Goal: Feedback & Contribution: Contribute content

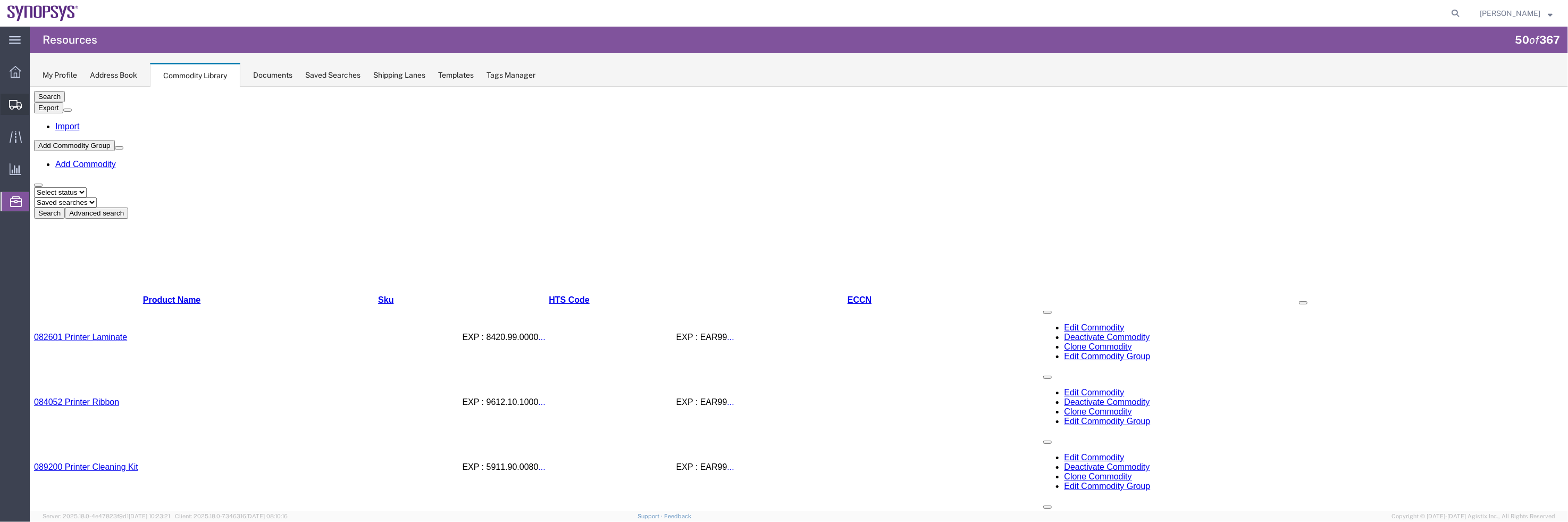
click at [0, 0] on span "Shipment Manager" at bounding box center [0, 0] width 0 height 0
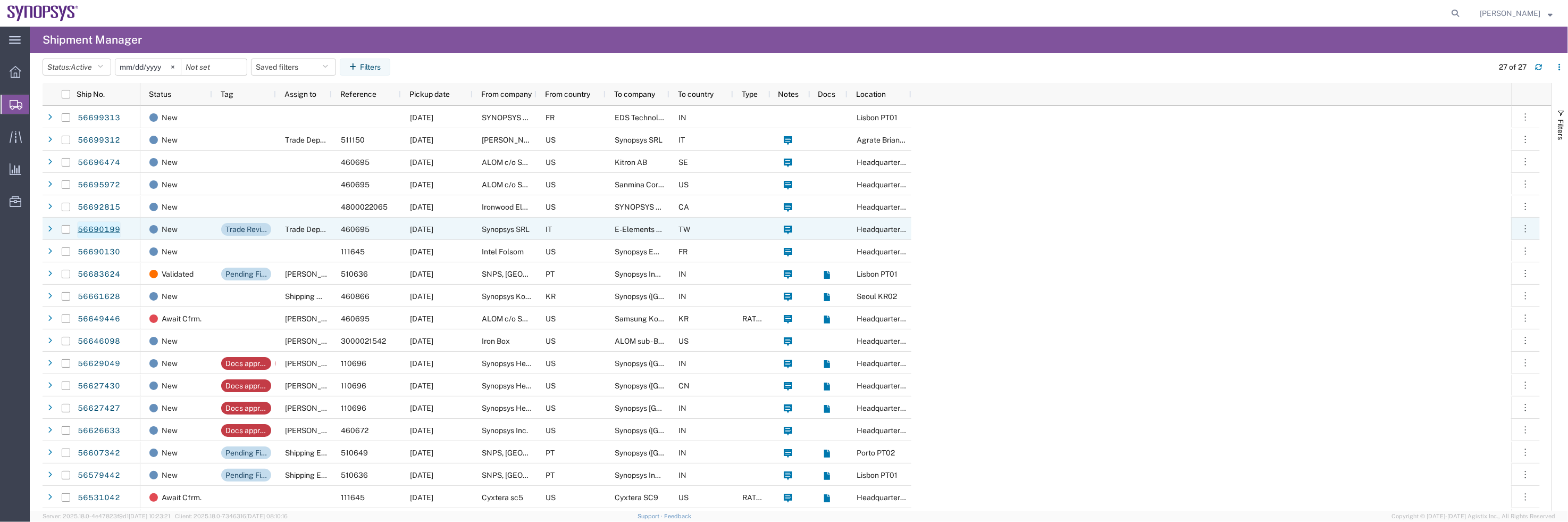
click at [90, 223] on link "56690199" at bounding box center [99, 230] width 44 height 17
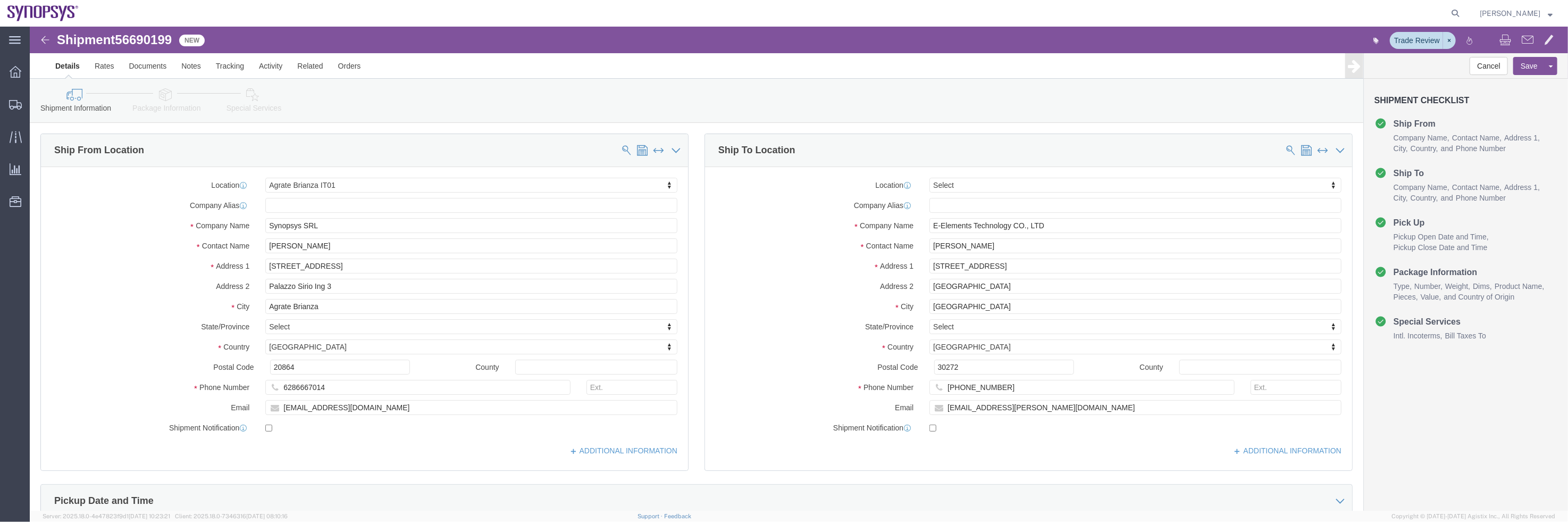
select select "63137"
select select
click link "Package Information"
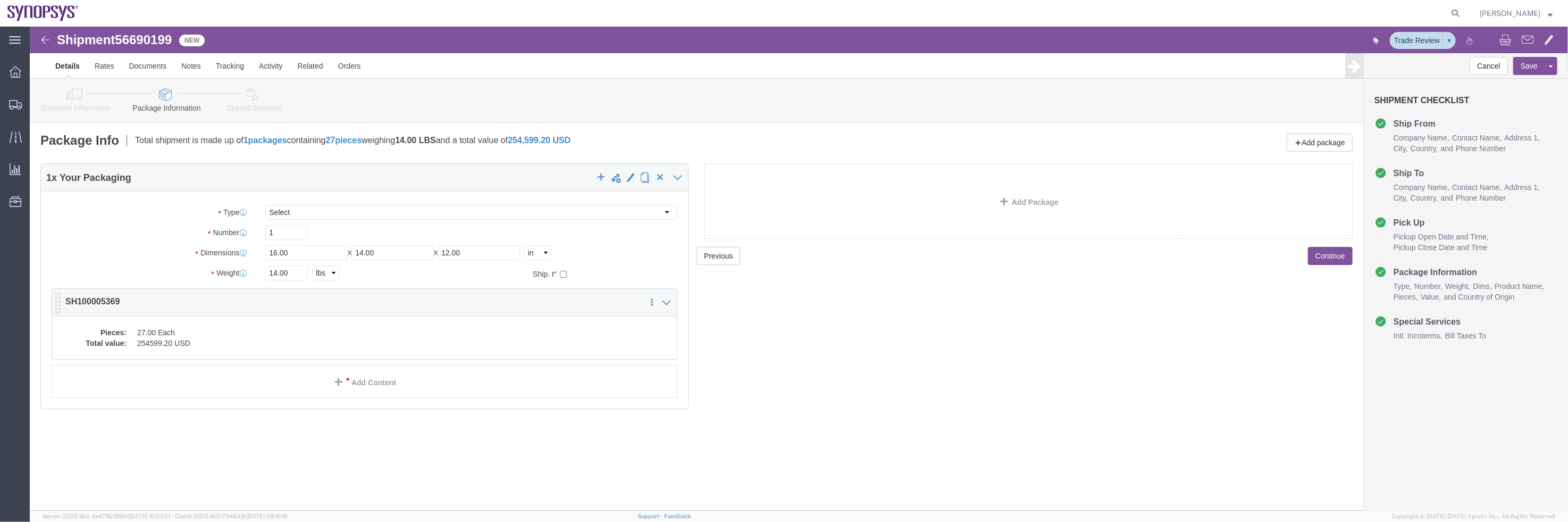
click dd "254599.20 USD"
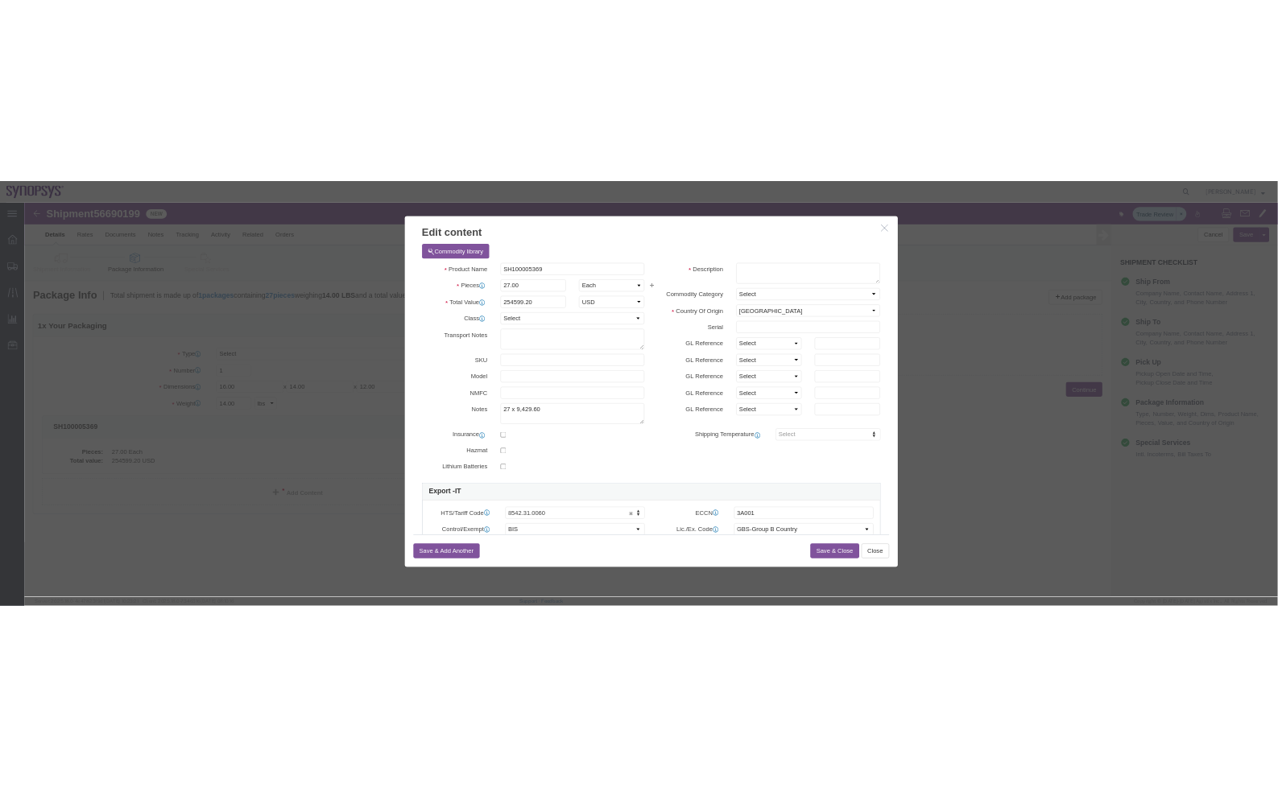
scroll to position [250, 0]
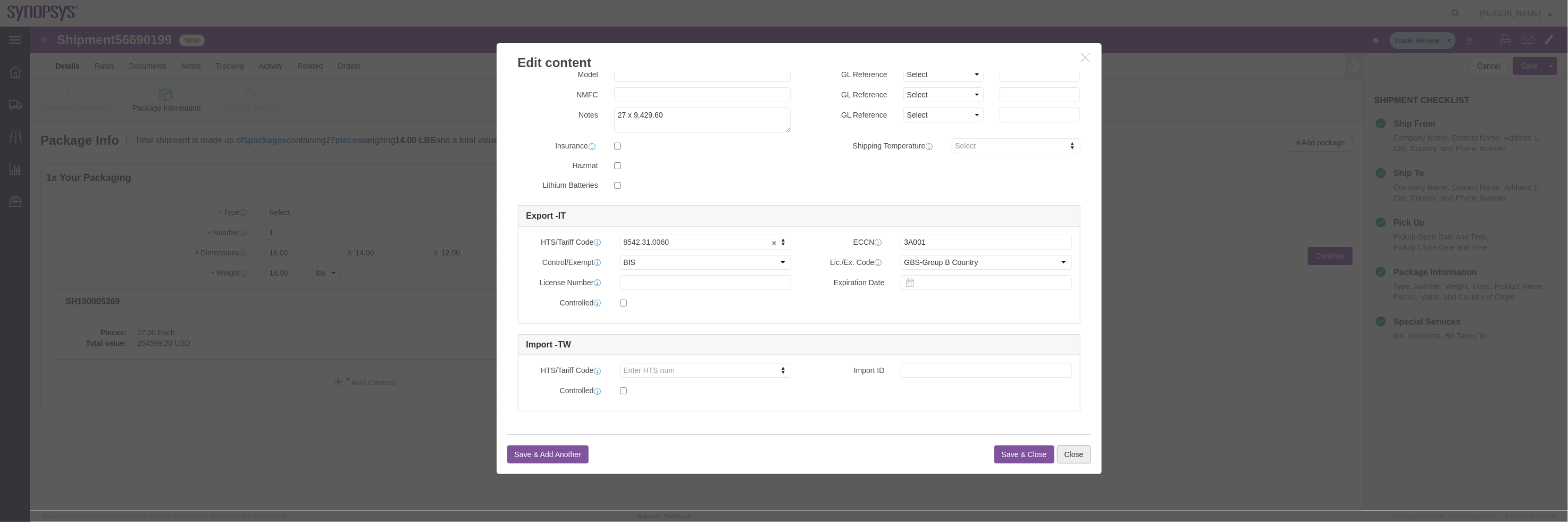
click button "Close"
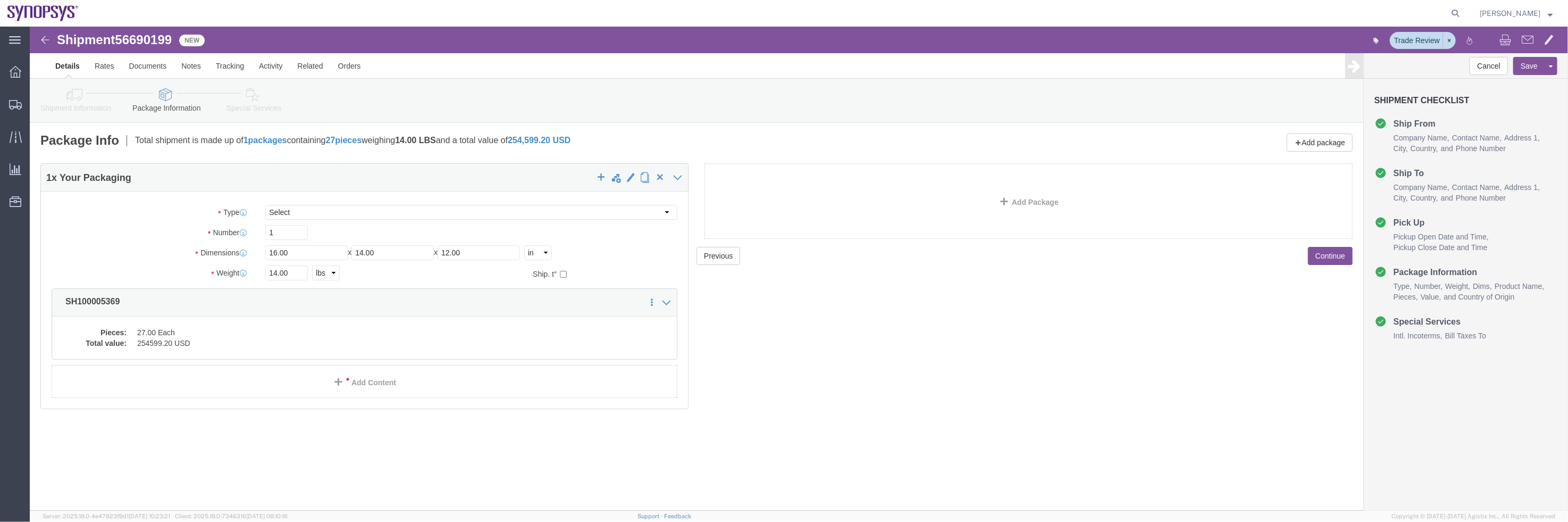
click icon
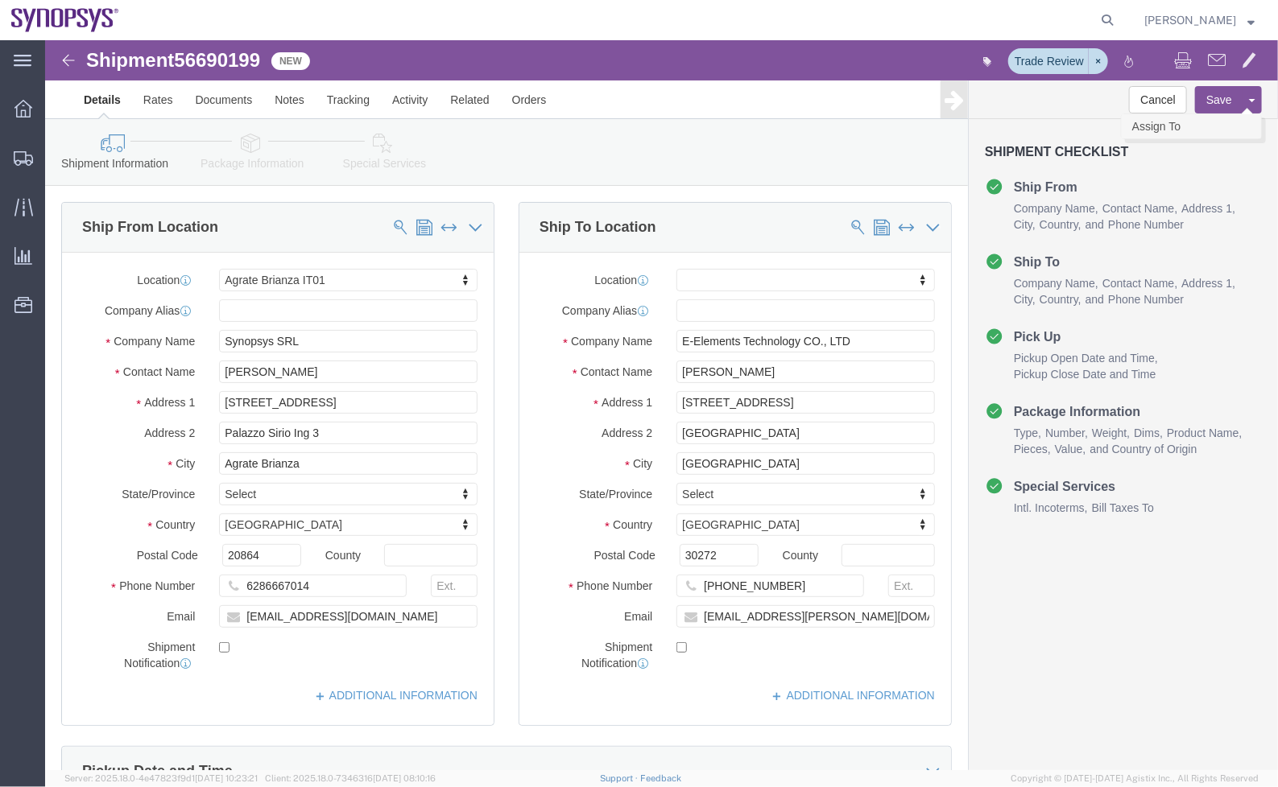
click link "Assign To"
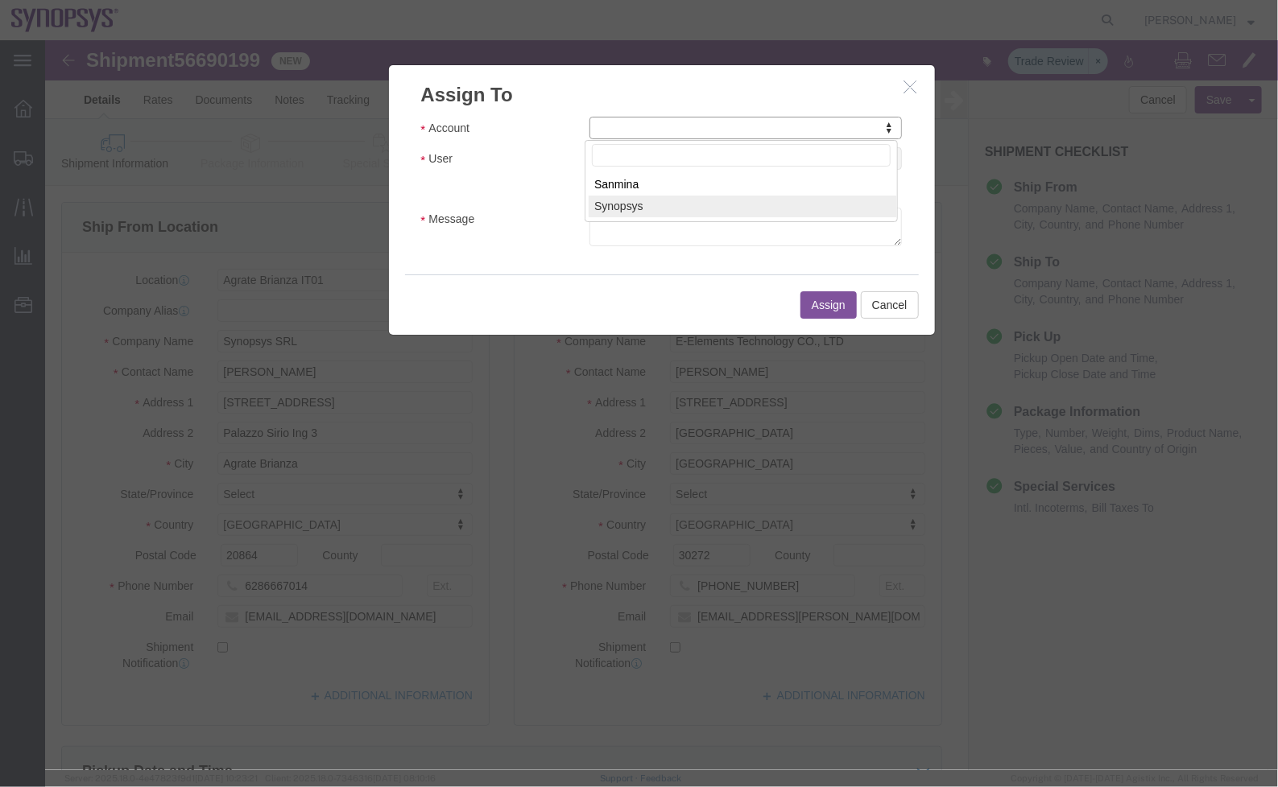
select select "117156"
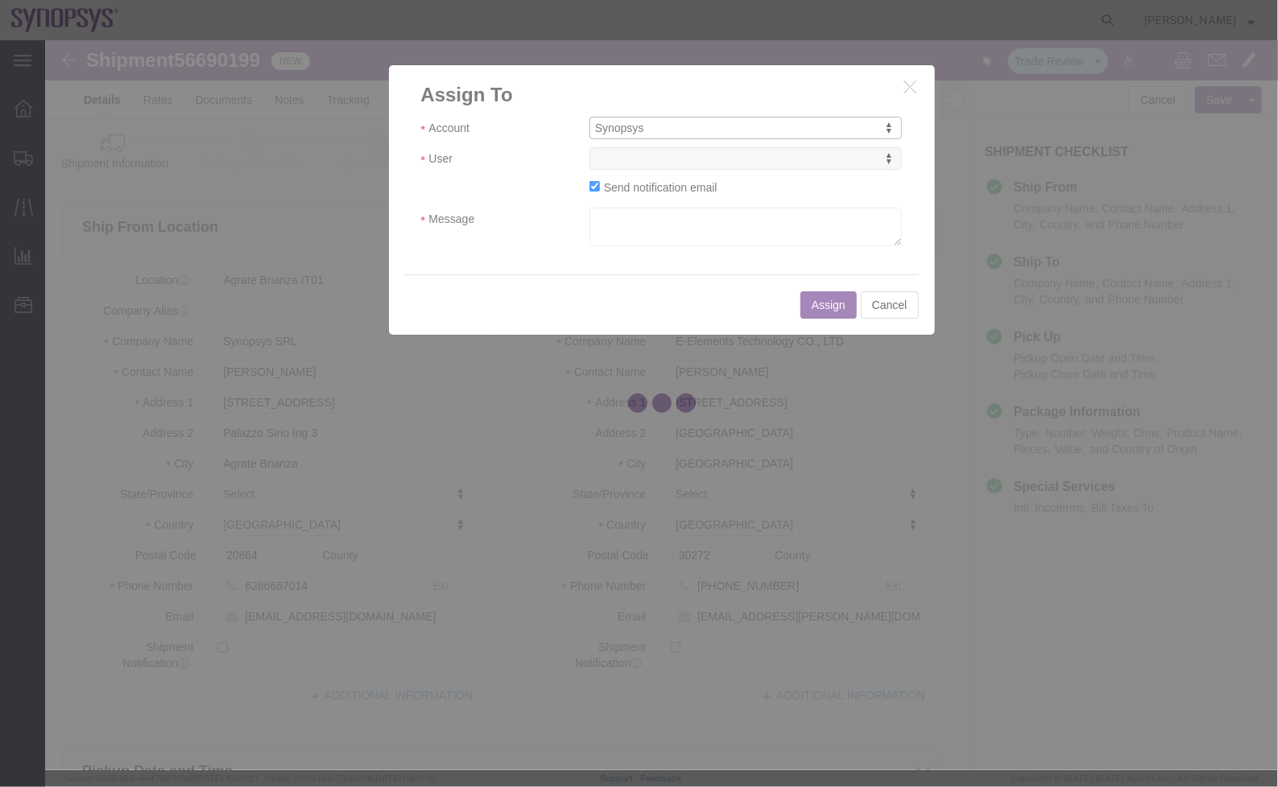
select select
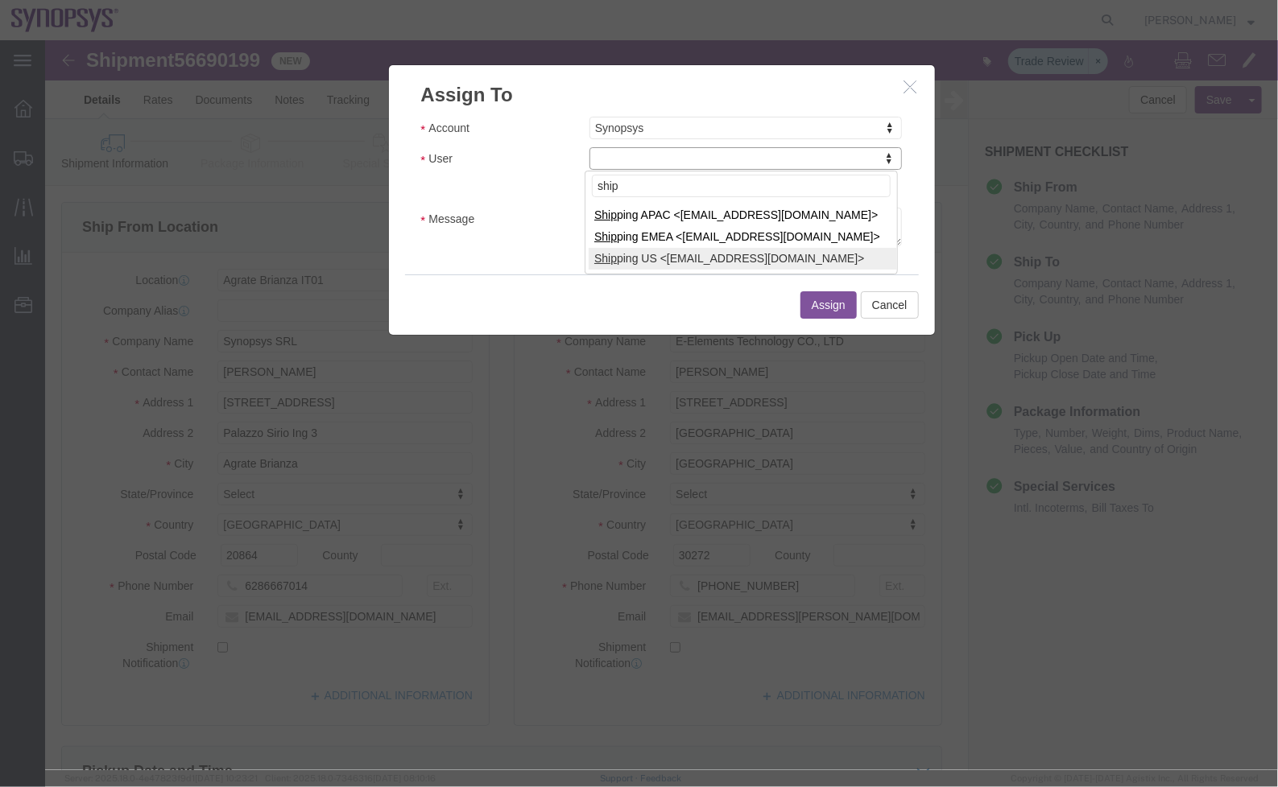
type input "ship"
select select "100122"
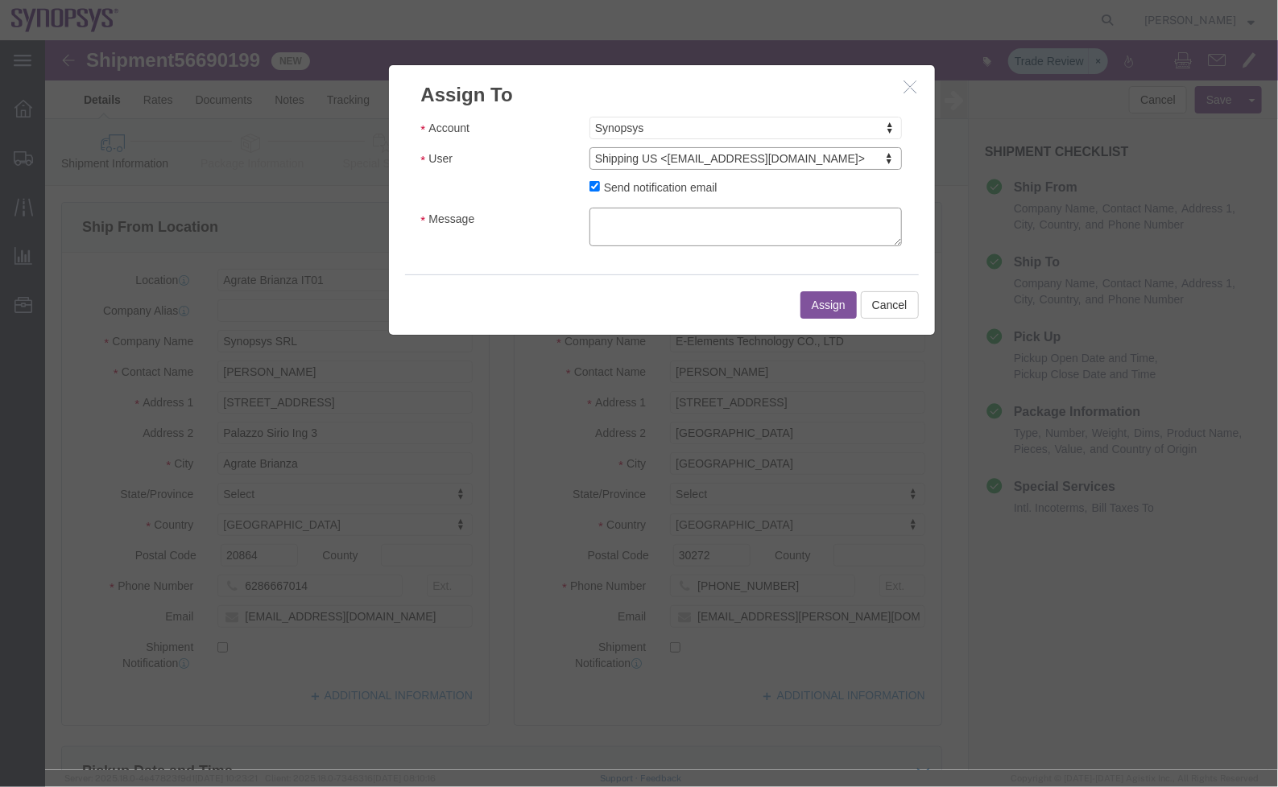
click textarea "Message"
type textarea "a"
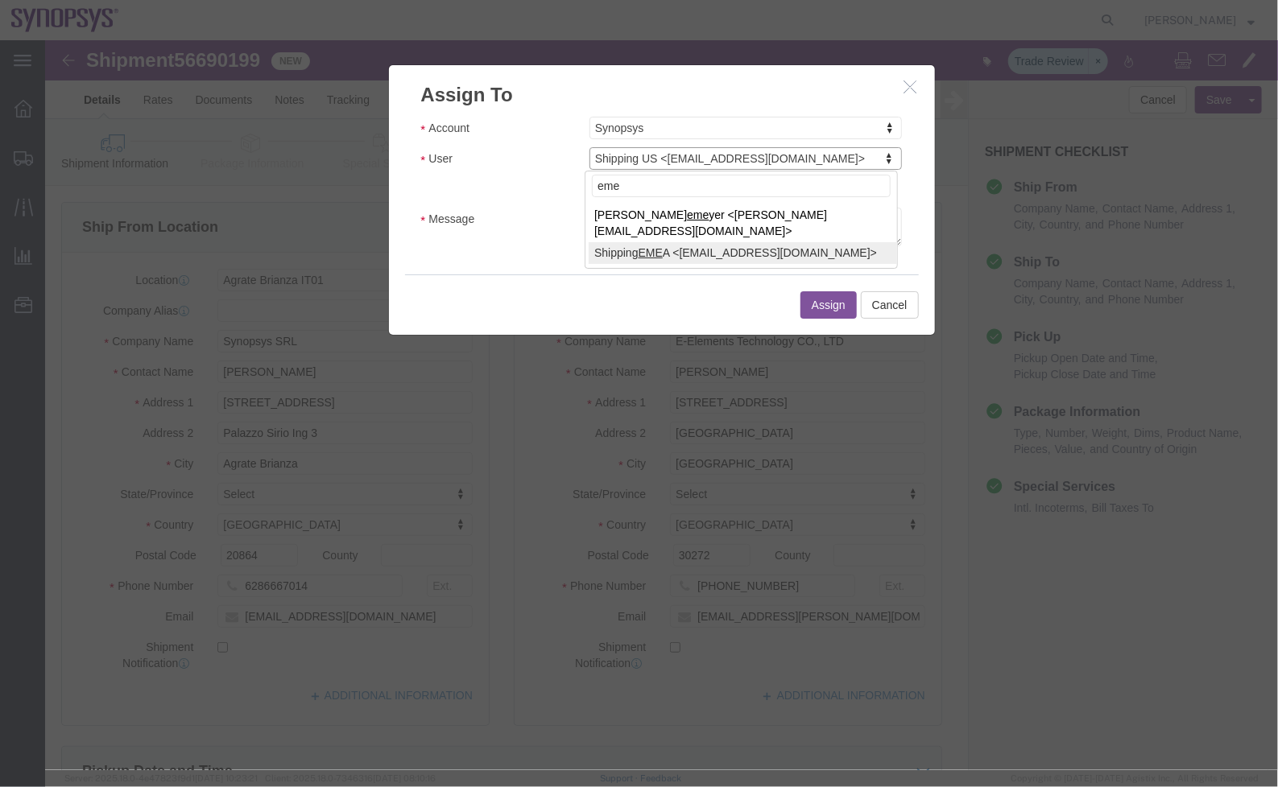
type input "eme"
select select "100123"
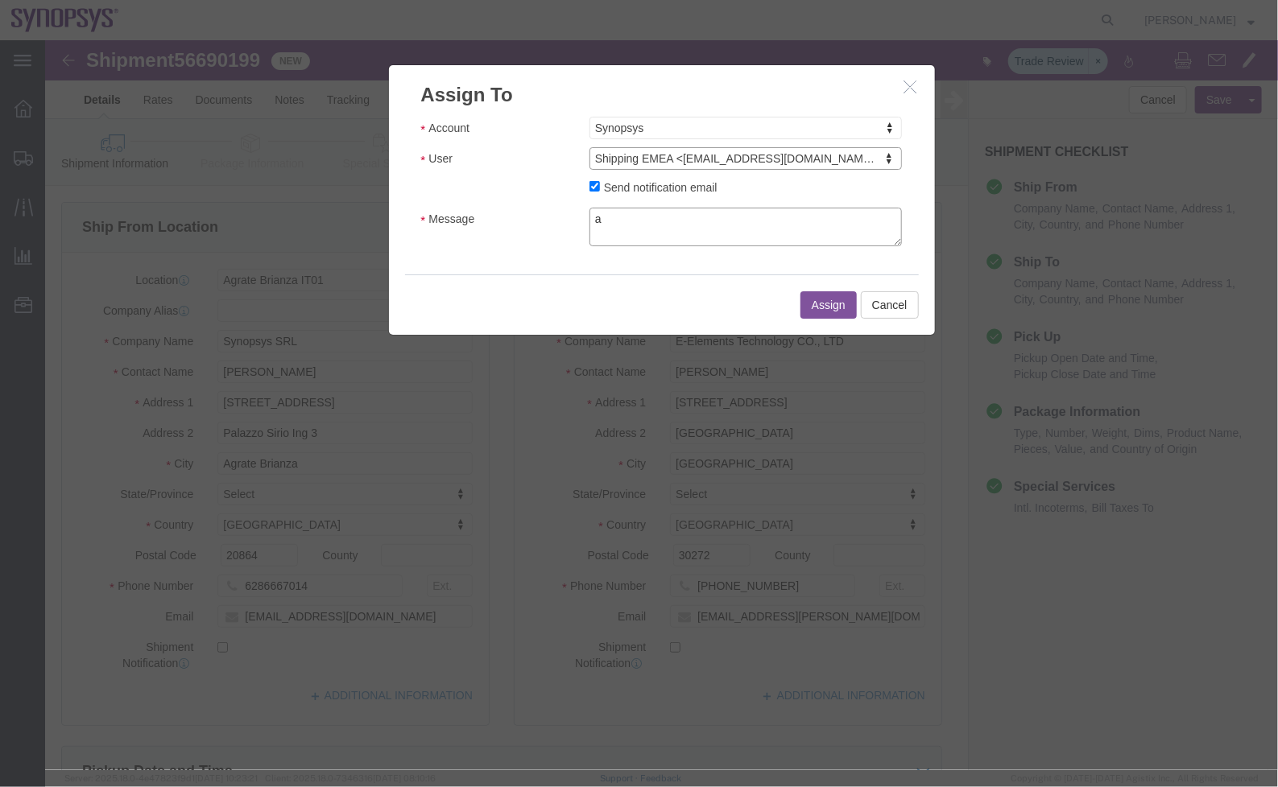
click textarea "a"
click button "Assign"
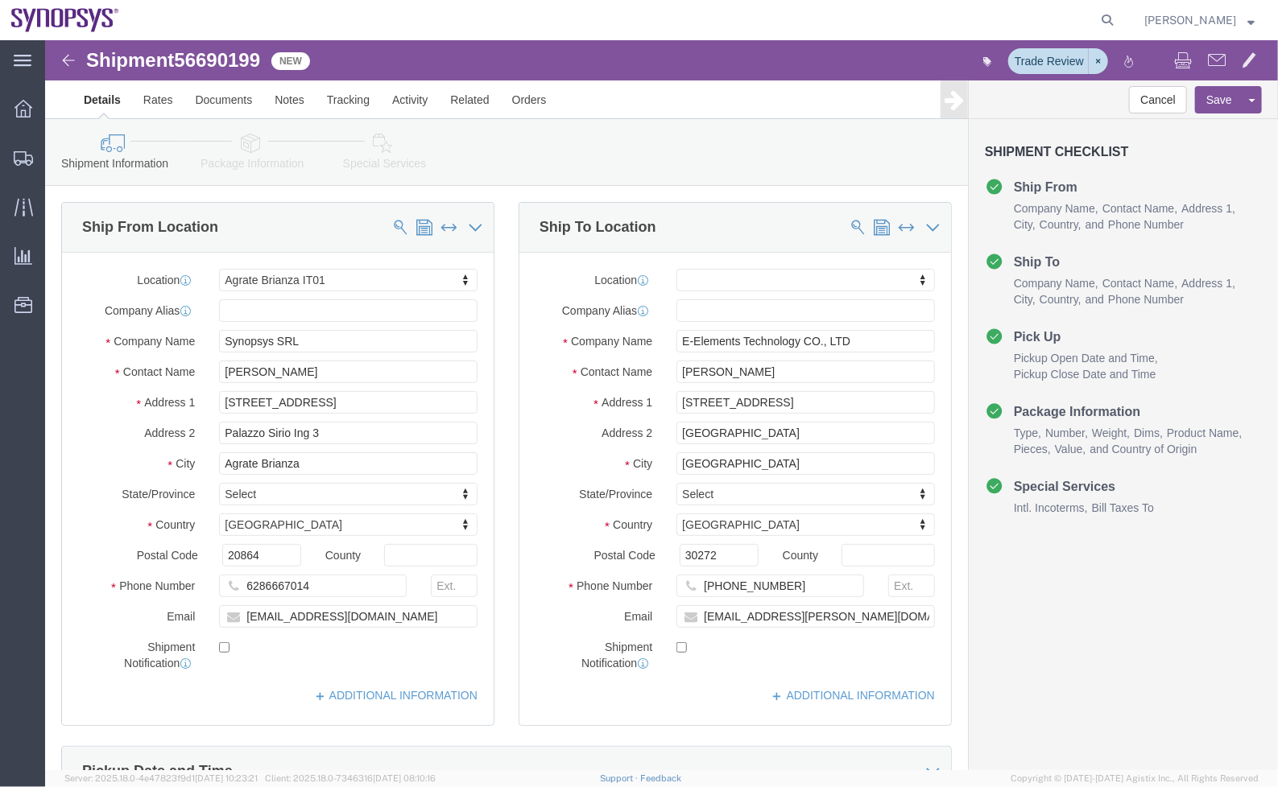
click div "Shipment Information Package Information Special Services"
drag, startPoint x: 60, startPoint y: 179, endPoint x: 163, endPoint y: 180, distance: 103.0
click at [0, 0] on span "Shipment Manager" at bounding box center [0, 0] width 0 height 0
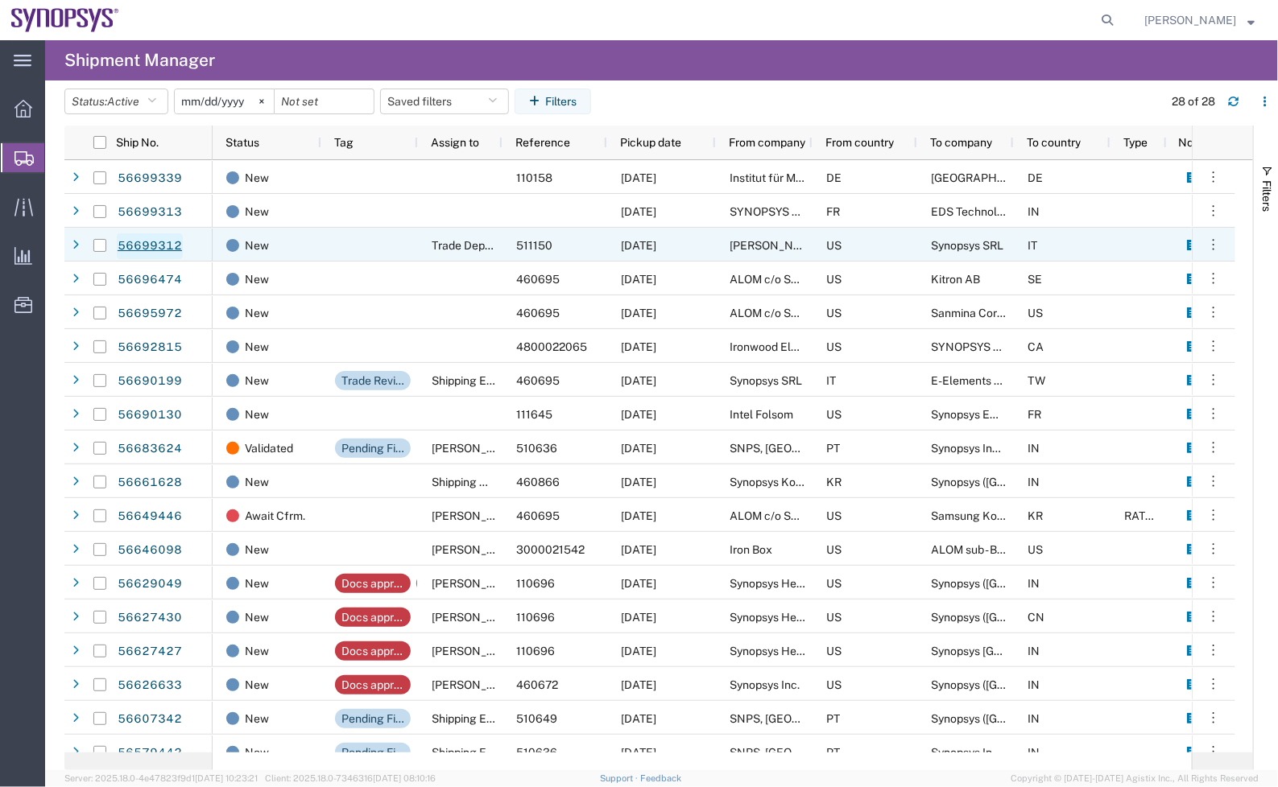
click at [179, 246] on link "56699312" at bounding box center [150, 246] width 66 height 26
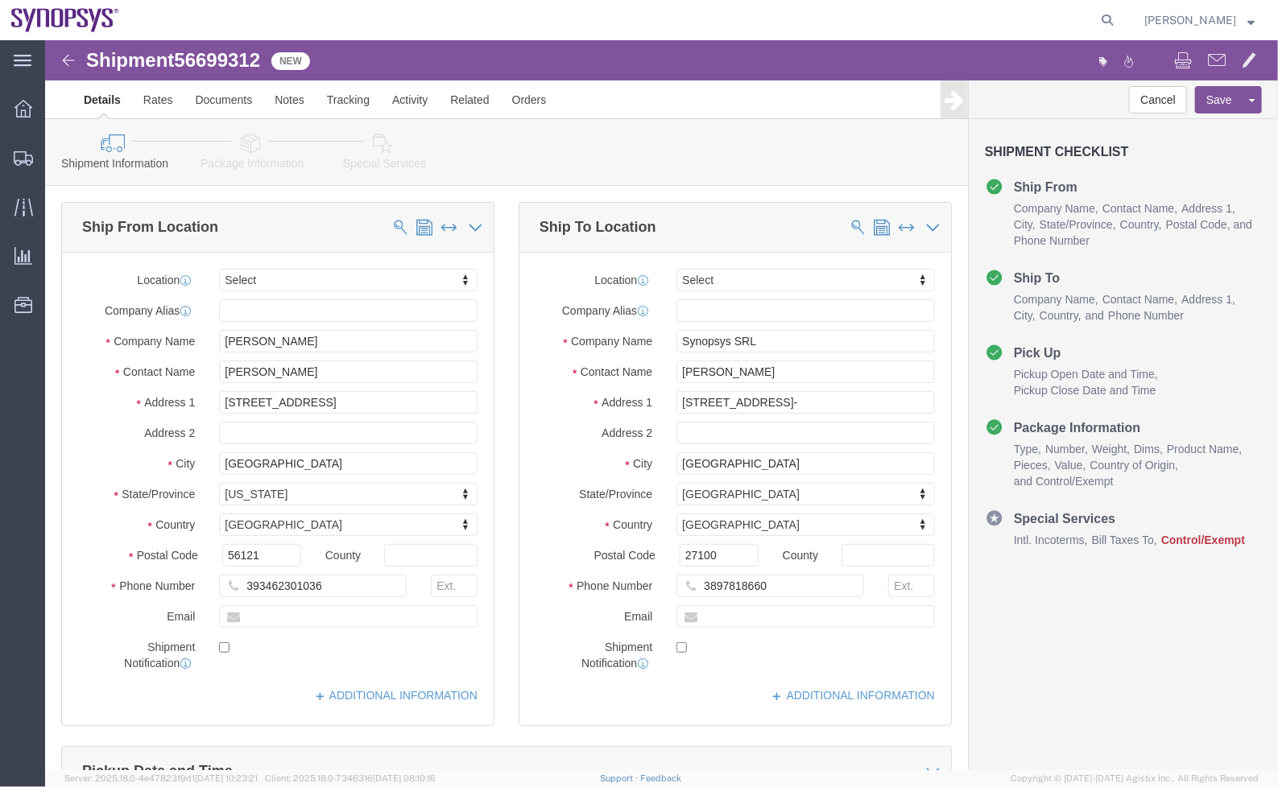
select select
click div "Shipment Information Package Information Special Services"
click div "Ship From Location Location My Profile Location [GEOGRAPHIC_DATA] DE04 Agrate B…"
click icon
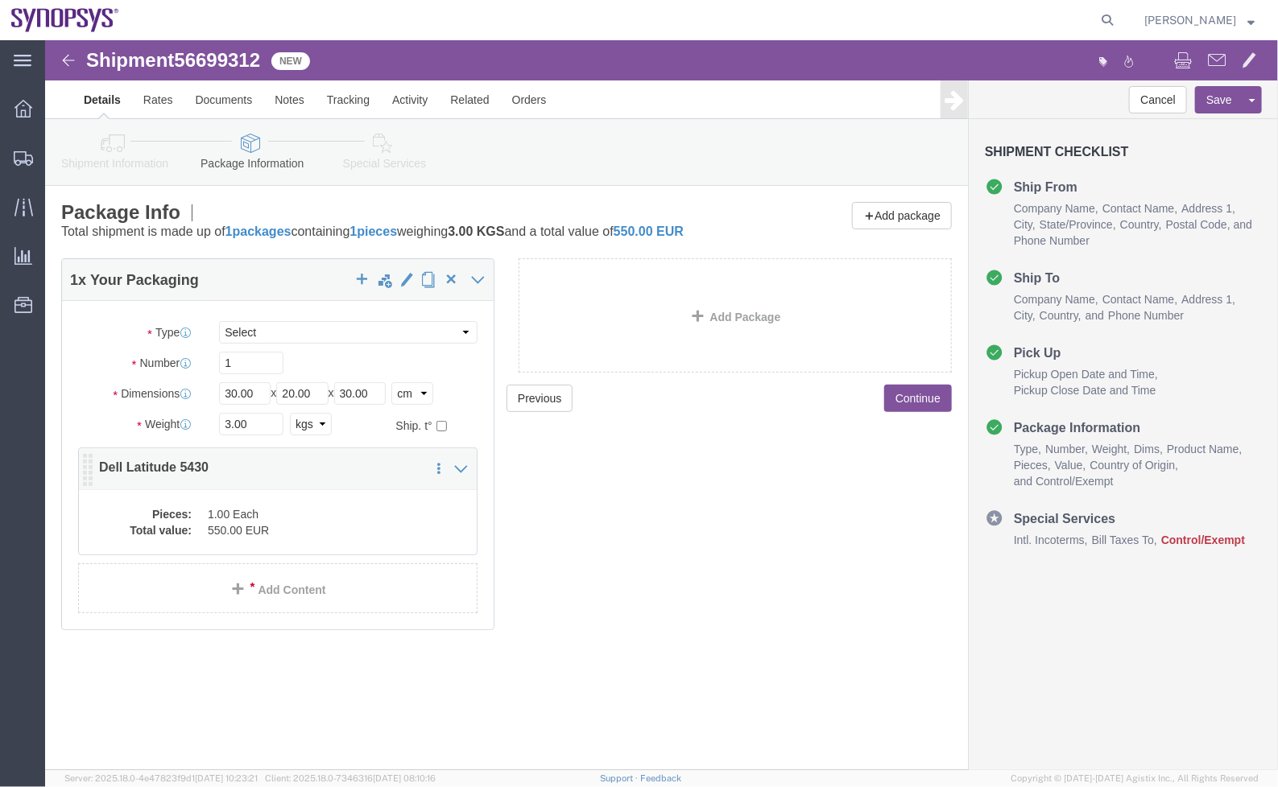
click div "Pieces: 1.00 Each Total value: 550.00 EUR"
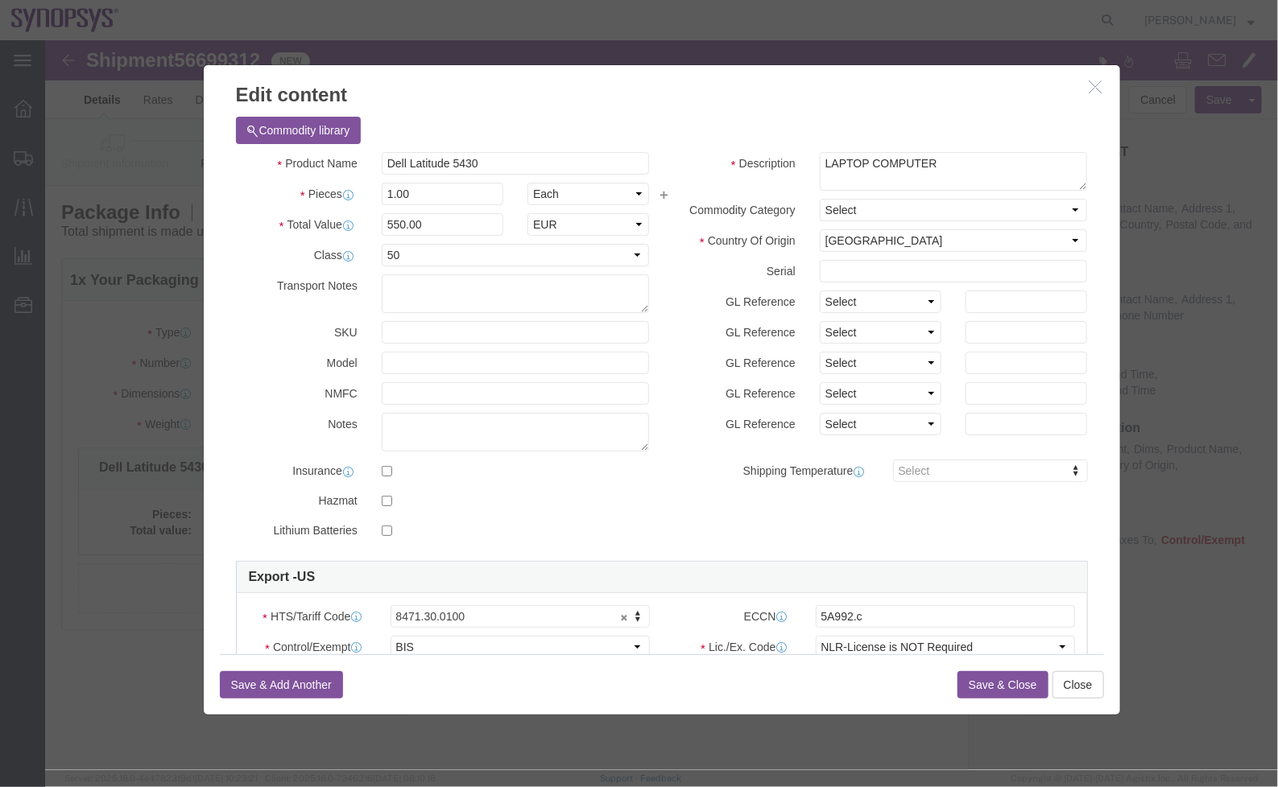
click icon "button"
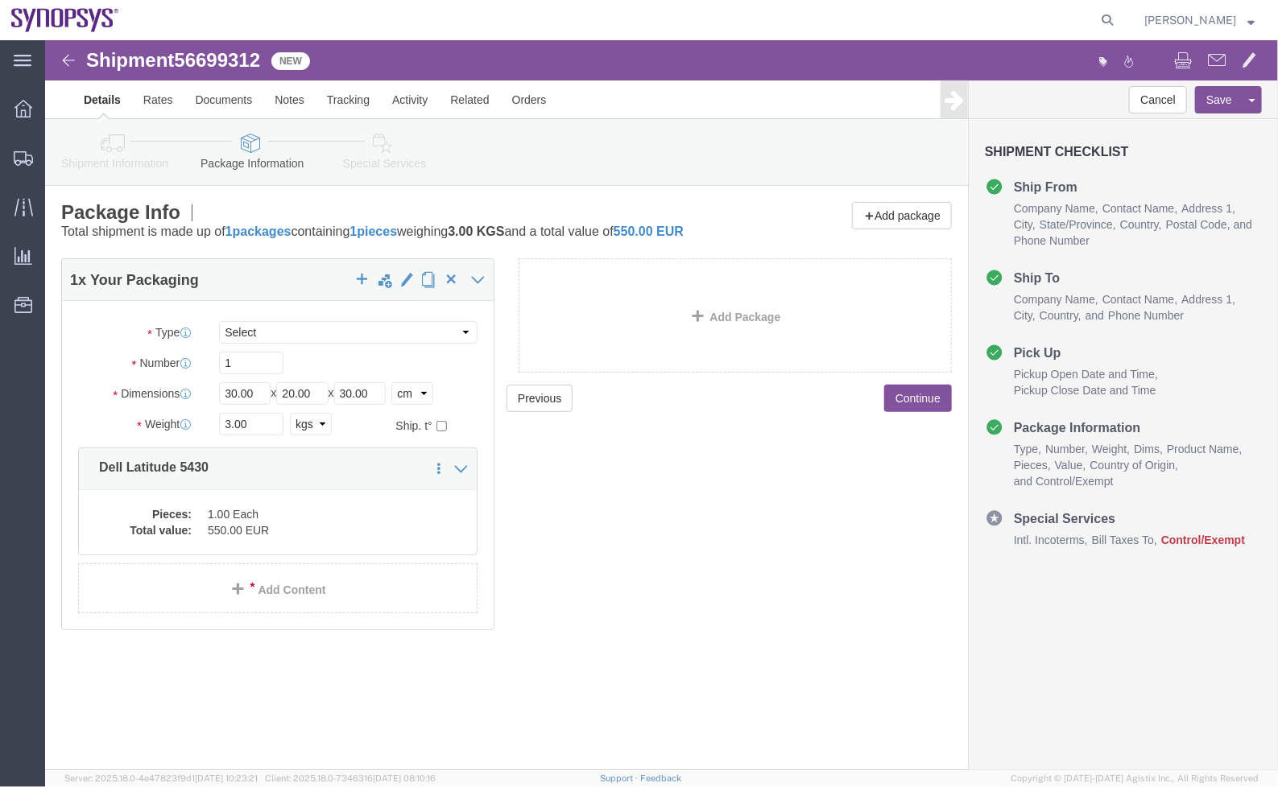
click icon
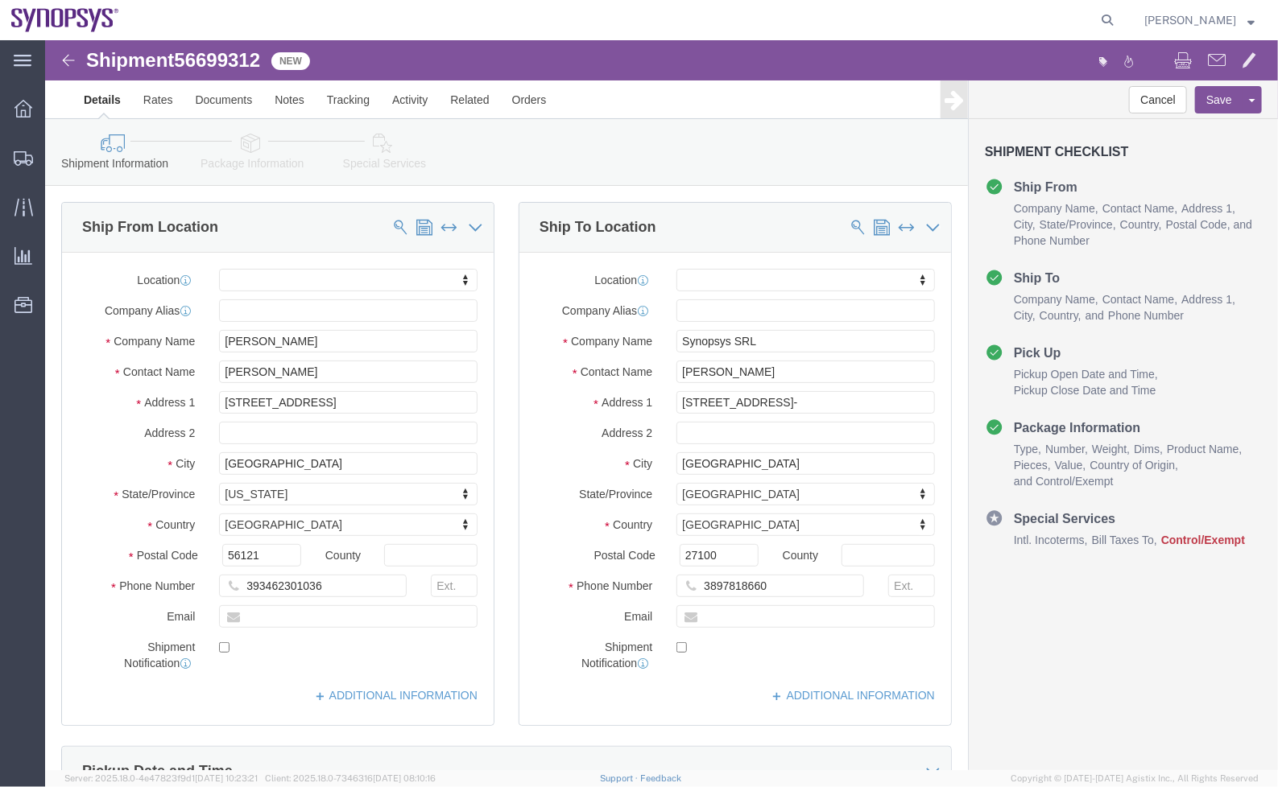
click icon
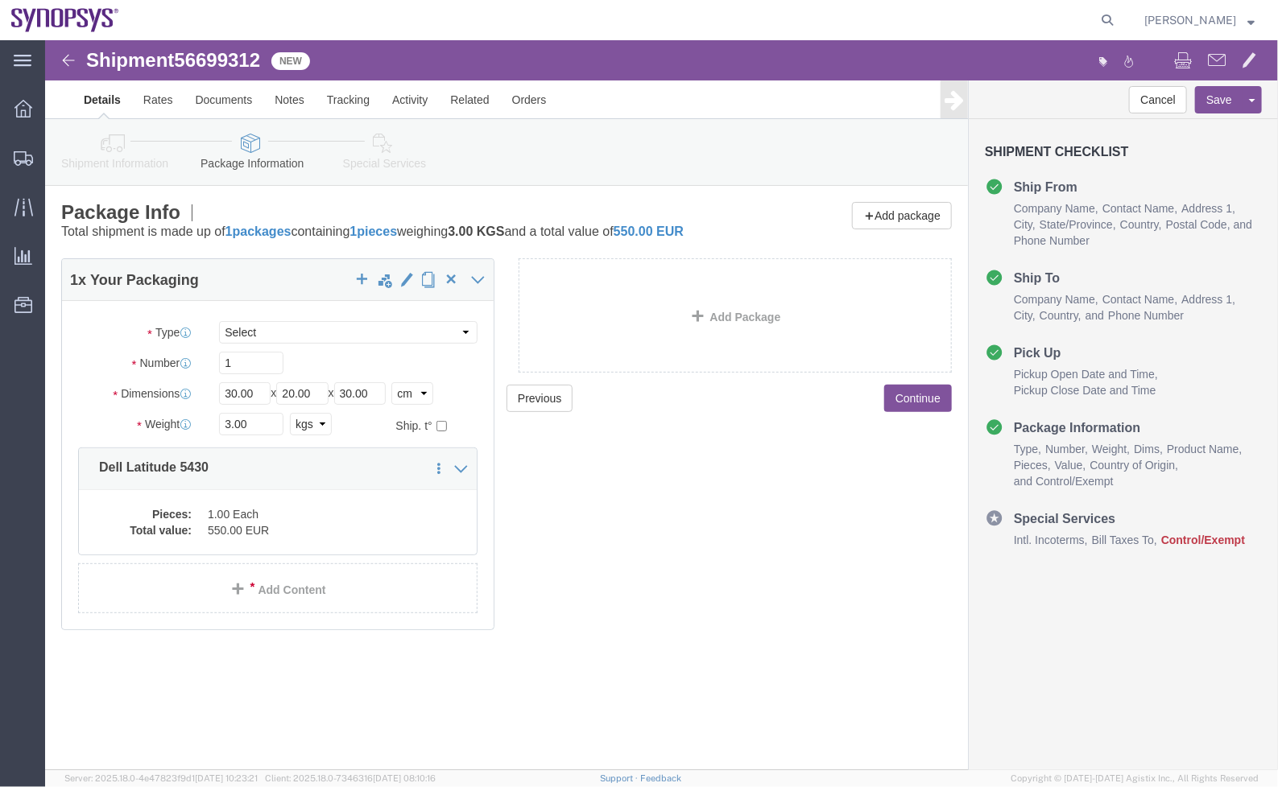
click div "Pieces: 1.00 Each Total value: 550.00 EUR"
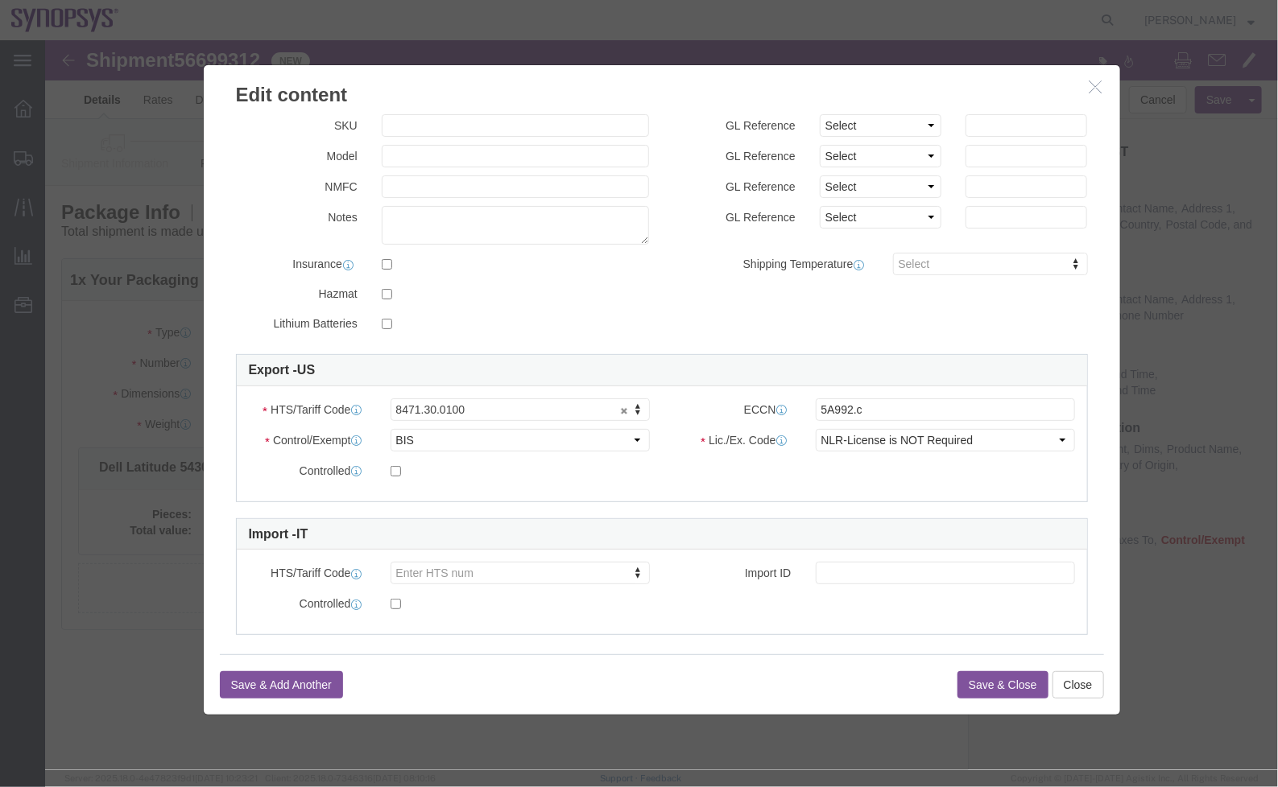
scroll to position [221, 0]
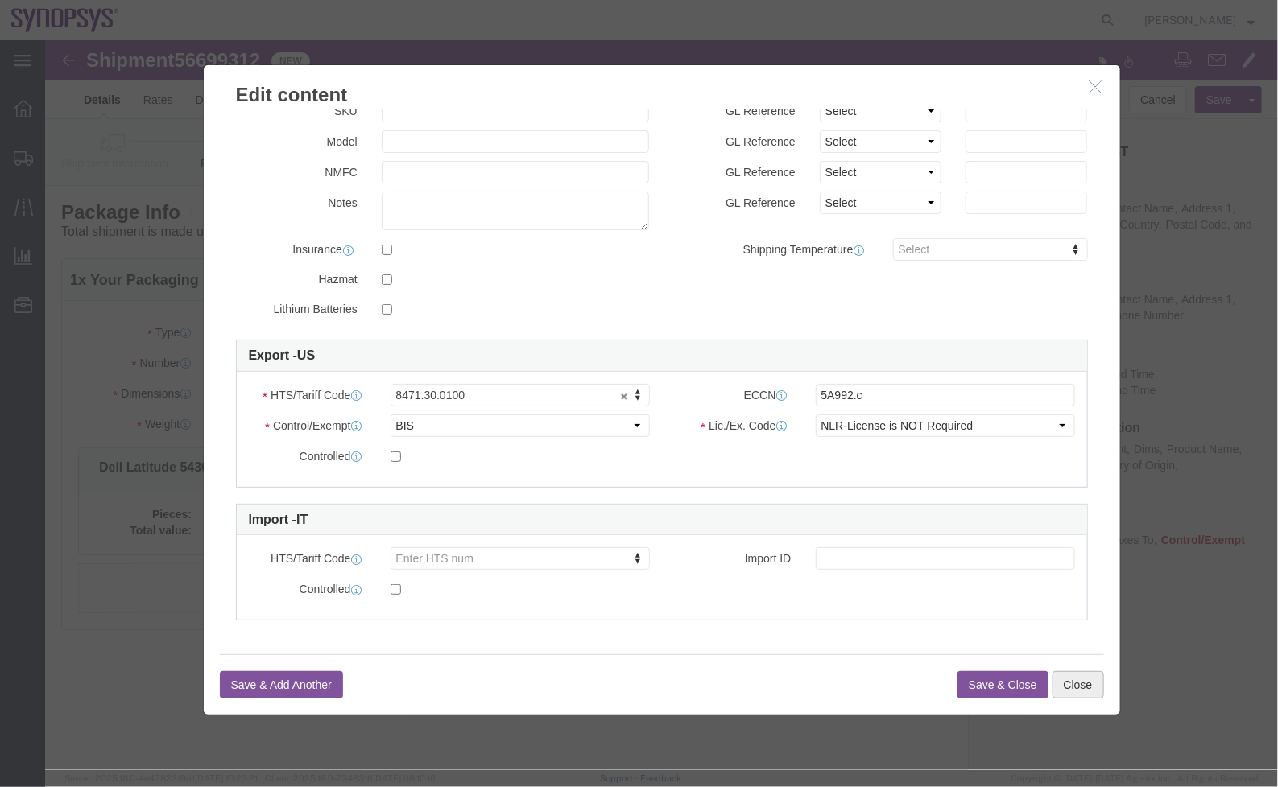
click button "Close"
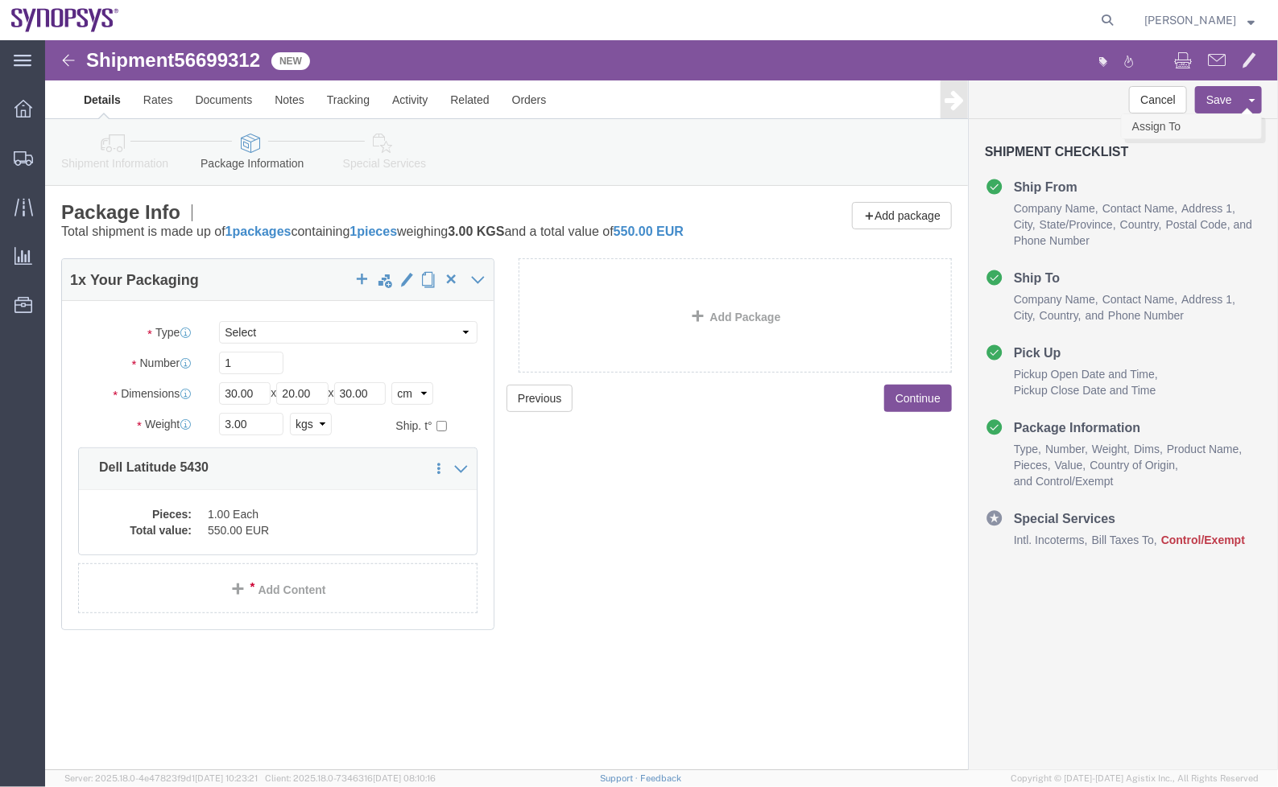
click link "Assign To"
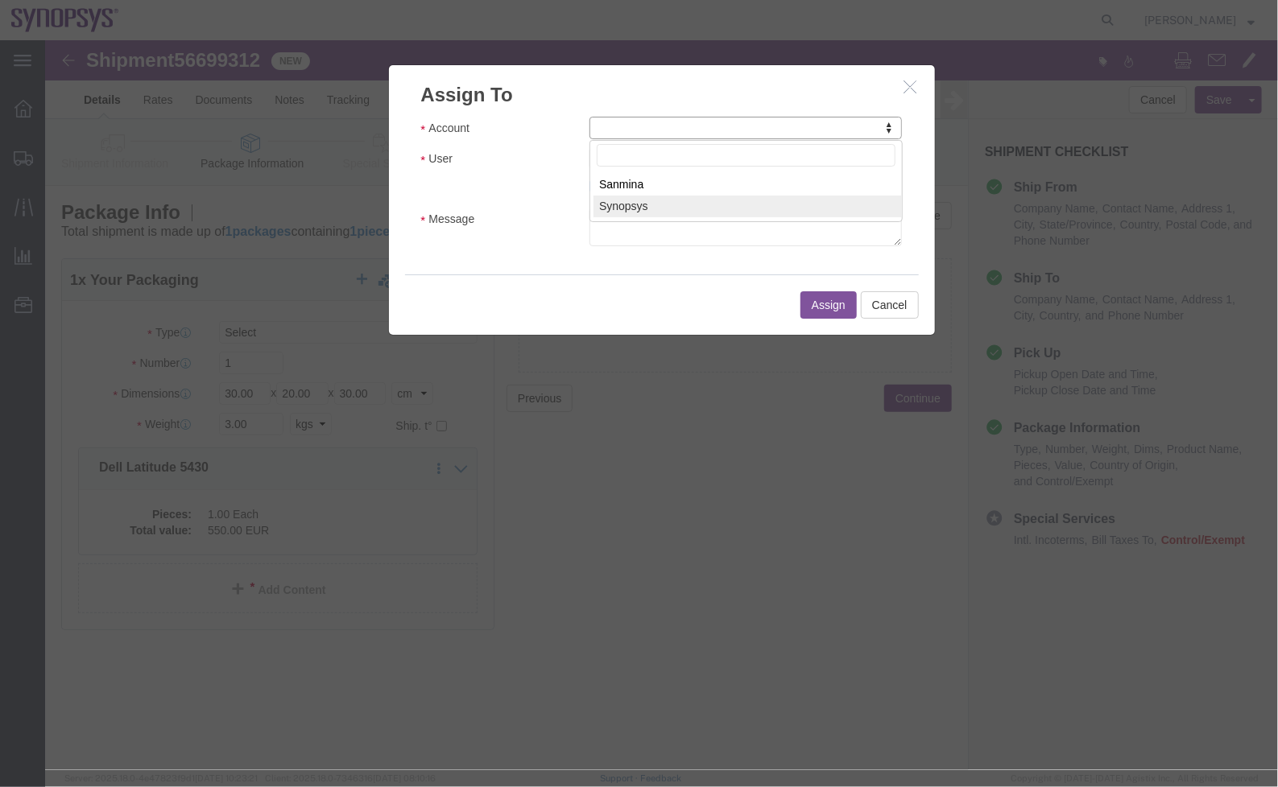
select select "117156"
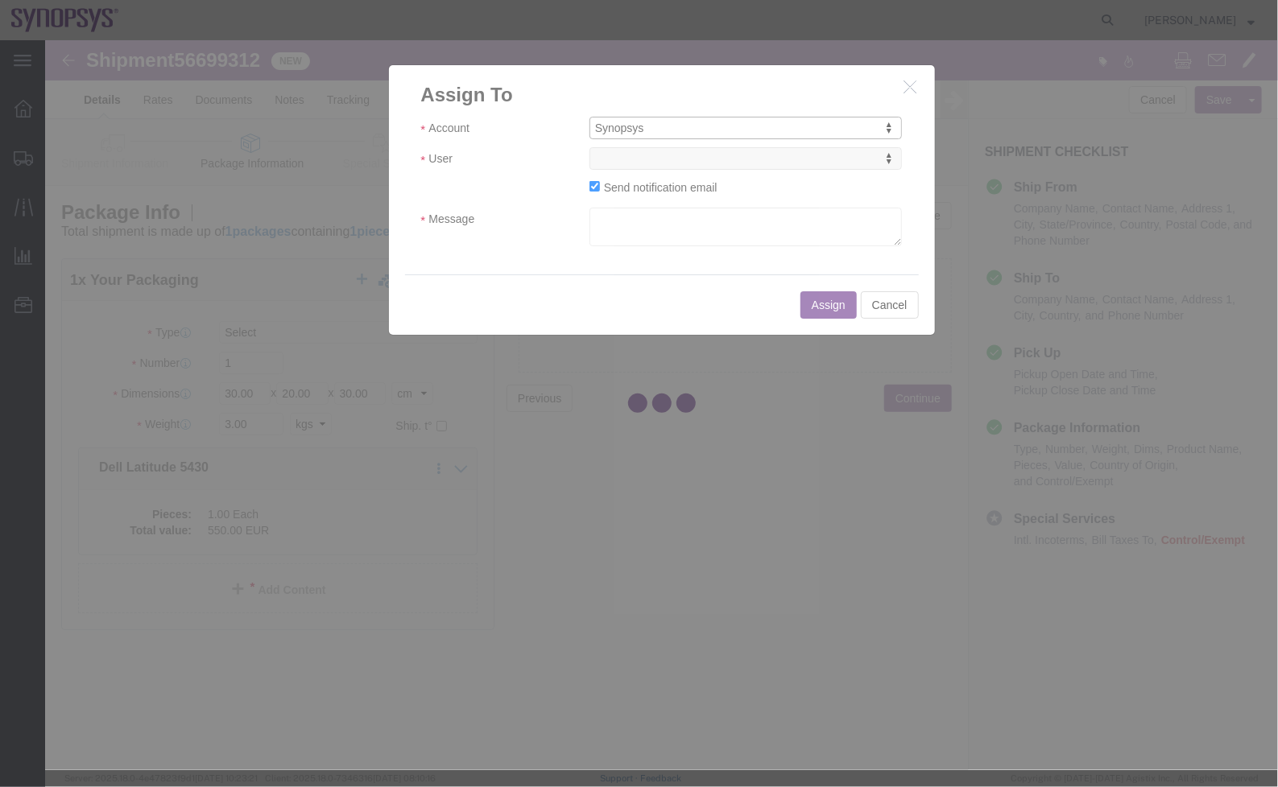
select select
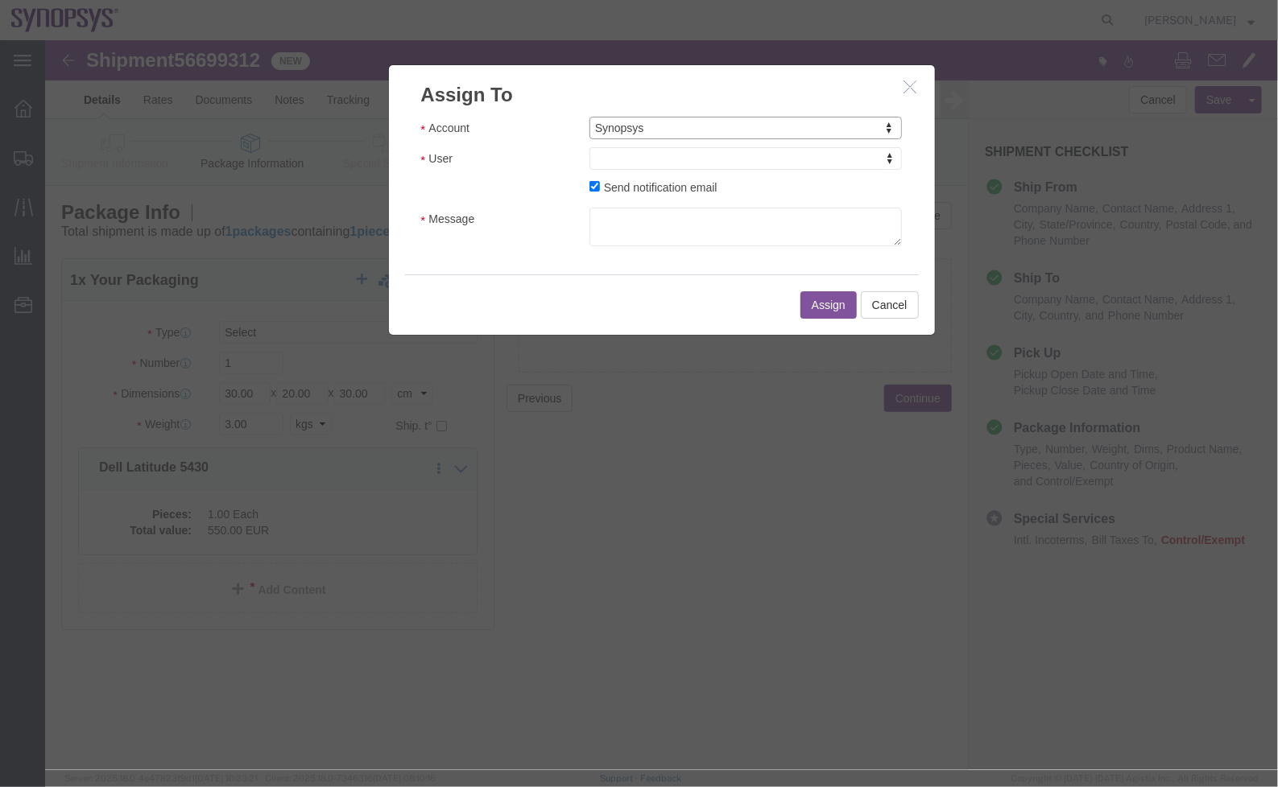
drag, startPoint x: 724, startPoint y: 161, endPoint x: 679, endPoint y: 121, distance: 60.4
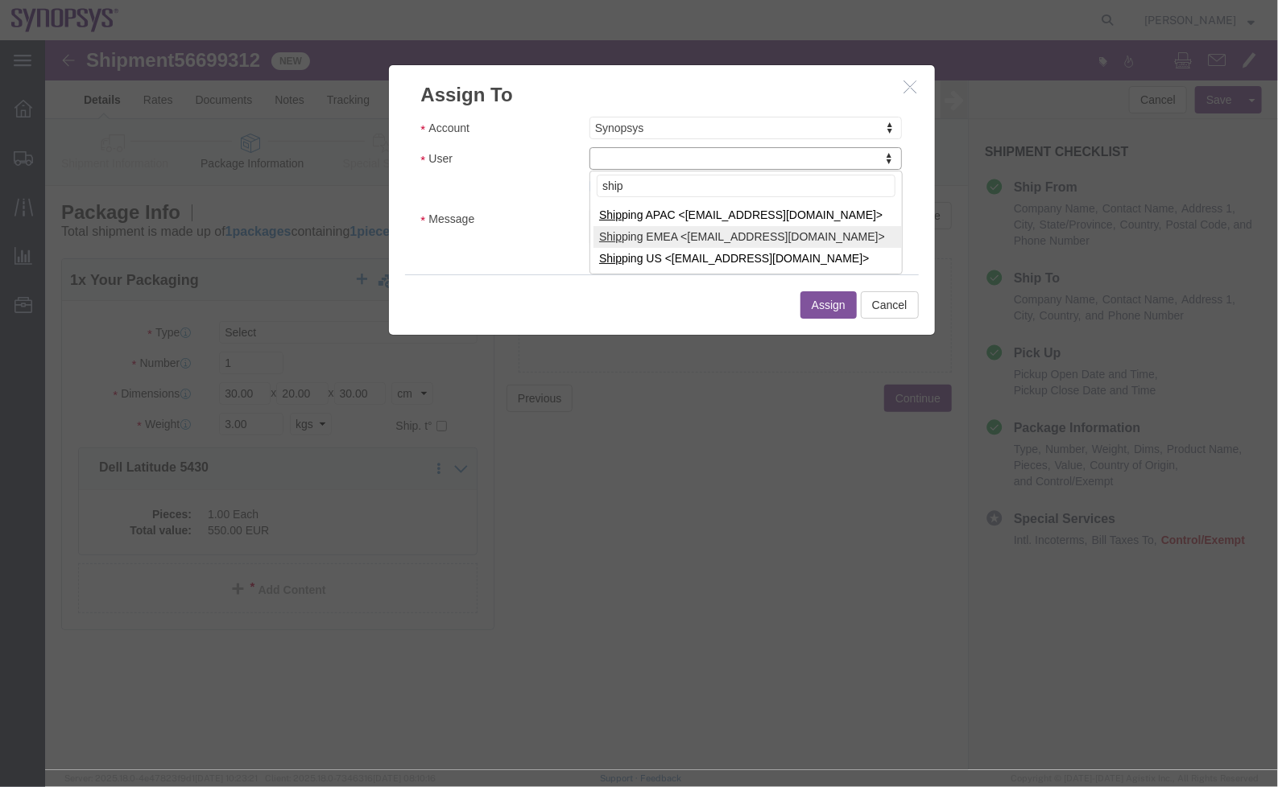
type input "ship"
select select "100122"
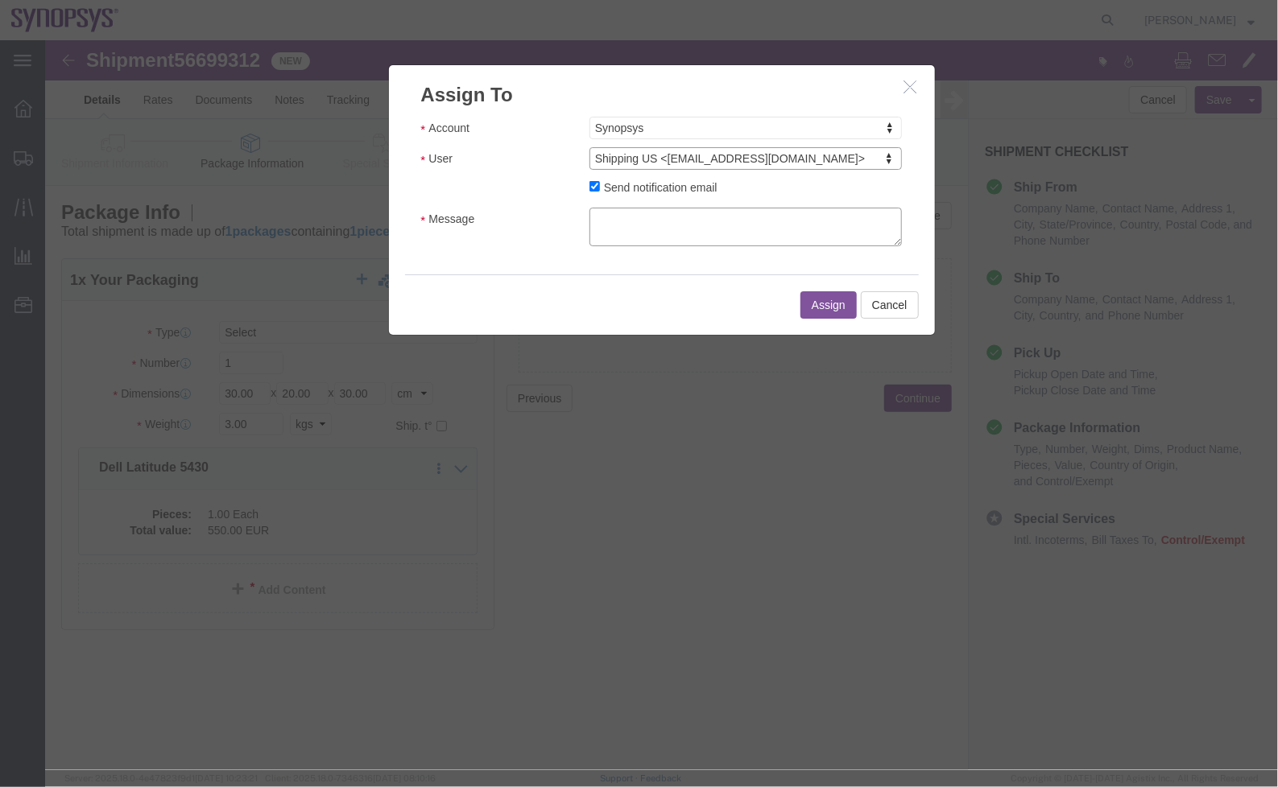
click textarea "Message"
type textarea "a"
click button "Assign"
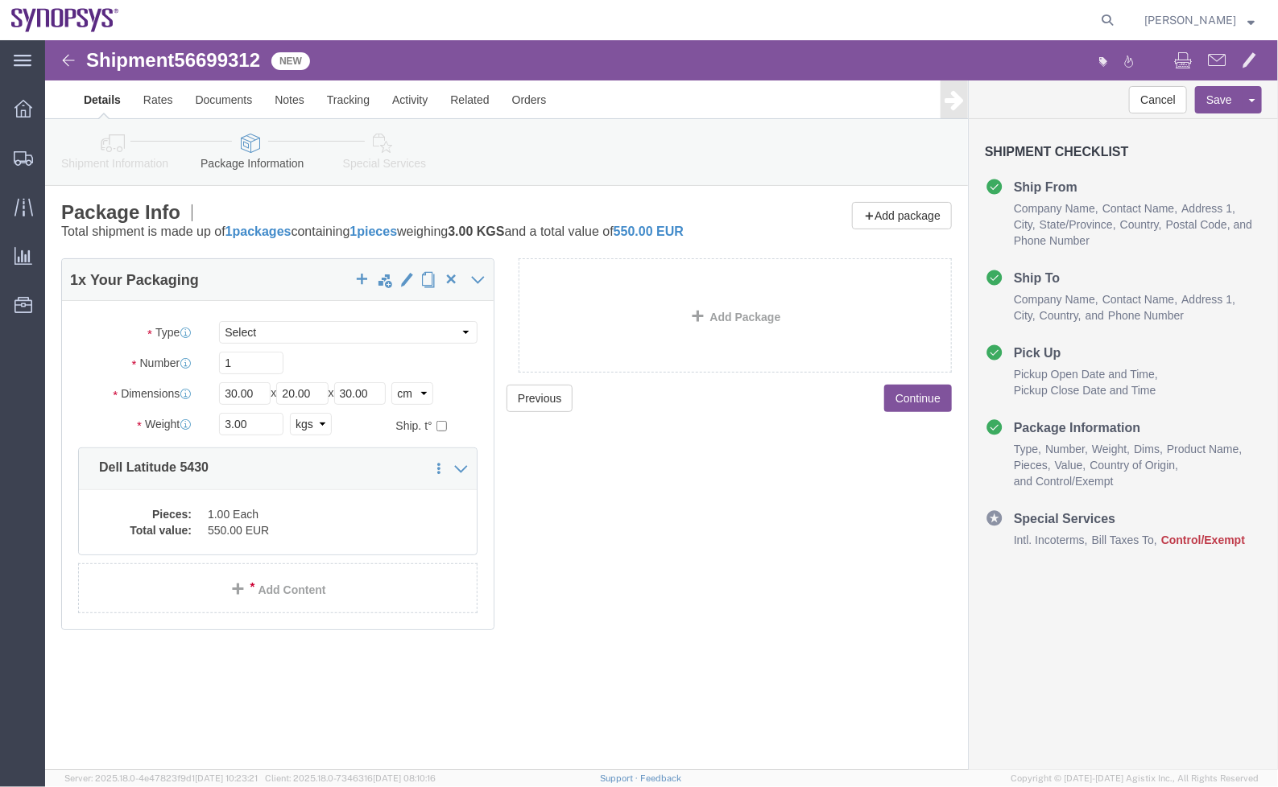
click div "Please fix the following errors Ship From Location Location My Profile Location…"
click at [0, 0] on span "Commodity Library" at bounding box center [0, 0] width 0 height 0
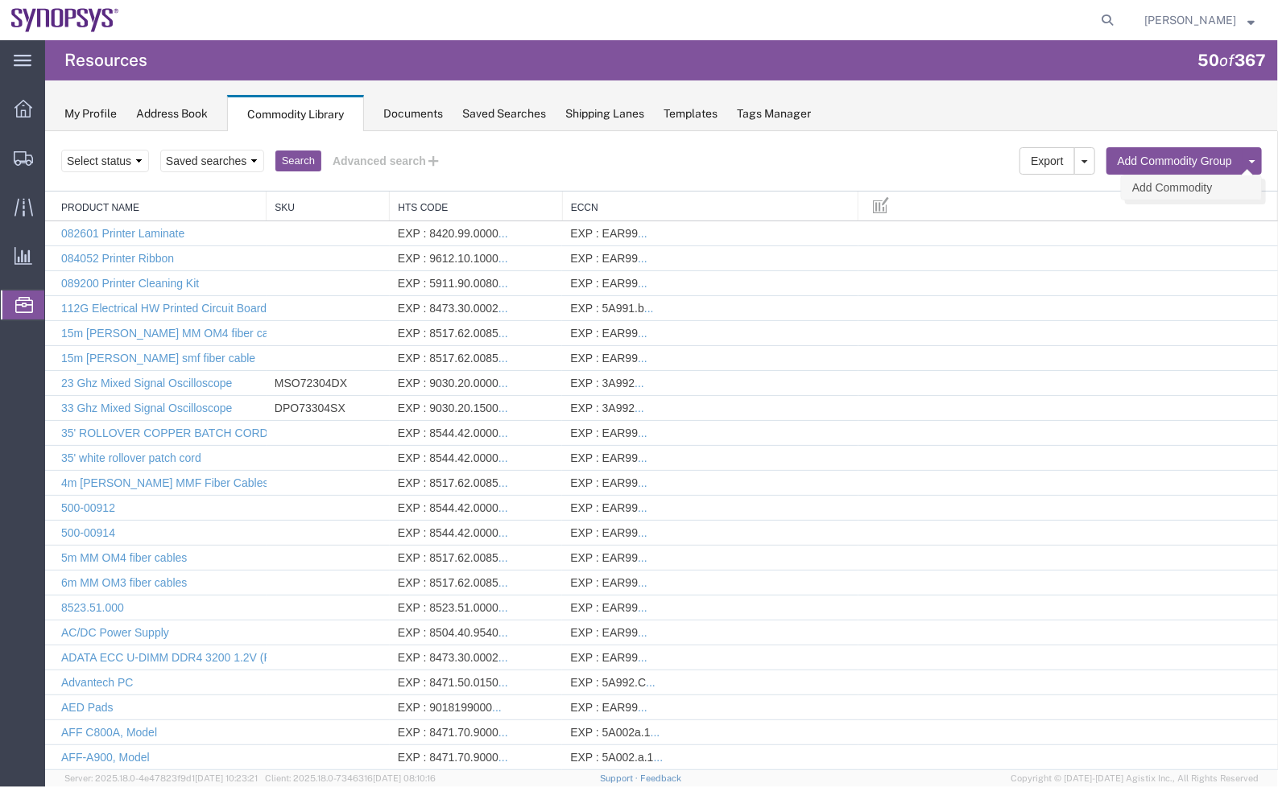
click at [1137, 190] on link "Add Commodity" at bounding box center [1190, 187] width 139 height 24
select select
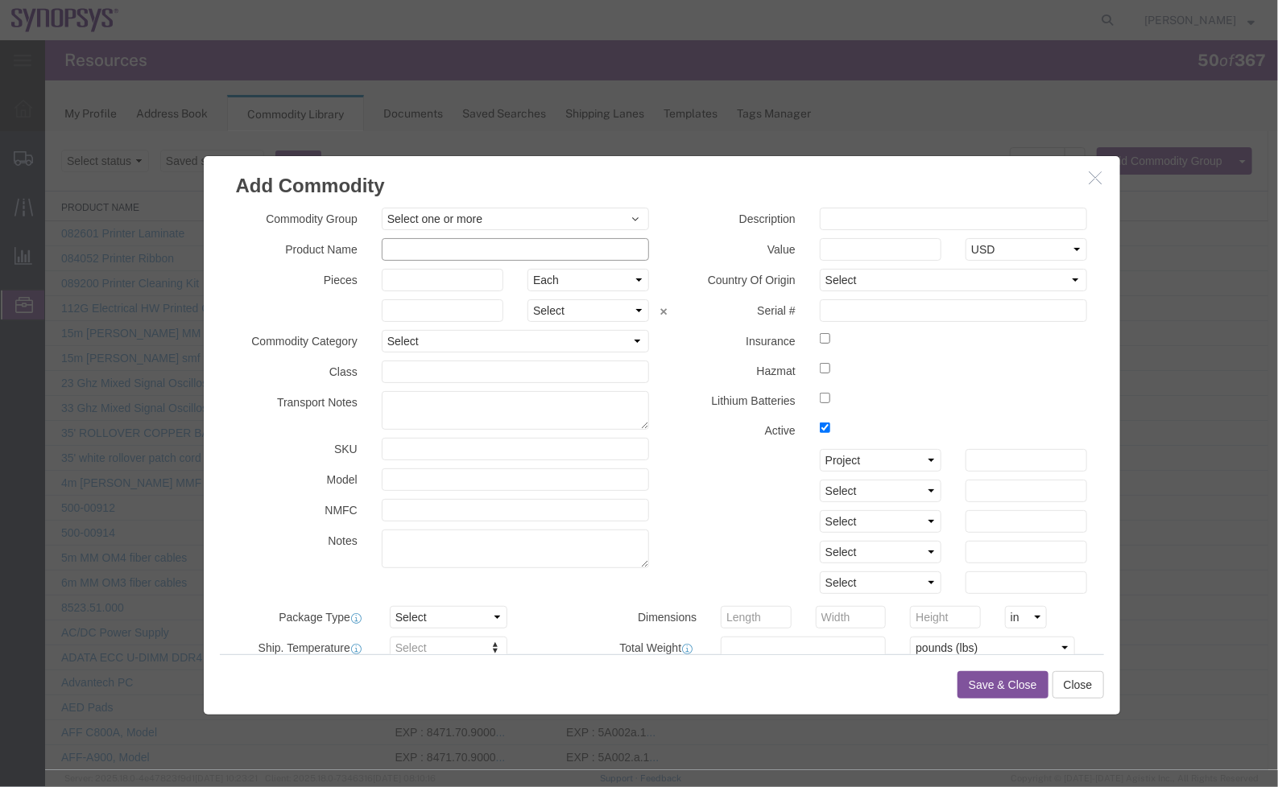
click at [489, 253] on input "text" at bounding box center [515, 248] width 268 height 23
paste input "SH100005010"
type input "SH100005010"
click at [661, 261] on div "Description Value Select USD JPY GBP CAD EUR Country Of Origin Select [GEOGRAPH…" at bounding box center [880, 404] width 438 height 394
click at [889, 211] on input "text" at bounding box center [953, 218] width 268 height 23
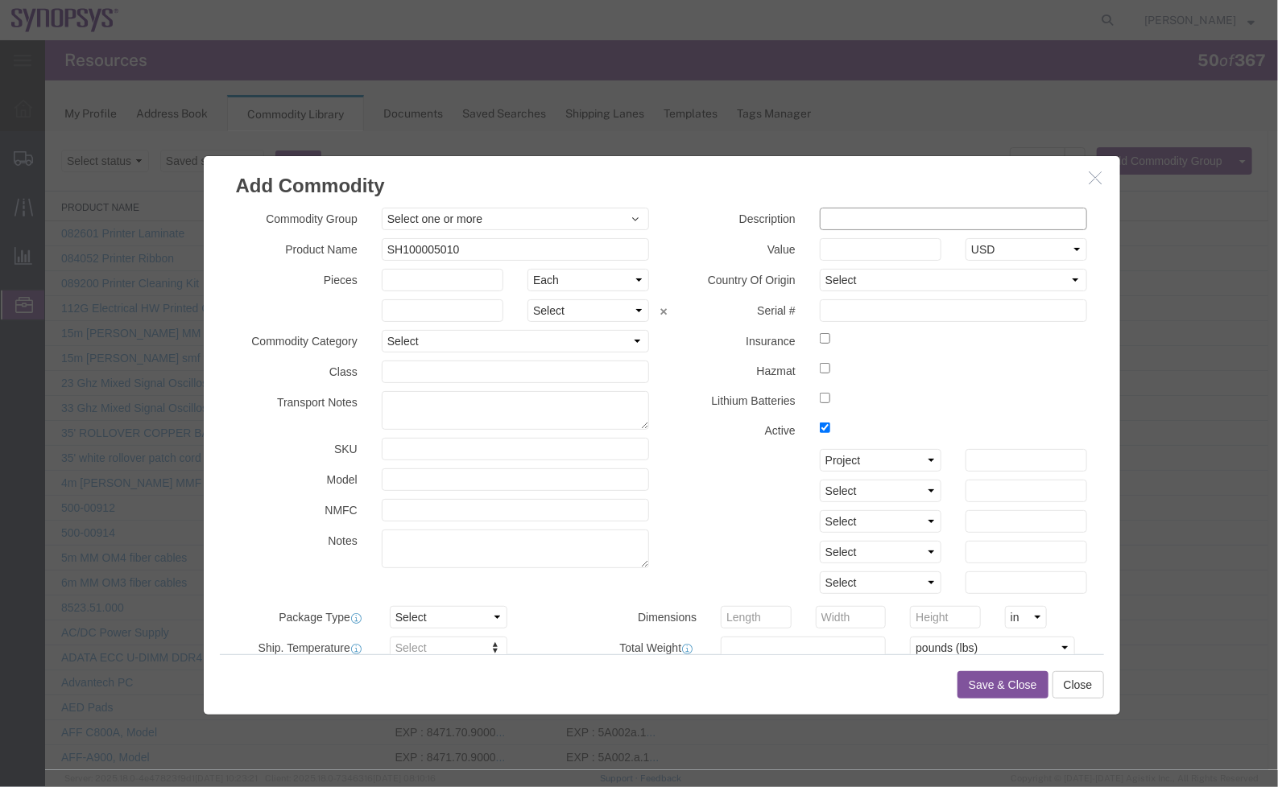
paste input "B6 Assitant Board PCBA"
type input "B6 Assitant Board PCBA"
click at [664, 431] on label "Active" at bounding box center [734, 428] width 146 height 19
click at [770, 185] on h3 "Add Commodity" at bounding box center [661, 176] width 916 height 43
click at [722, 429] on label "Active" at bounding box center [734, 428] width 146 height 19
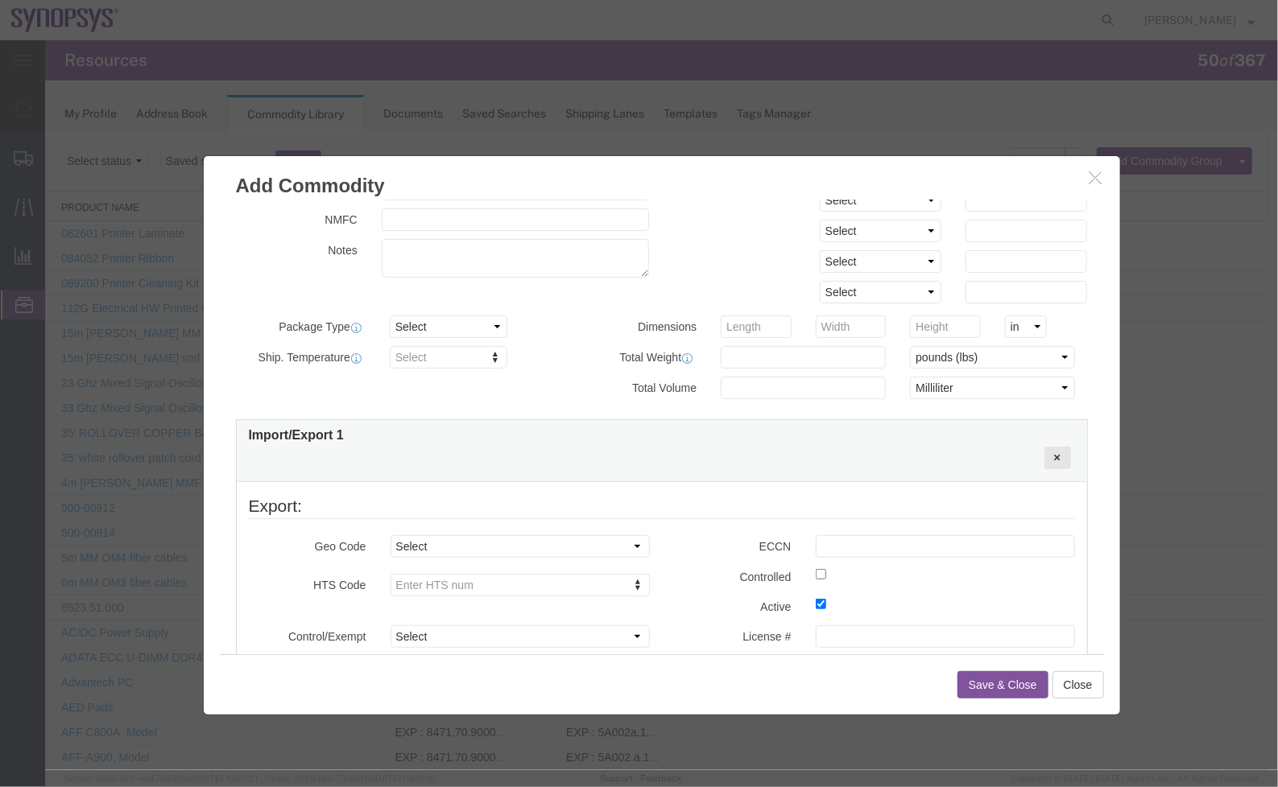
scroll to position [361, 0]
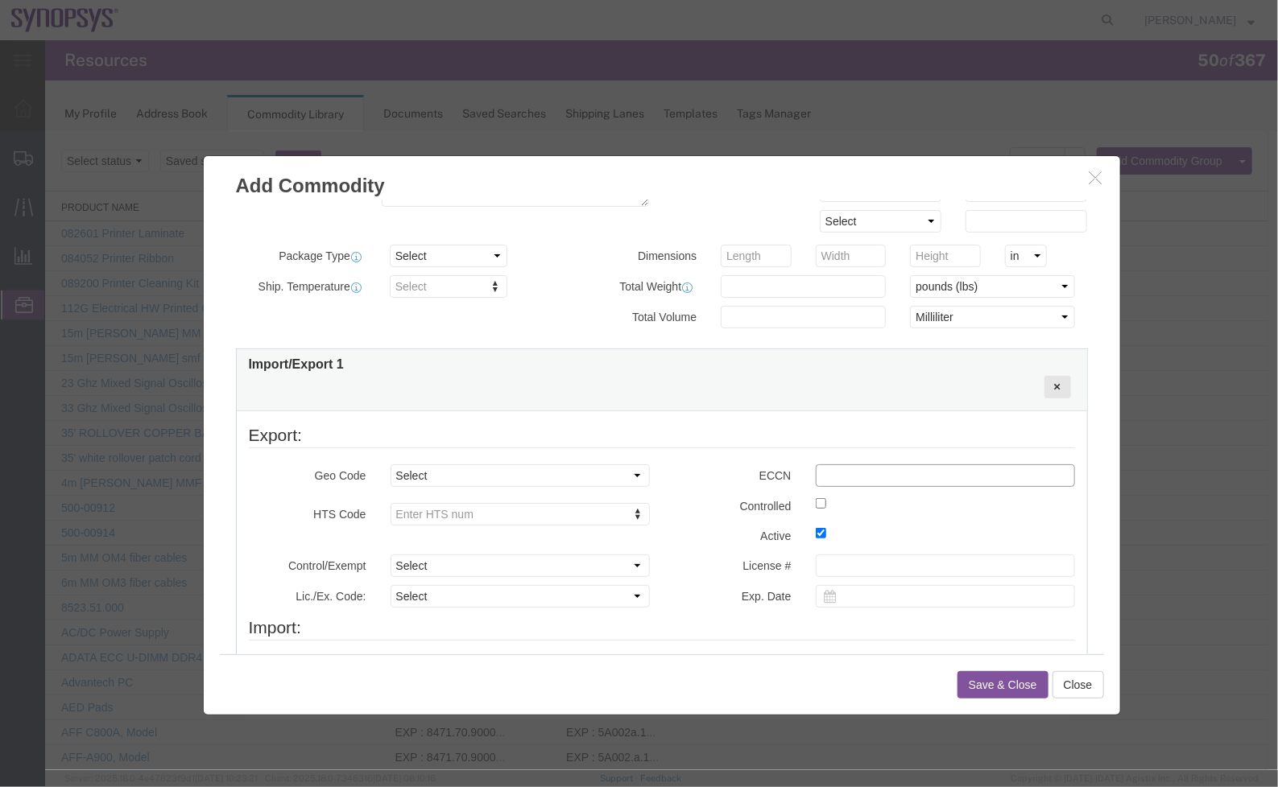
click at [864, 464] on input "text" at bounding box center [944, 475] width 259 height 23
paste input "3D991/NLR"
type input "3D991/NLR"
type input "8473.30.0002"
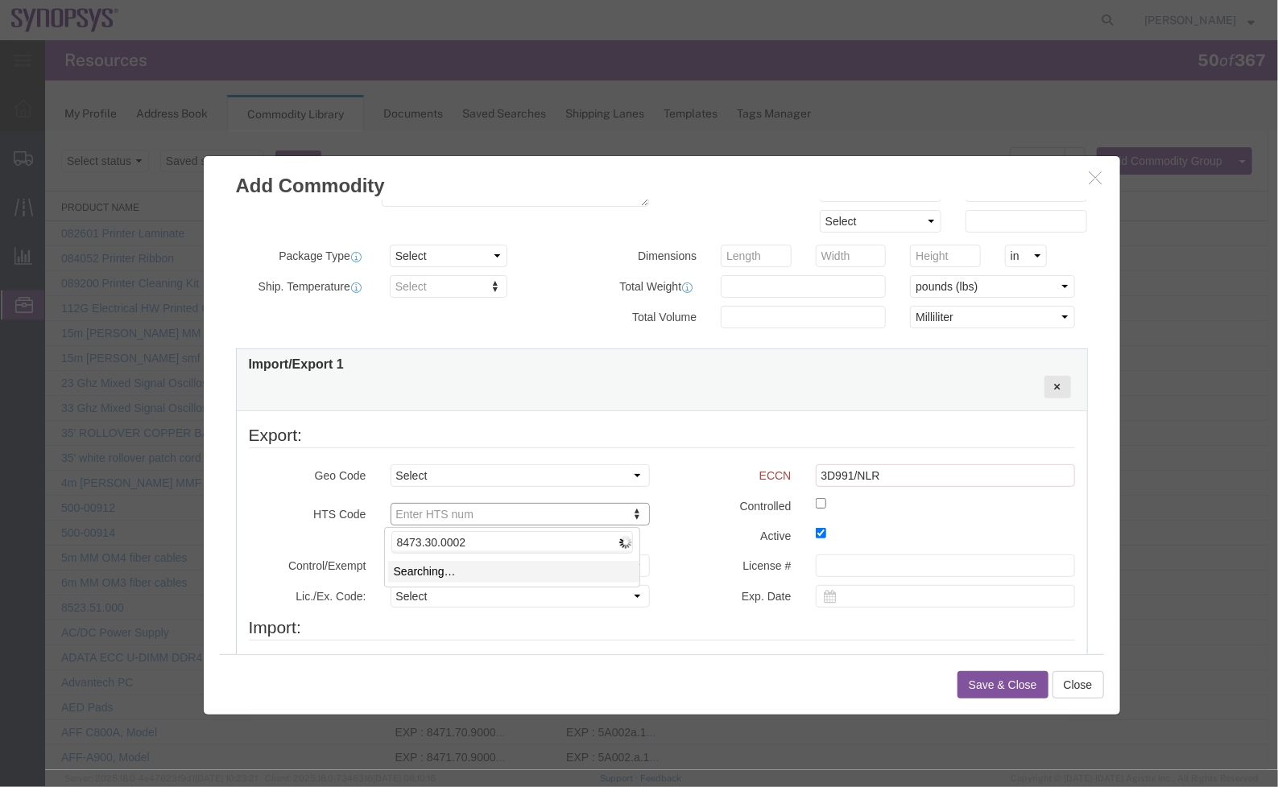
click at [494, 461] on div at bounding box center [660, 449] width 1232 height 639
type input "8473.30.0002"
click at [501, 479] on select "Select COUNTRY REGION" at bounding box center [519, 475] width 259 height 23
select select "COUNTRY"
click at [390, 464] on select "Select COUNTRY REGION" at bounding box center [519, 475] width 259 height 23
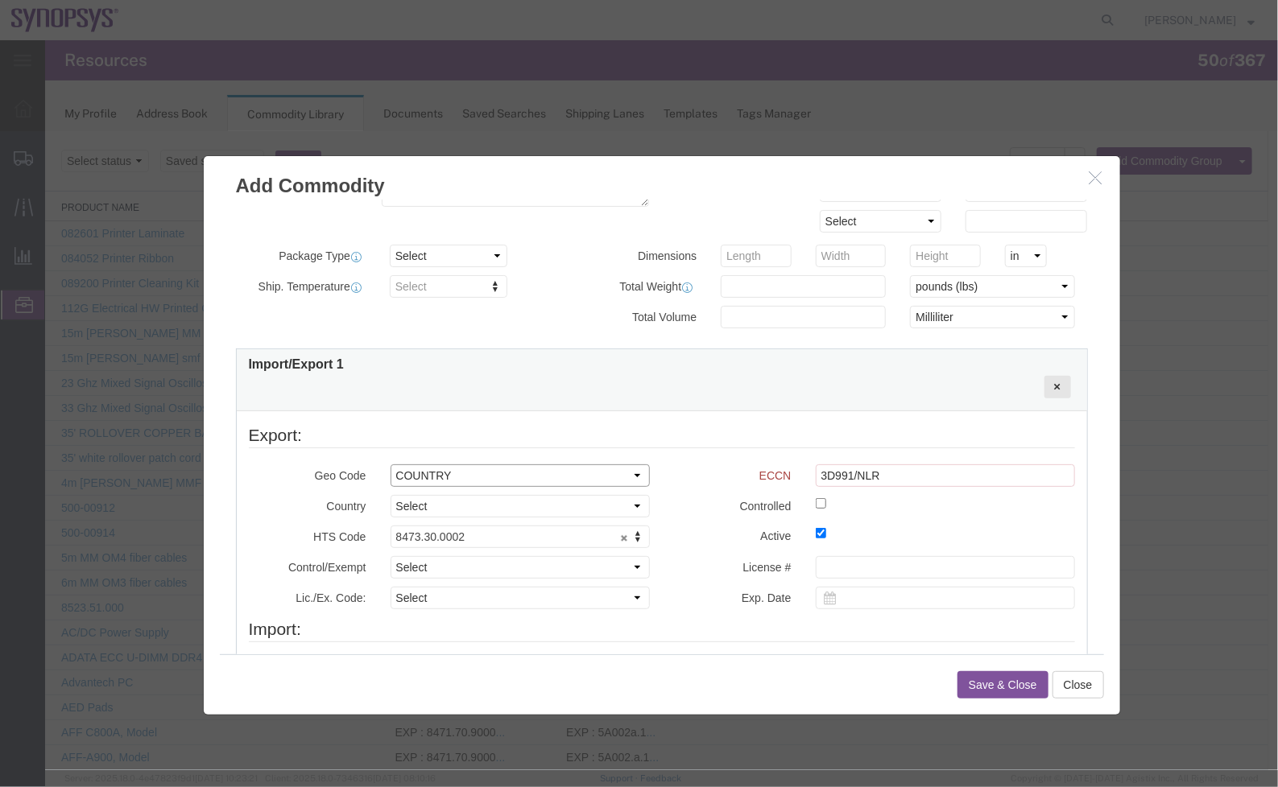
click at [512, 474] on select "Select COUNTRY REGION" at bounding box center [519, 475] width 259 height 23
click at [514, 479] on select "Select COUNTRY REGION" at bounding box center [519, 475] width 259 height 23
click at [488, 507] on select "Select [GEOGRAPHIC_DATA] [GEOGRAPHIC_DATA] [GEOGRAPHIC_DATA] [GEOGRAPHIC_DATA] …" at bounding box center [519, 505] width 259 height 23
select select "US"
click at [390, 494] on select "Select [GEOGRAPHIC_DATA] [GEOGRAPHIC_DATA] [GEOGRAPHIC_DATA] [GEOGRAPHIC_DATA] …" at bounding box center [519, 505] width 259 height 23
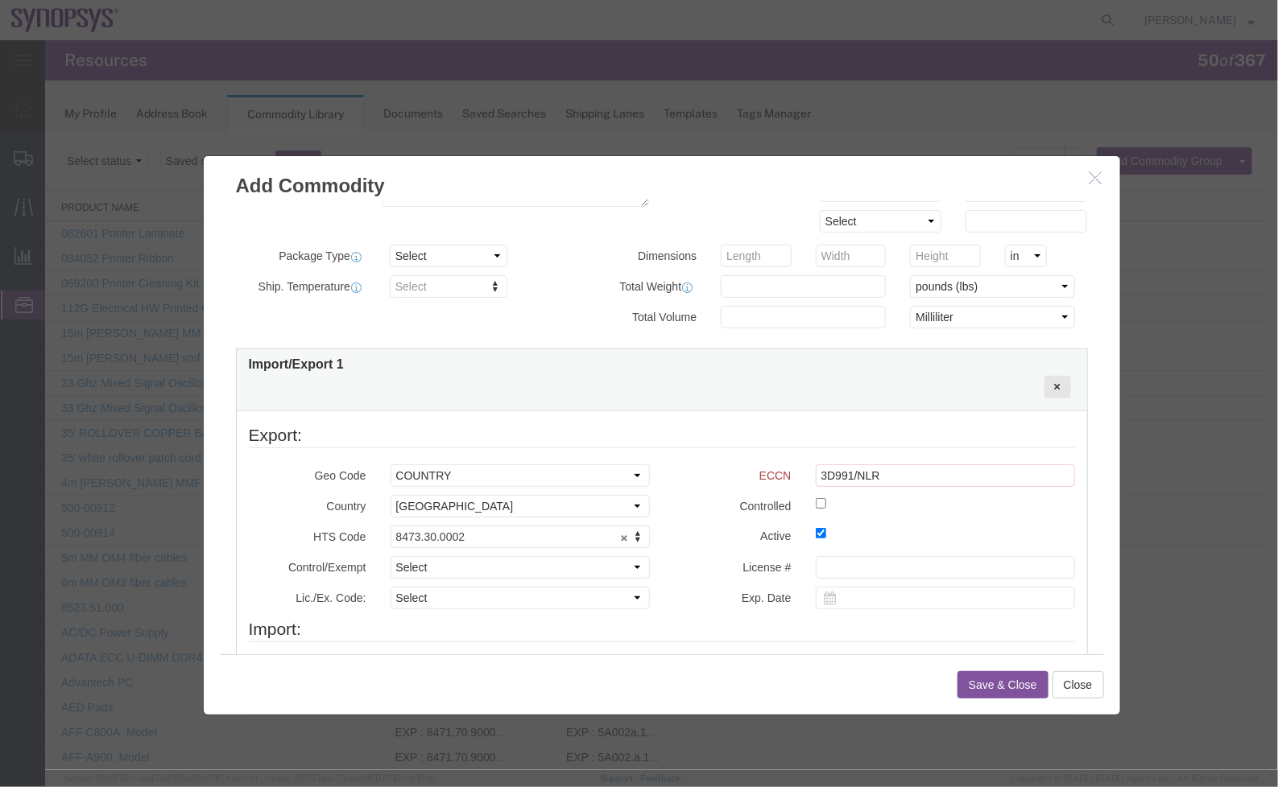
click at [714, 447] on legend "Export:" at bounding box center [661, 435] width 826 height 25
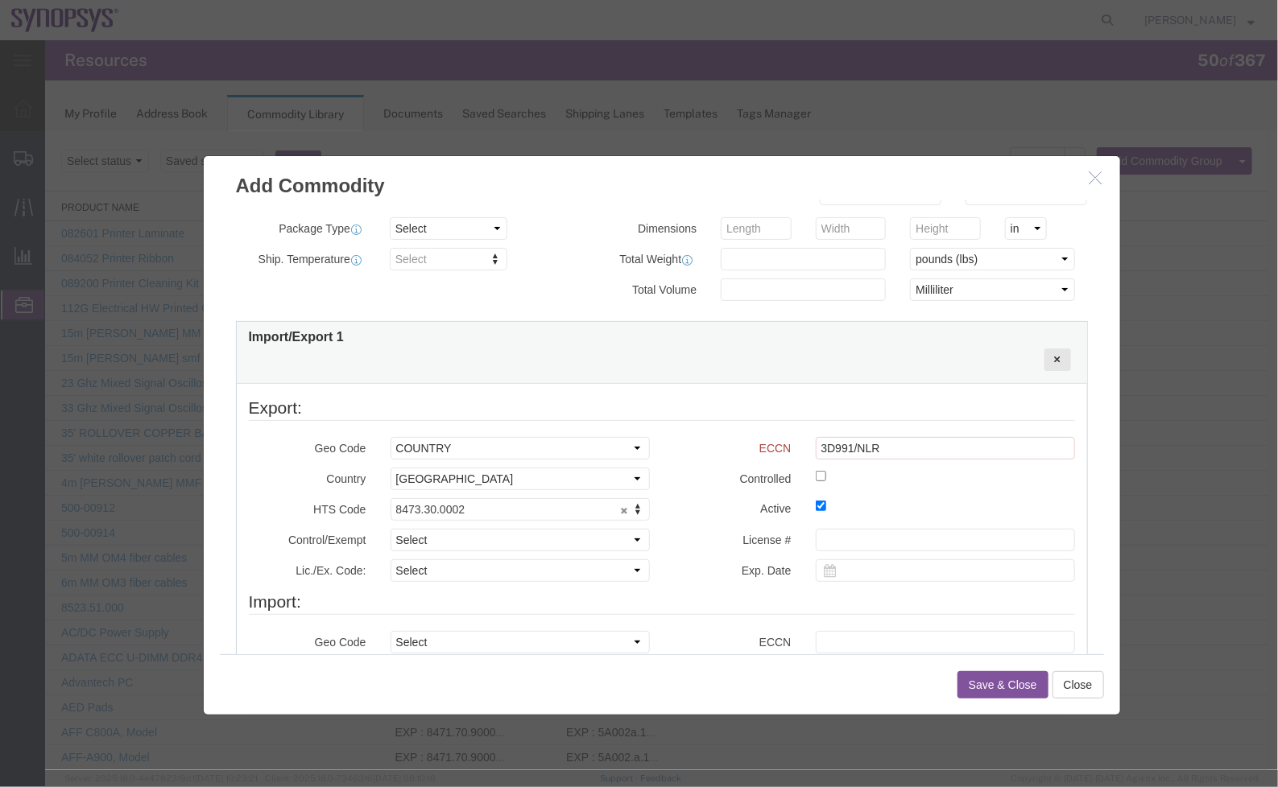
scroll to position [351, 0]
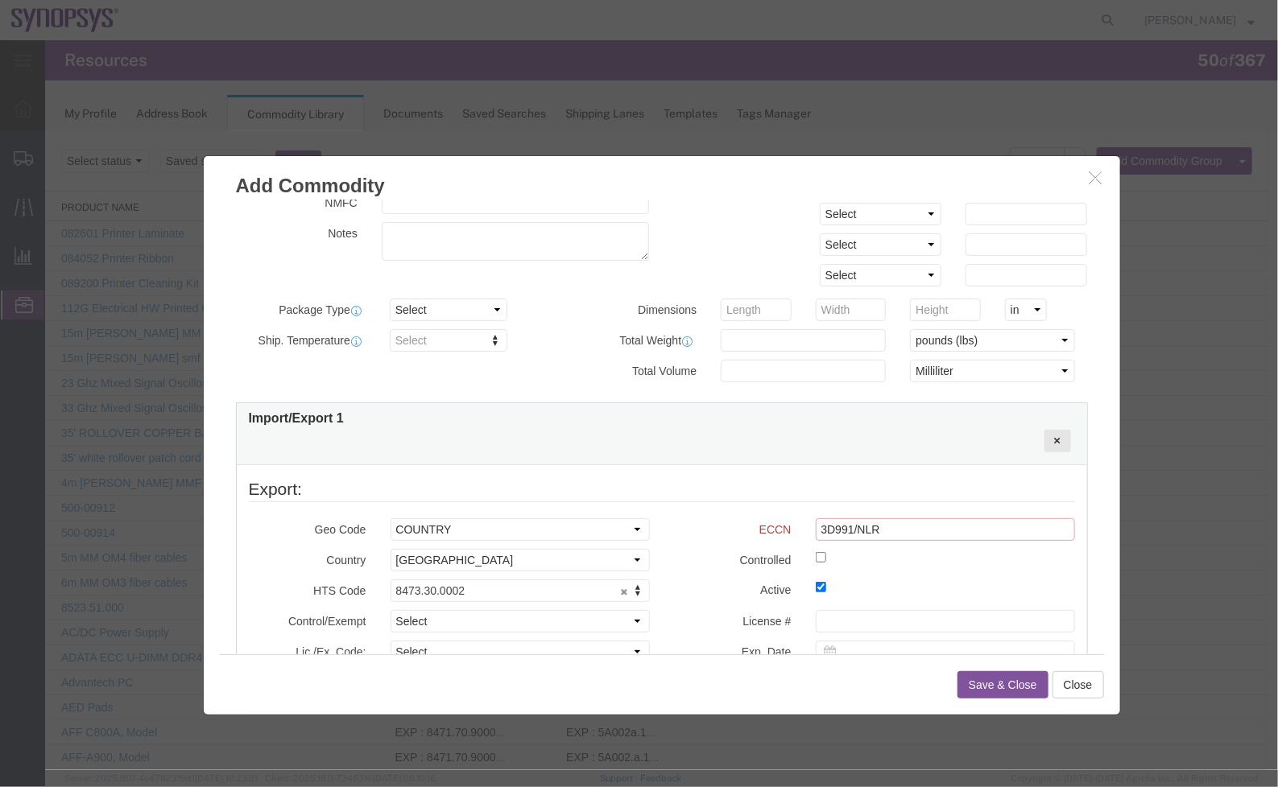
click at [893, 523] on input "3D991/NLR" at bounding box center [944, 529] width 259 height 23
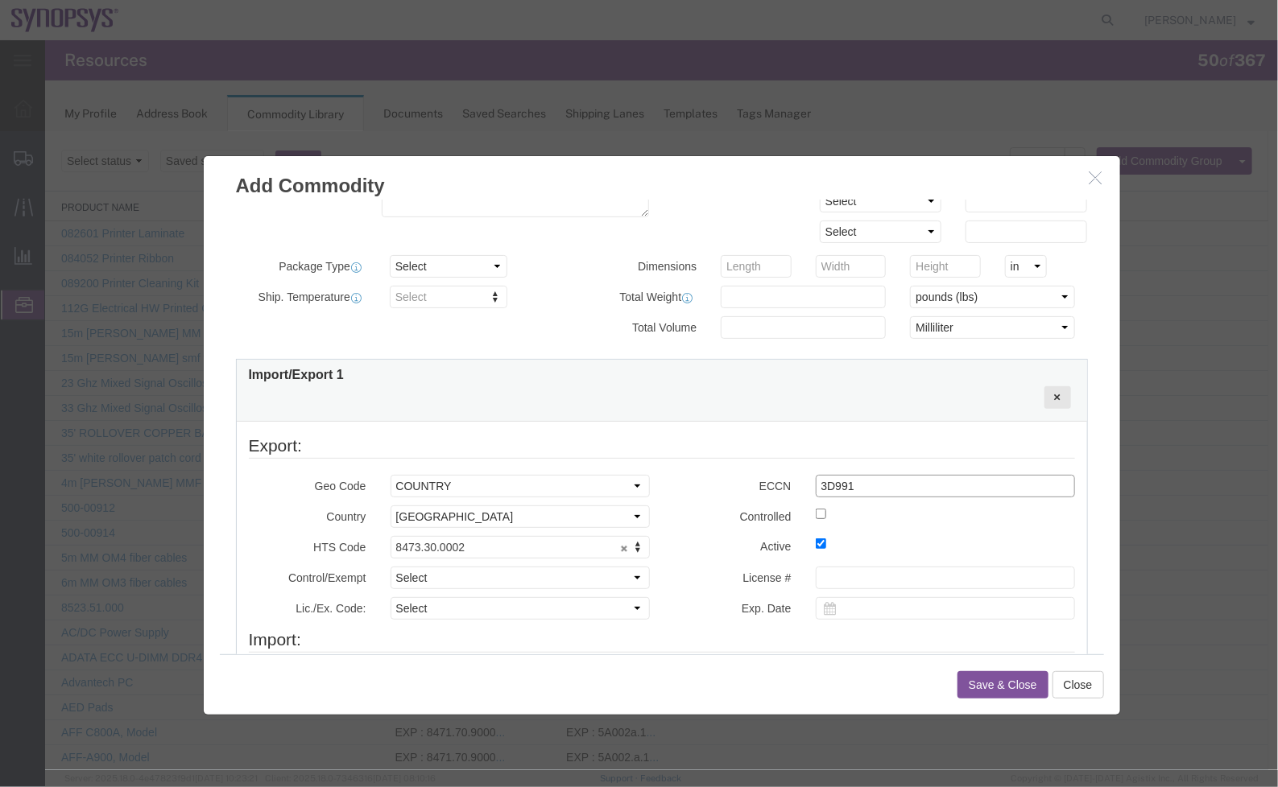
scroll to position [308, 0]
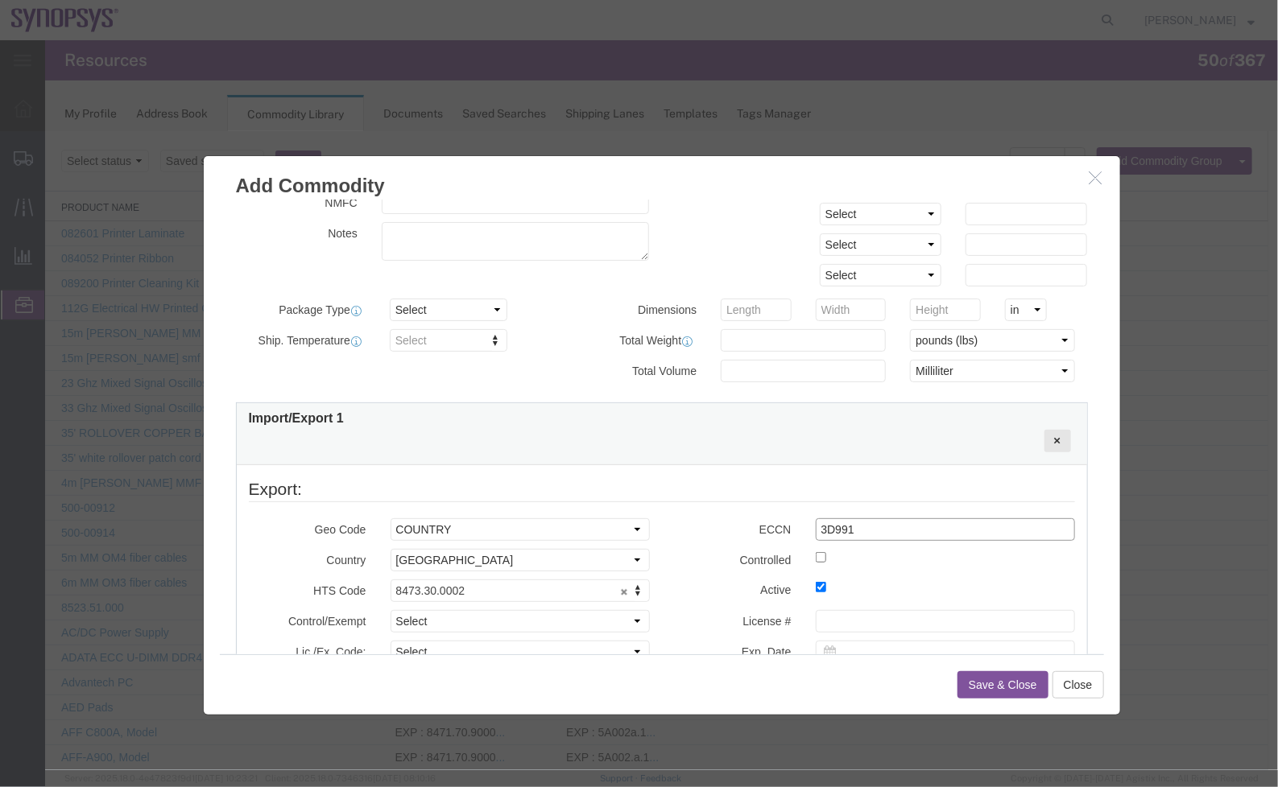
type input "3D991"
click at [687, 551] on label "Controlled" at bounding box center [732, 557] width 142 height 19
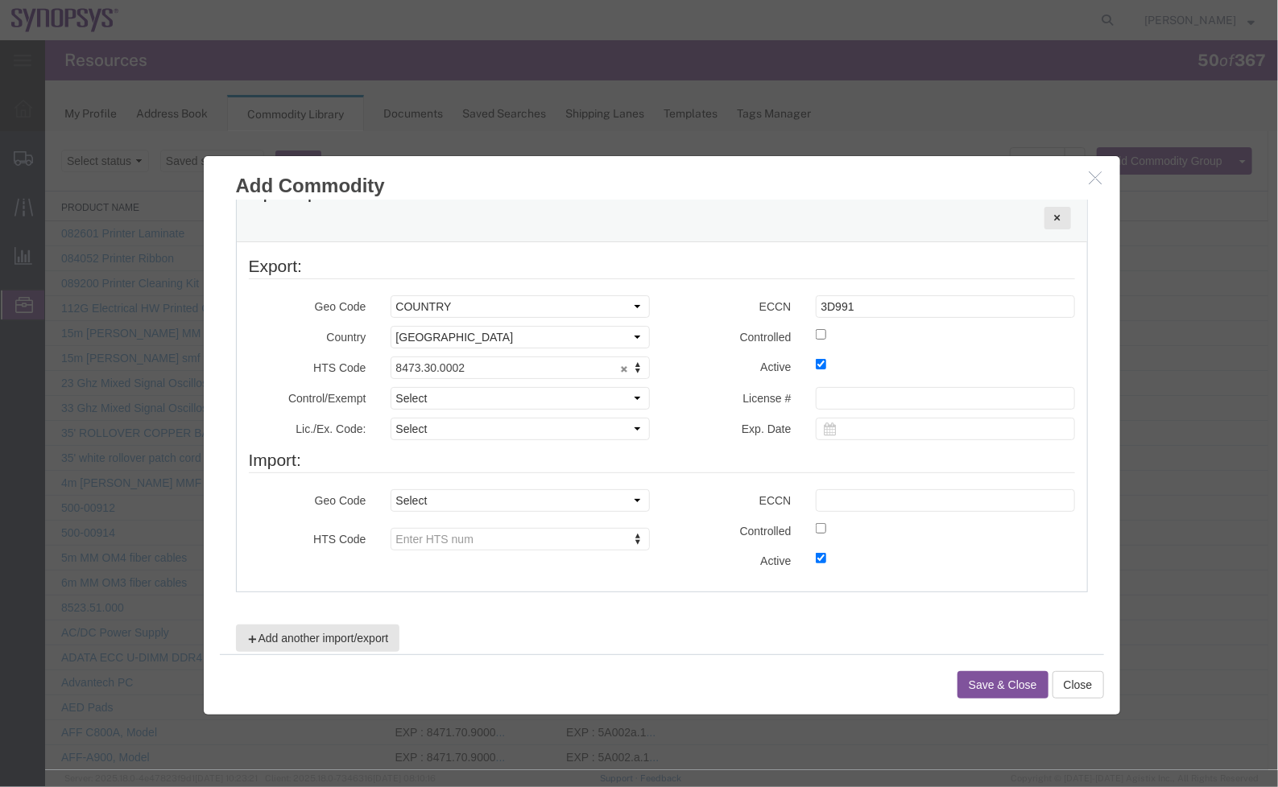
scroll to position [549, 0]
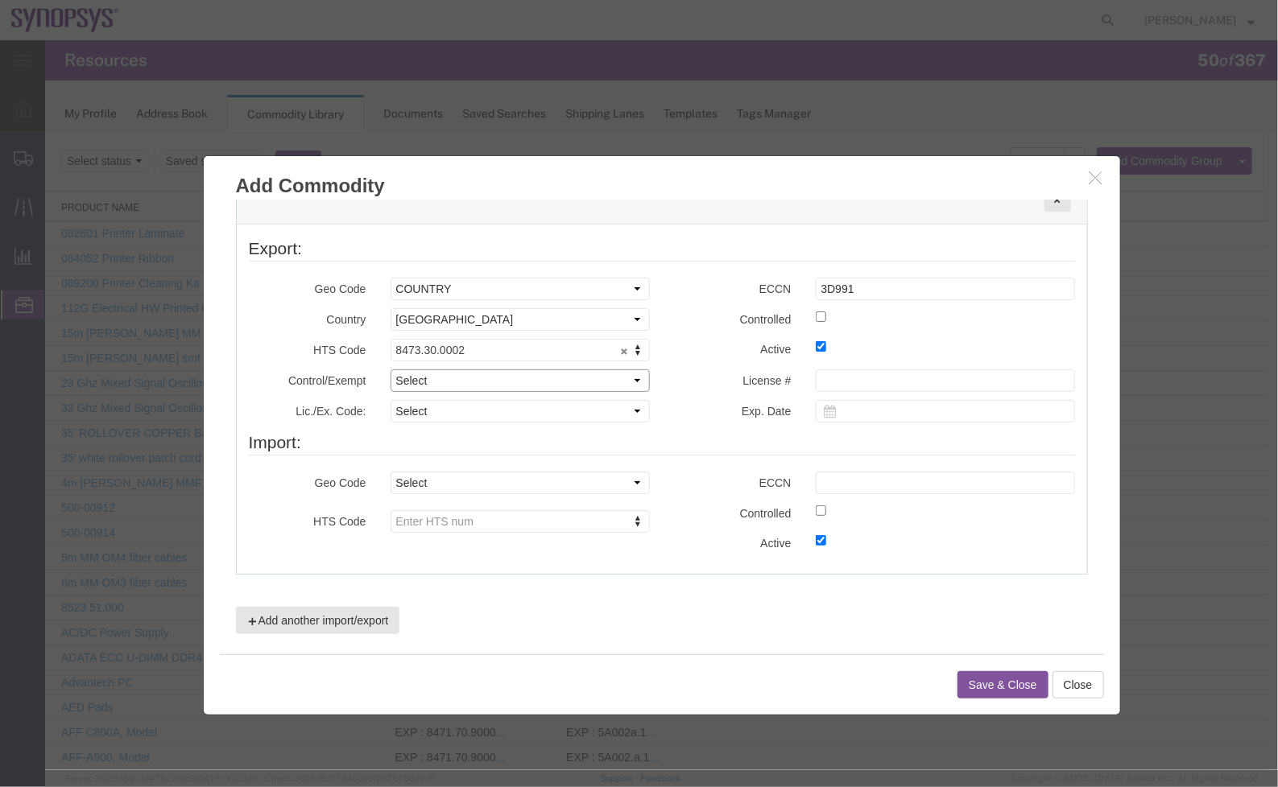
click at [540, 380] on select "Select ATF BIS DEA EPA FDA FTR ITAR OFAC Other (OPA)" at bounding box center [519, 380] width 259 height 23
select select "BIS"
click at [390, 369] on select "Select ATF BIS DEA EPA FDA FTR ITAR OFAC Other (OPA)" at bounding box center [519, 380] width 259 height 23
click at [567, 402] on select "Select AGR-Agricultural APP-Computers APR-Additional Permissive Exports AVS-Air…" at bounding box center [519, 410] width 259 height 23
select select "NLR"
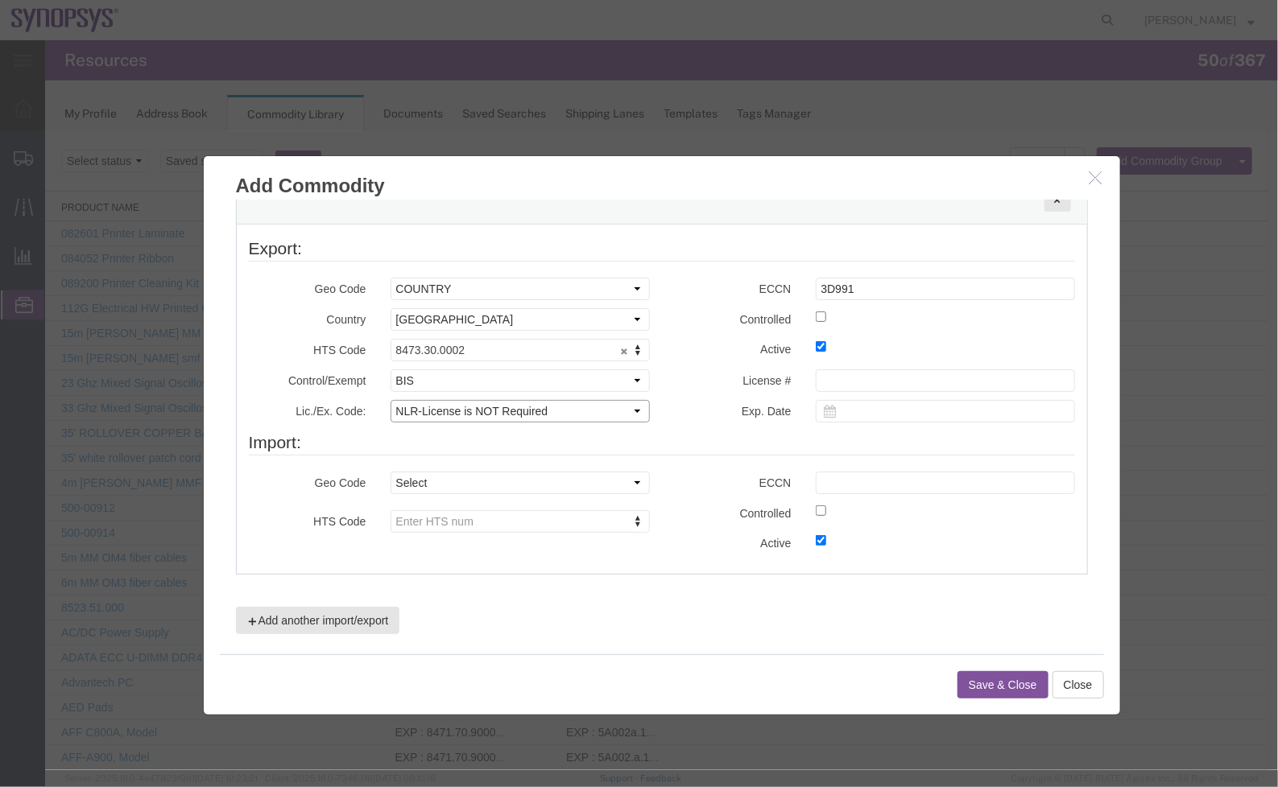
click at [390, 399] on select "Select AGR-Agricultural APP-Computers APR-Additional Permissive Exports AVS-Air…" at bounding box center [519, 410] width 259 height 23
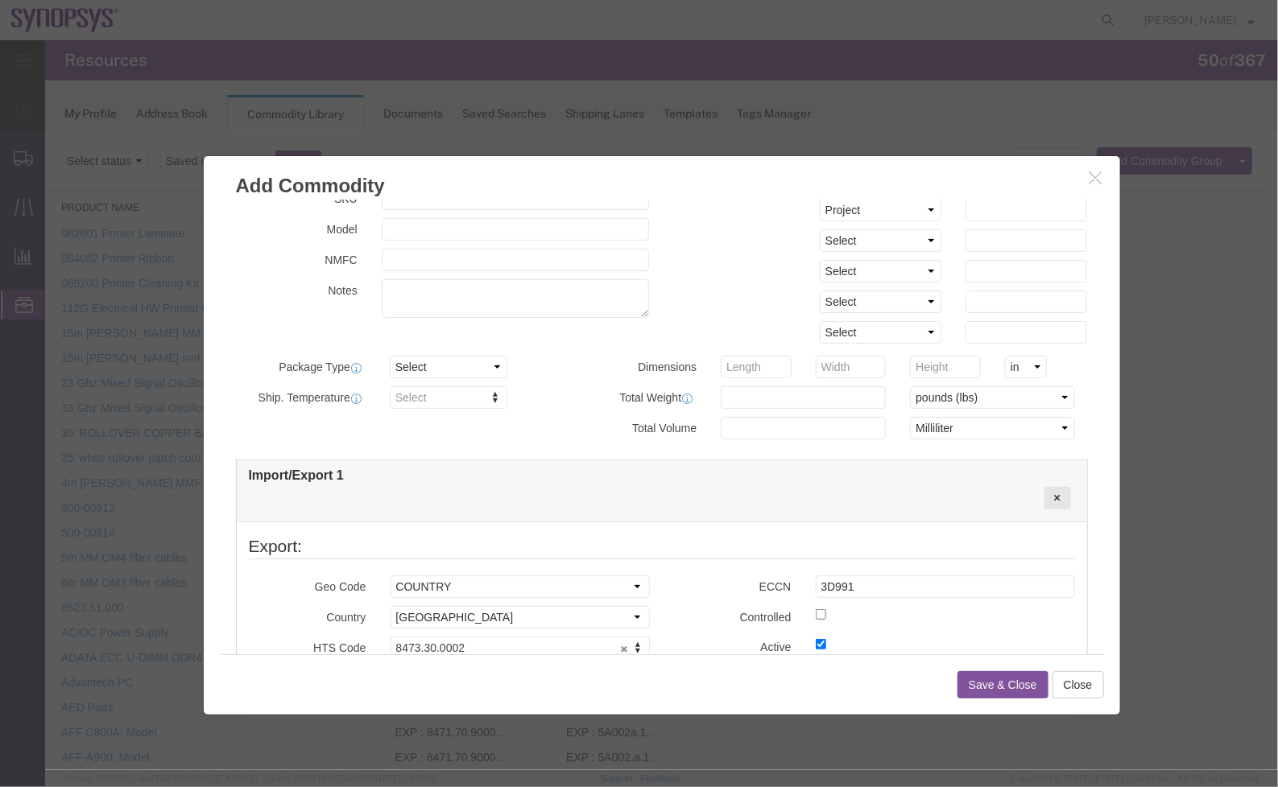
scroll to position [187, 0]
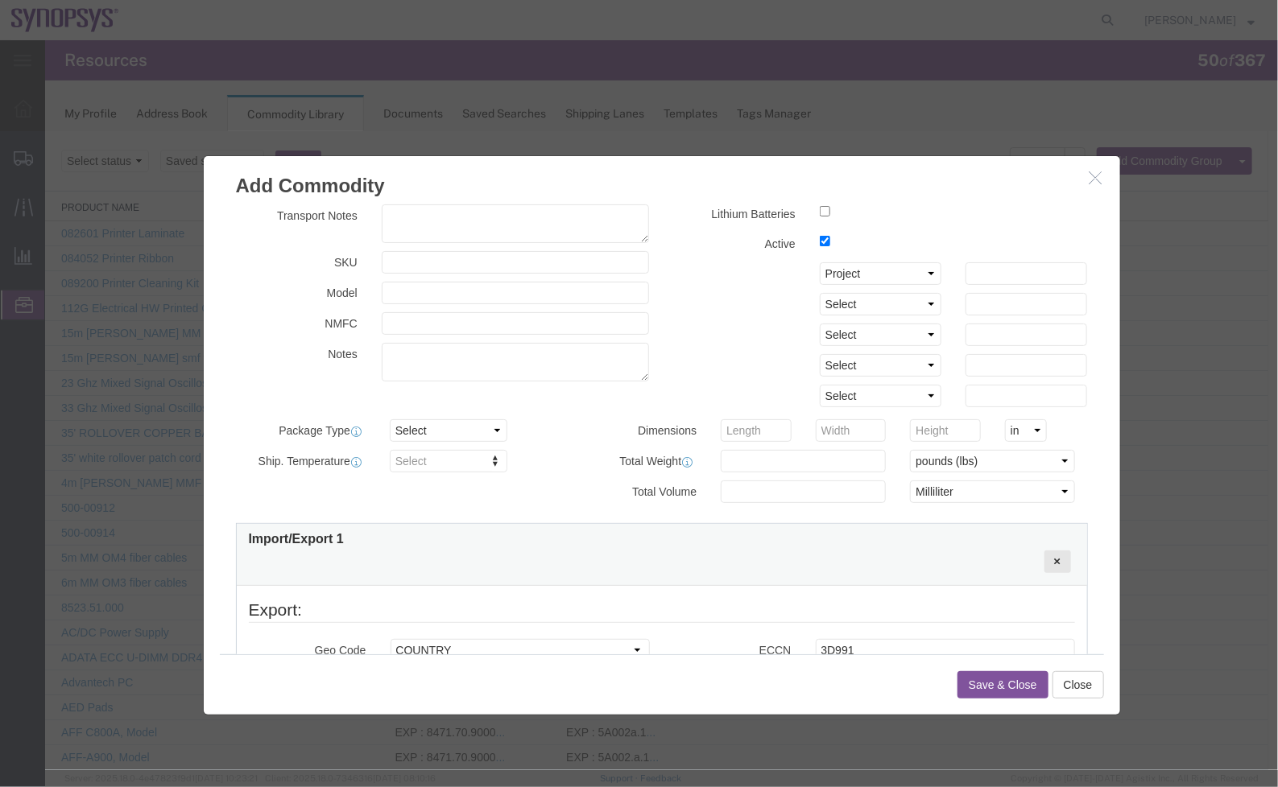
click at [661, 231] on div "Description B6 Assitant Board PCBA Value Select USD JPY GBP CAD EUR Country Of …" at bounding box center [880, 217] width 438 height 394
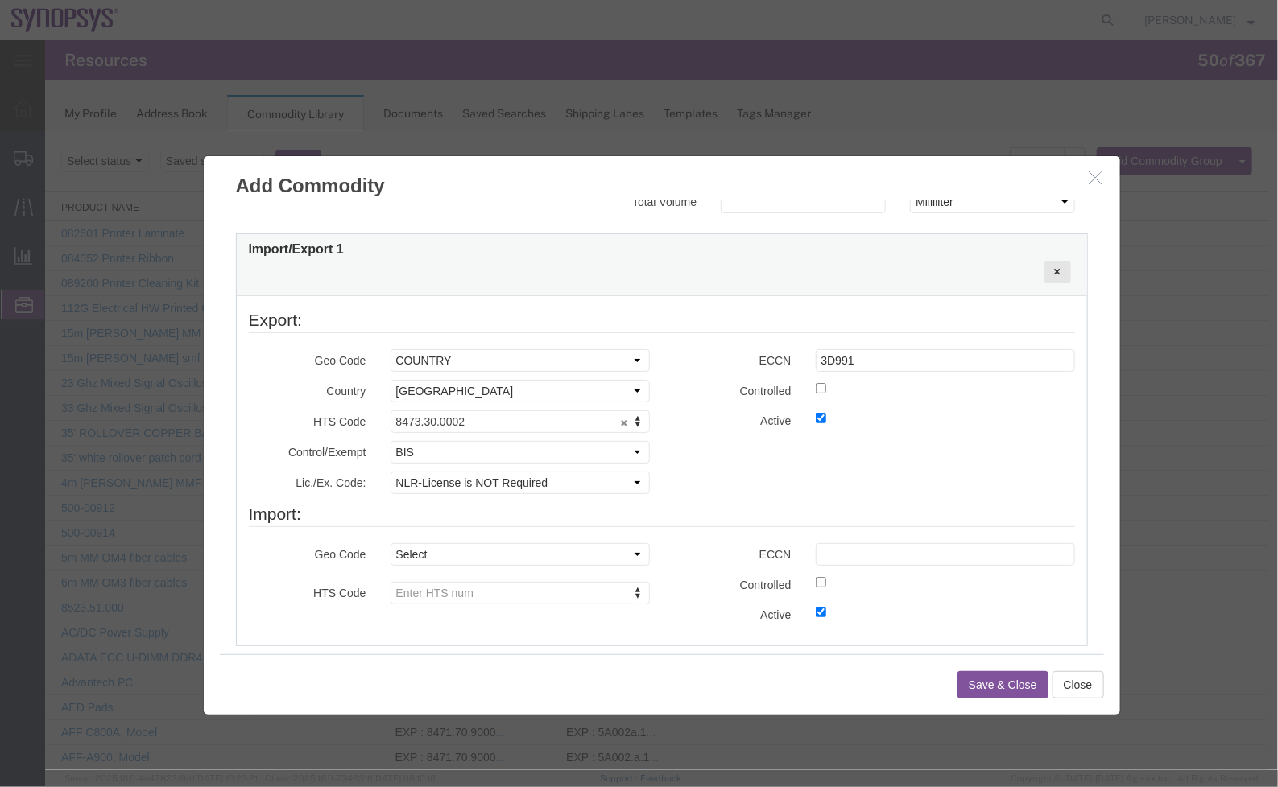
scroll to position [549, 0]
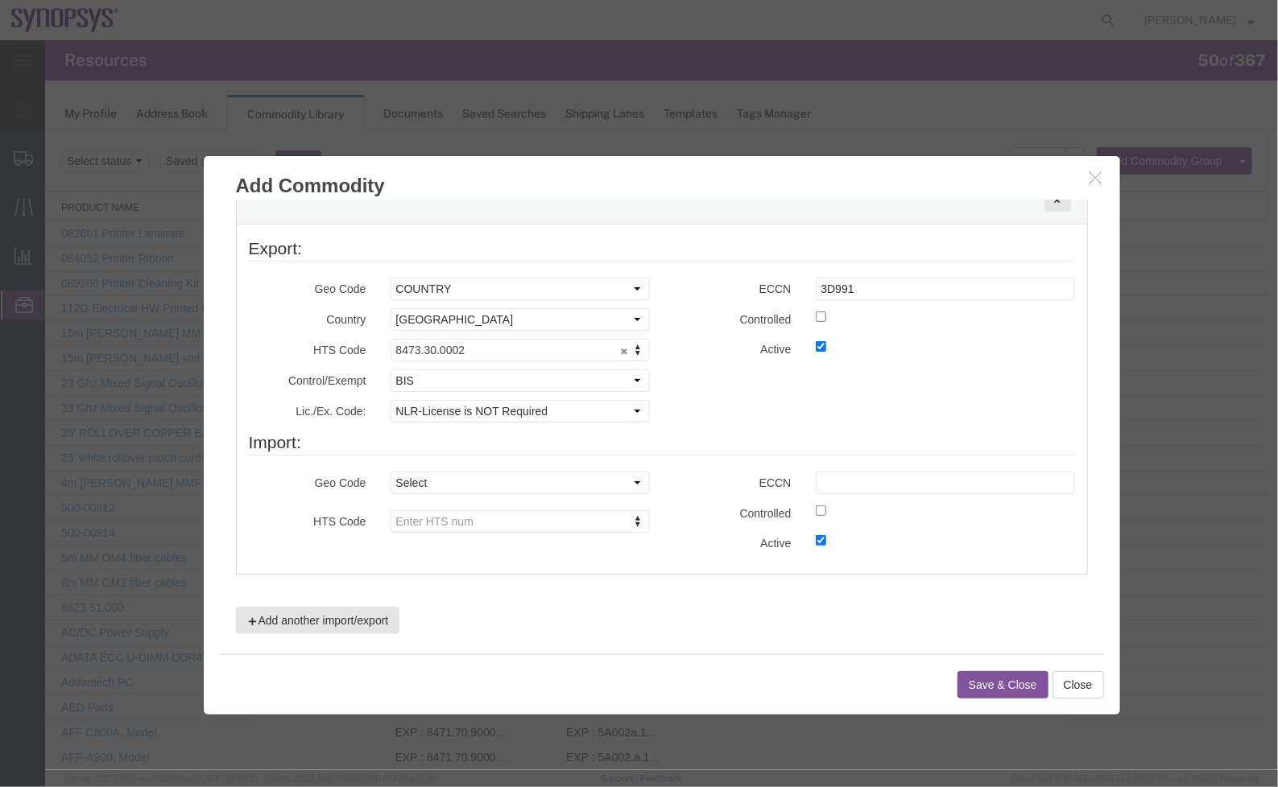
click at [998, 679] on button "Save & Close" at bounding box center [1001, 684] width 91 height 27
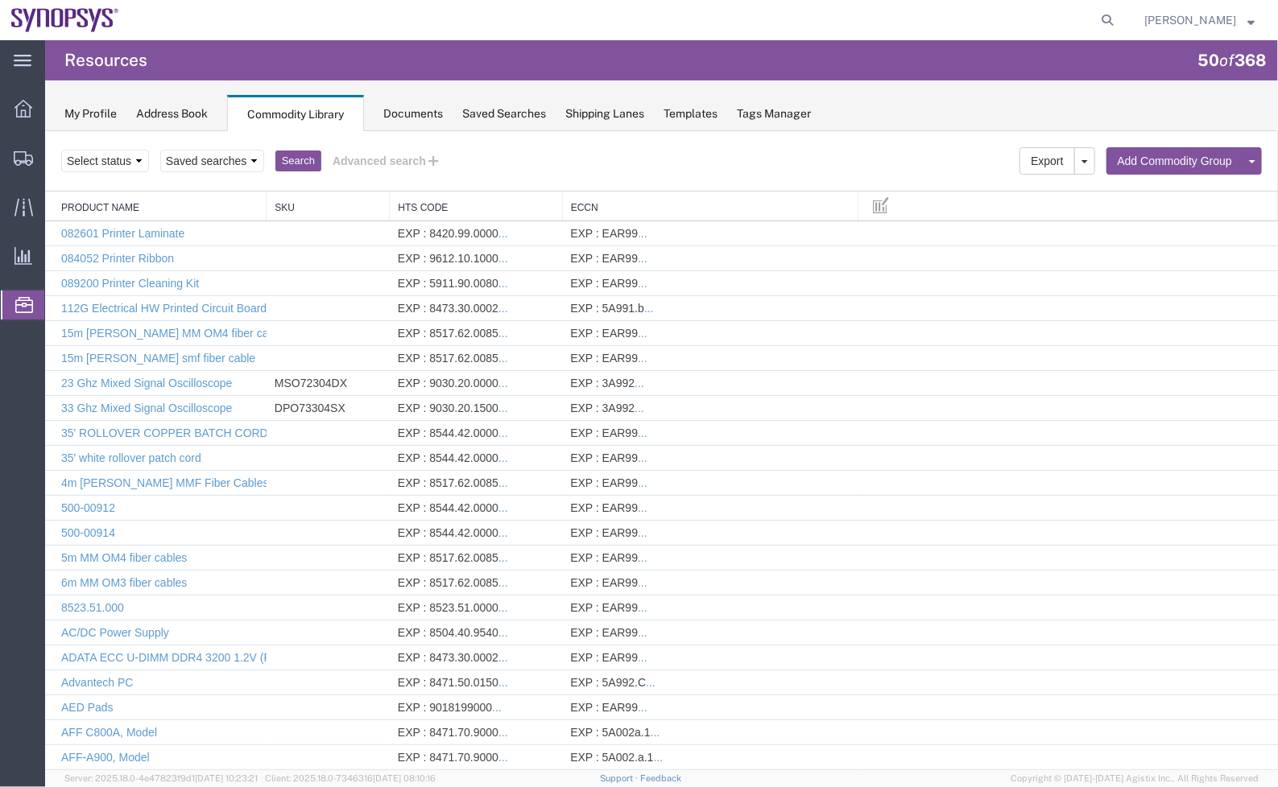
click at [527, 166] on div "Select status Active All Inactive Saved searches Name Search Advanced search" at bounding box center [660, 160] width 1200 height 27
click at [1162, 180] on link "Add Commodity" at bounding box center [1190, 187] width 139 height 24
select select
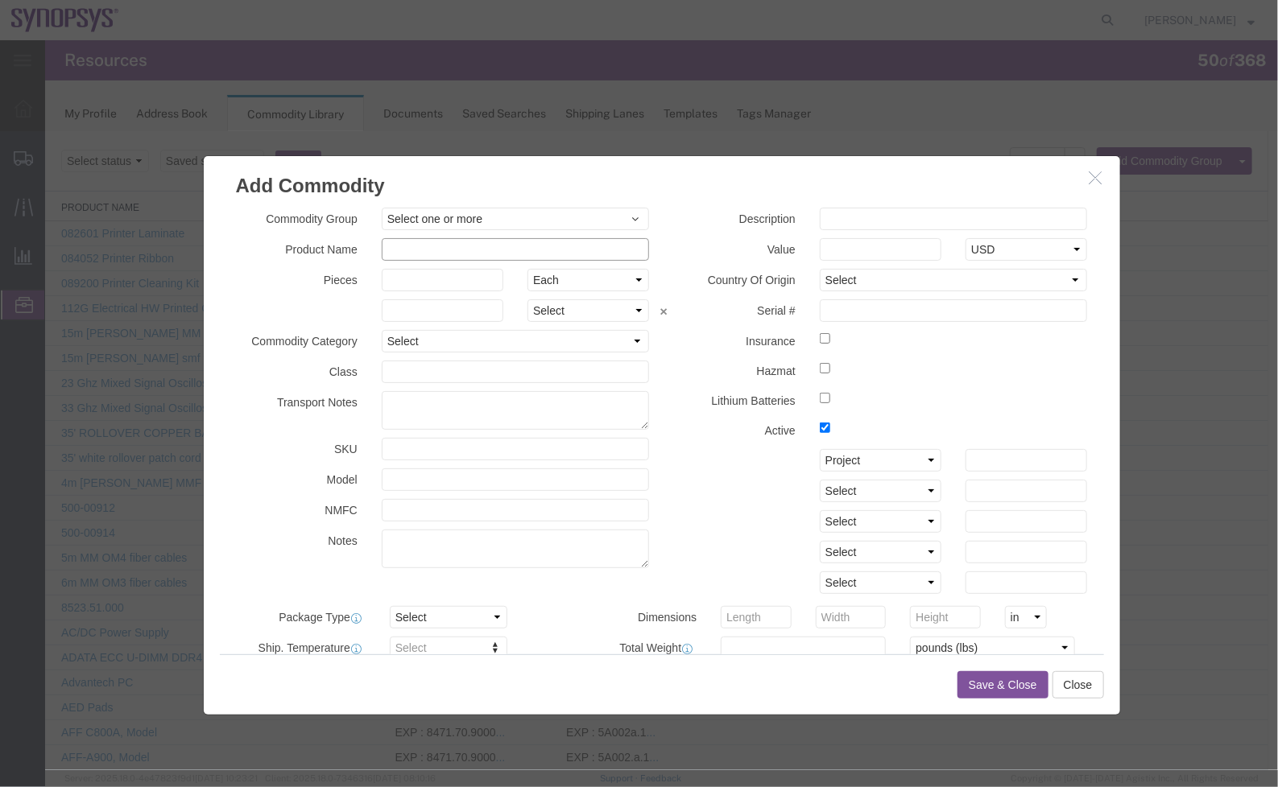
click at [536, 246] on input "text" at bounding box center [515, 248] width 268 height 23
paste input "SH100004803"
type input "SH100004803"
click at [971, 220] on input "text" at bounding box center [953, 218] width 268 height 23
paste input "B6 Control Board PCBA"
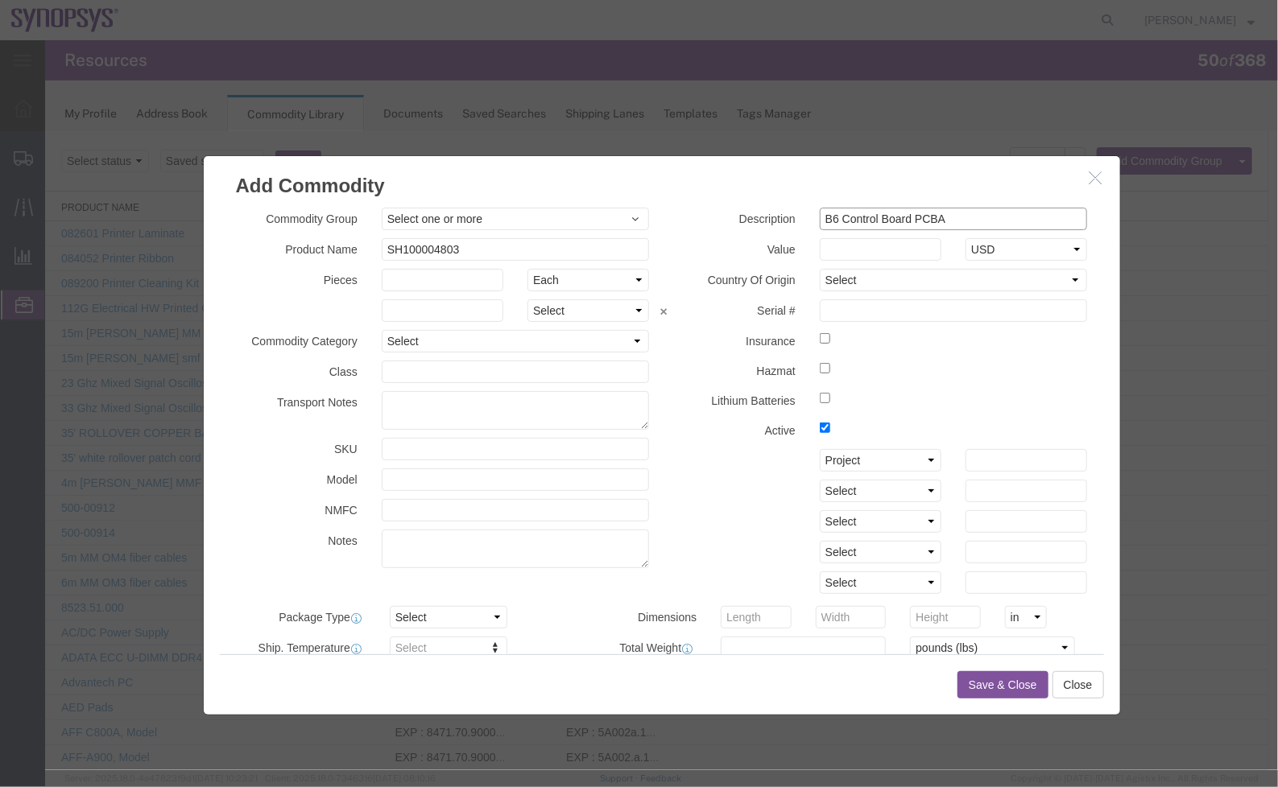
type input "B6 Control Board PCBA"
click at [768, 180] on h3 "Add Commodity" at bounding box center [661, 176] width 916 height 43
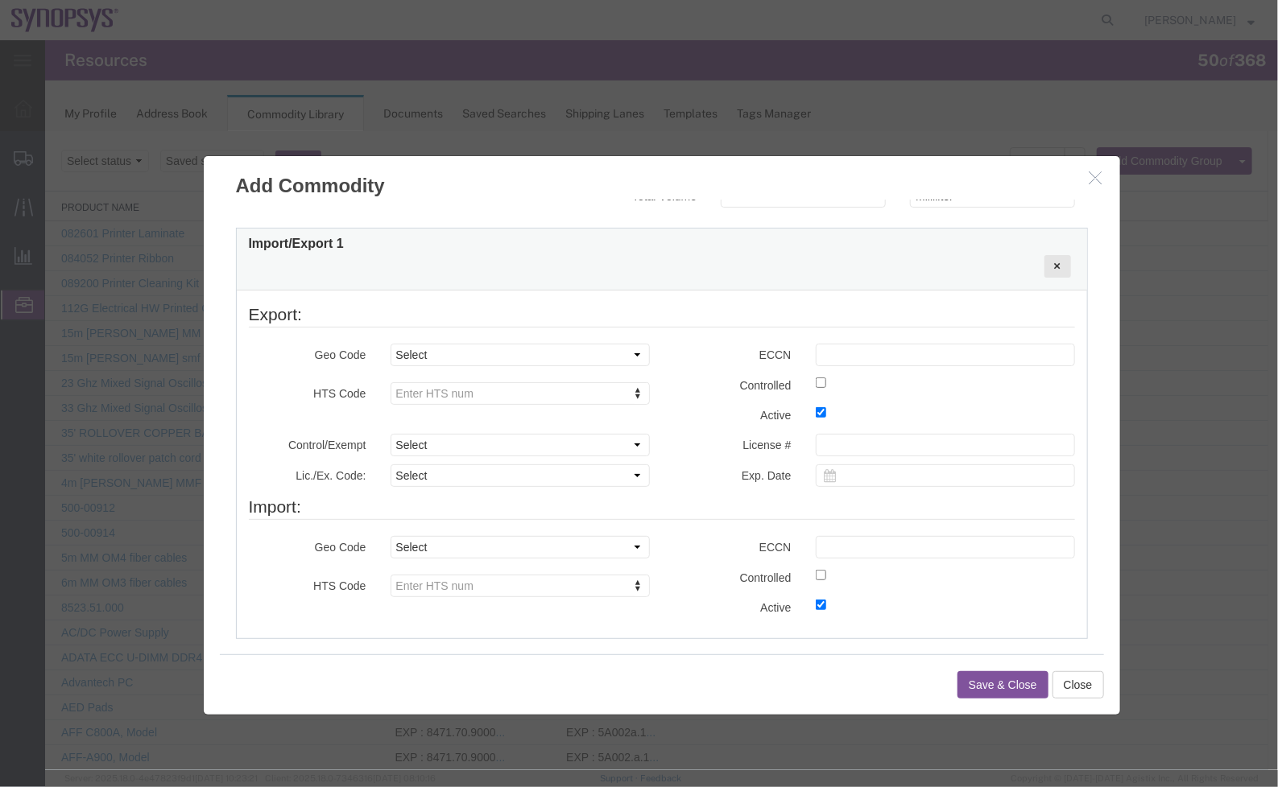
scroll to position [548, 0]
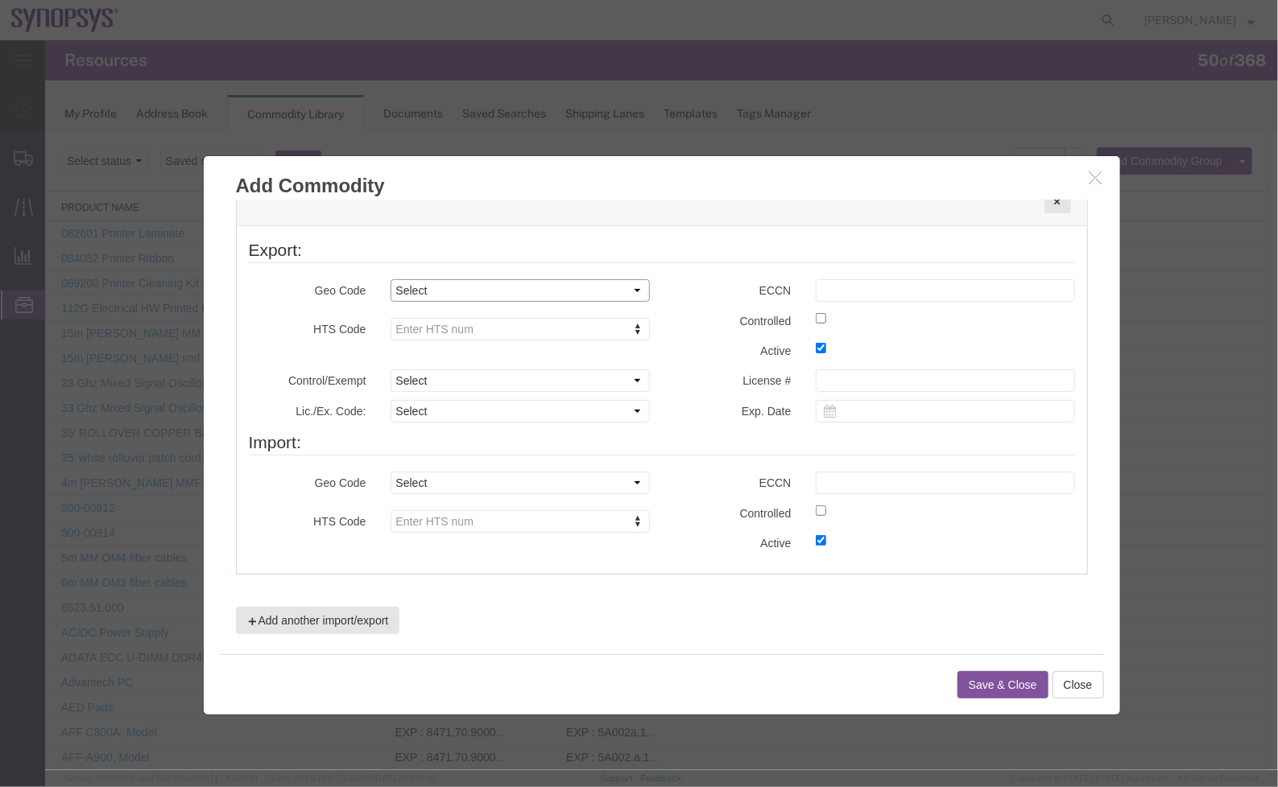
click at [601, 291] on select "Select COUNTRY REGION" at bounding box center [519, 290] width 259 height 23
select select "COUNTRY"
click at [390, 279] on select "Select COUNTRY REGION" at bounding box center [519, 290] width 259 height 23
click at [564, 326] on select "Select [GEOGRAPHIC_DATA] [GEOGRAPHIC_DATA] [GEOGRAPHIC_DATA] [GEOGRAPHIC_DATA] …" at bounding box center [519, 319] width 259 height 23
select select "US"
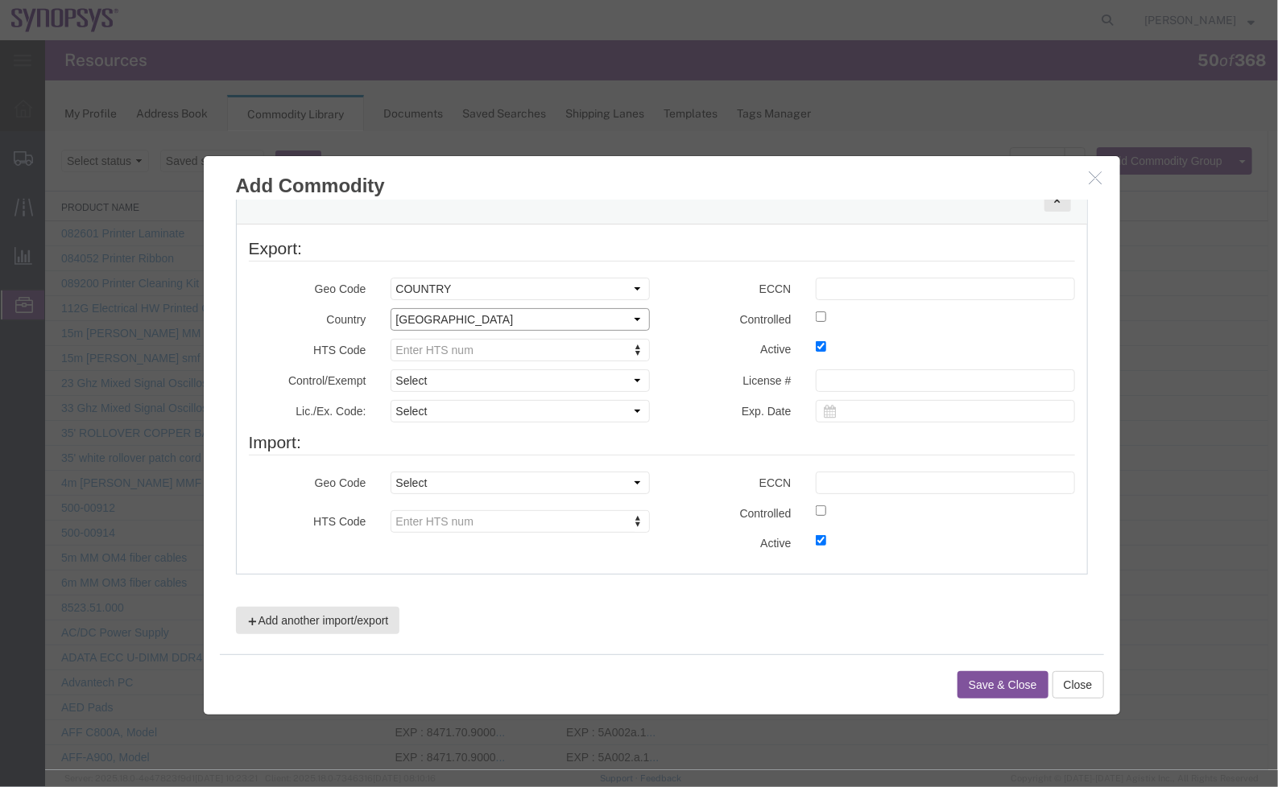
click at [390, 308] on select "Select [GEOGRAPHIC_DATA] [GEOGRAPHIC_DATA] [GEOGRAPHIC_DATA] [GEOGRAPHIC_DATA] …" at bounding box center [519, 319] width 259 height 23
click at [854, 280] on input "text" at bounding box center [944, 288] width 259 height 23
click at [585, 380] on select "Select ATF BIS DEA EPA FDA FTR ITAR OFAC Other (OPA)" at bounding box center [519, 380] width 259 height 23
select select "BIS"
click at [390, 369] on select "Select ATF BIS DEA EPA FDA FTR ITAR OFAC Other (OPA)" at bounding box center [519, 380] width 259 height 23
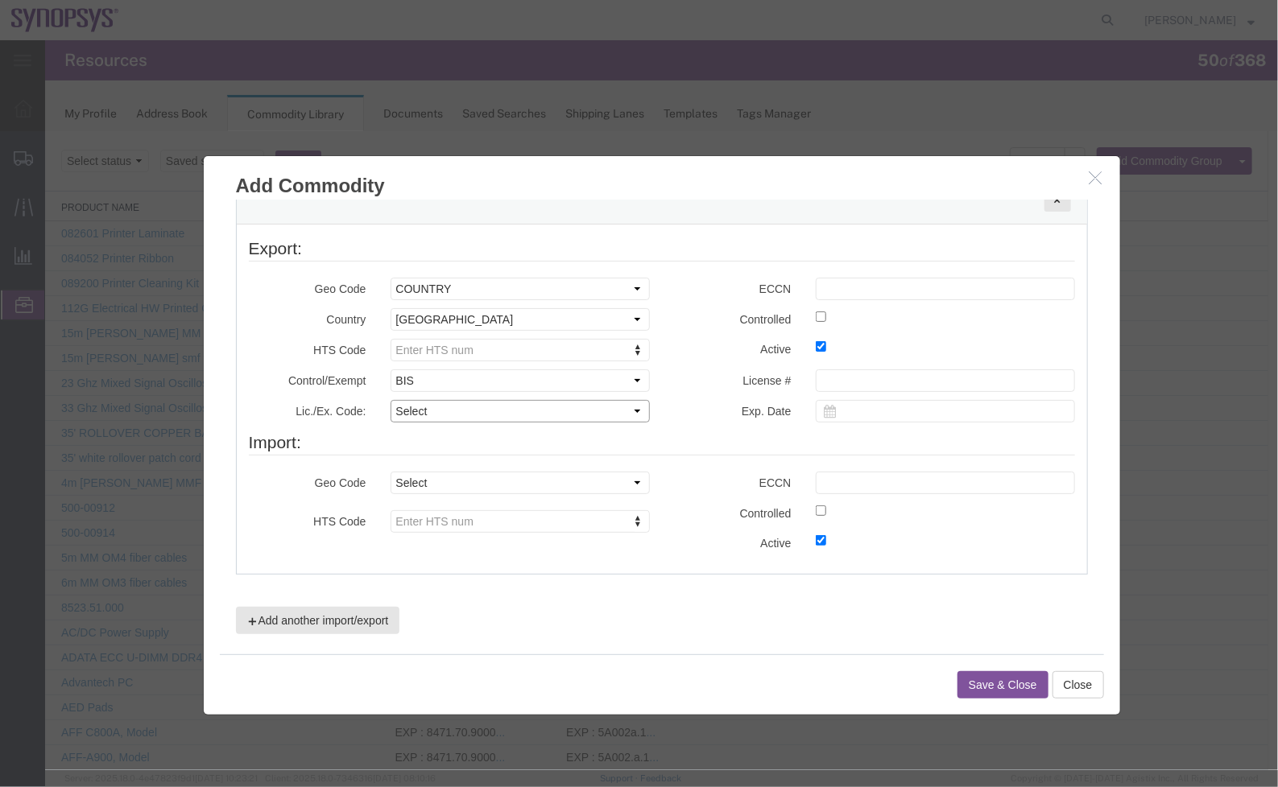
click at [535, 410] on select "Select AGR-Agricultural APP-Computers APR-Additional Permissive Exports AVS-Air…" at bounding box center [519, 410] width 259 height 23
select select "NLR"
click at [390, 399] on select "Select AGR-Agricultural APP-Computers APR-Additional Permissive Exports AVS-Air…" at bounding box center [519, 410] width 259 height 23
click at [836, 295] on input "text" at bounding box center [944, 288] width 259 height 23
click at [898, 286] on input "text" at bounding box center [944, 288] width 259 height 23
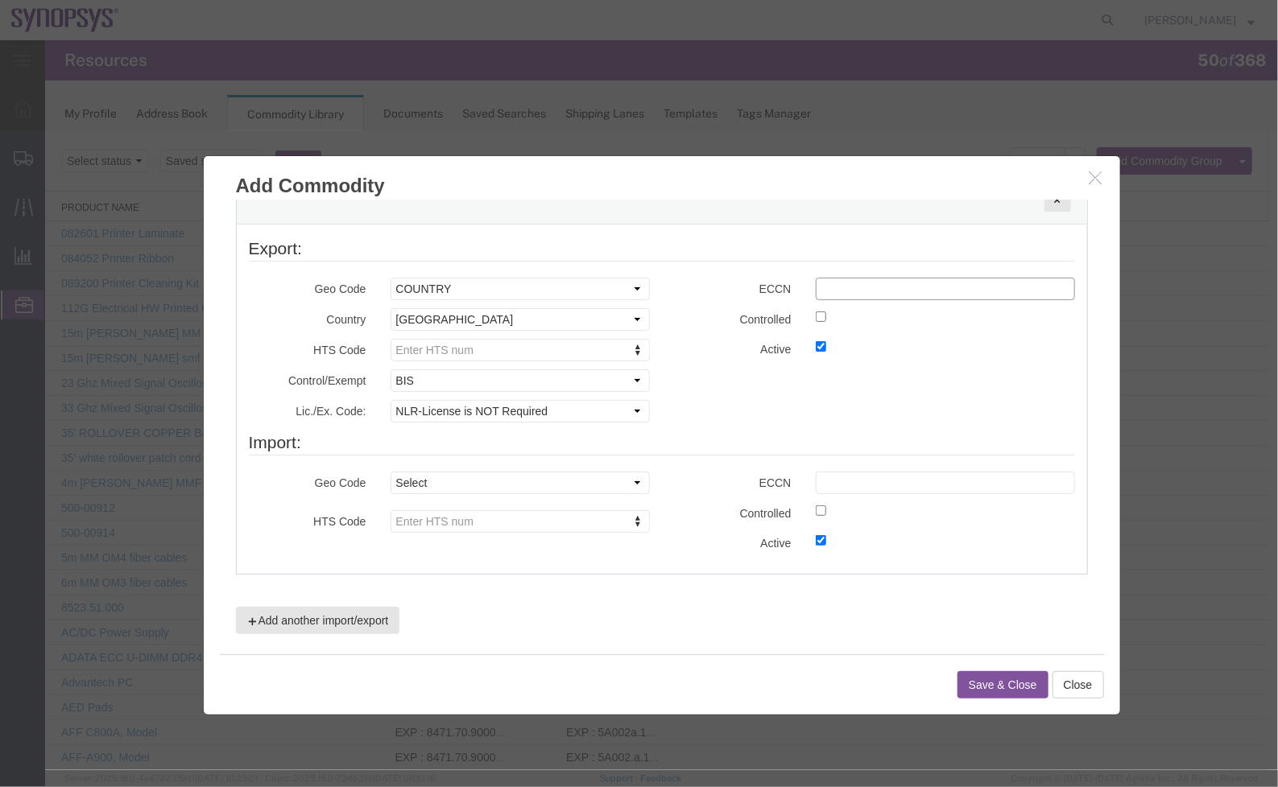
paste input "3D991/NLR"
drag, startPoint x: 907, startPoint y: 283, endPoint x: 842, endPoint y: 288, distance: 65.4
click at [842, 288] on input "3D991/NLR" at bounding box center [944, 288] width 259 height 23
type input "3D991"
click at [704, 411] on div "Control/Exempt Select ATF BIS DEA EPA FDA FTR ITAR OFAC Other (OPA) Select ATF …" at bounding box center [661, 399] width 850 height 61
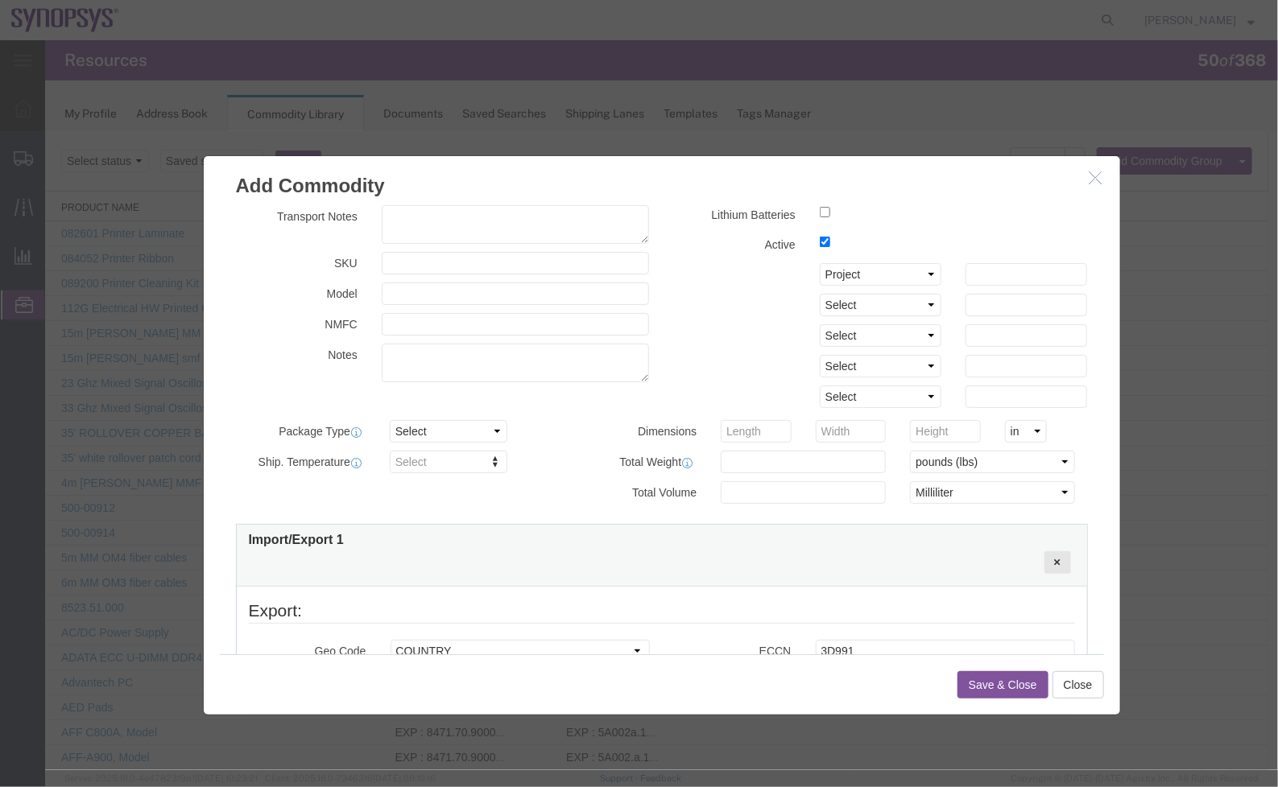
scroll to position [0, 0]
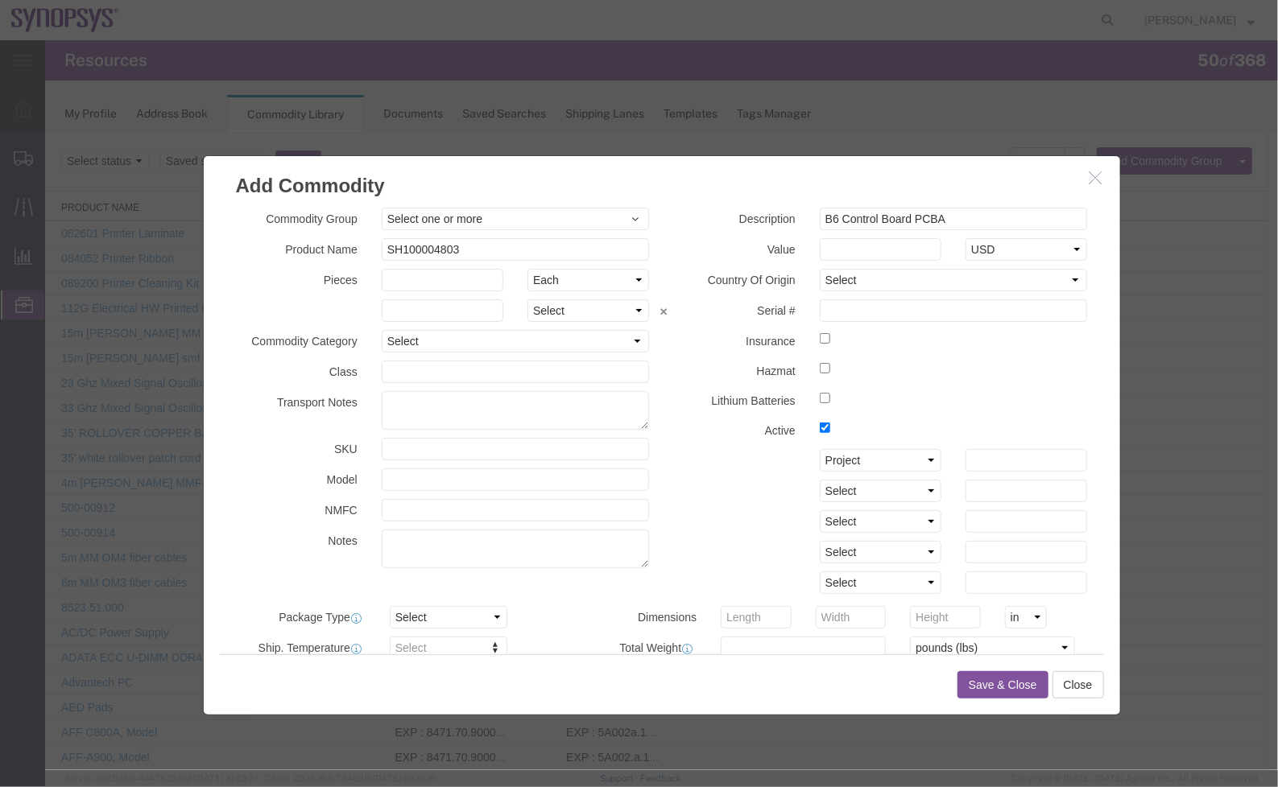
click at [1004, 684] on button "Save & Close" at bounding box center [1001, 684] width 91 height 27
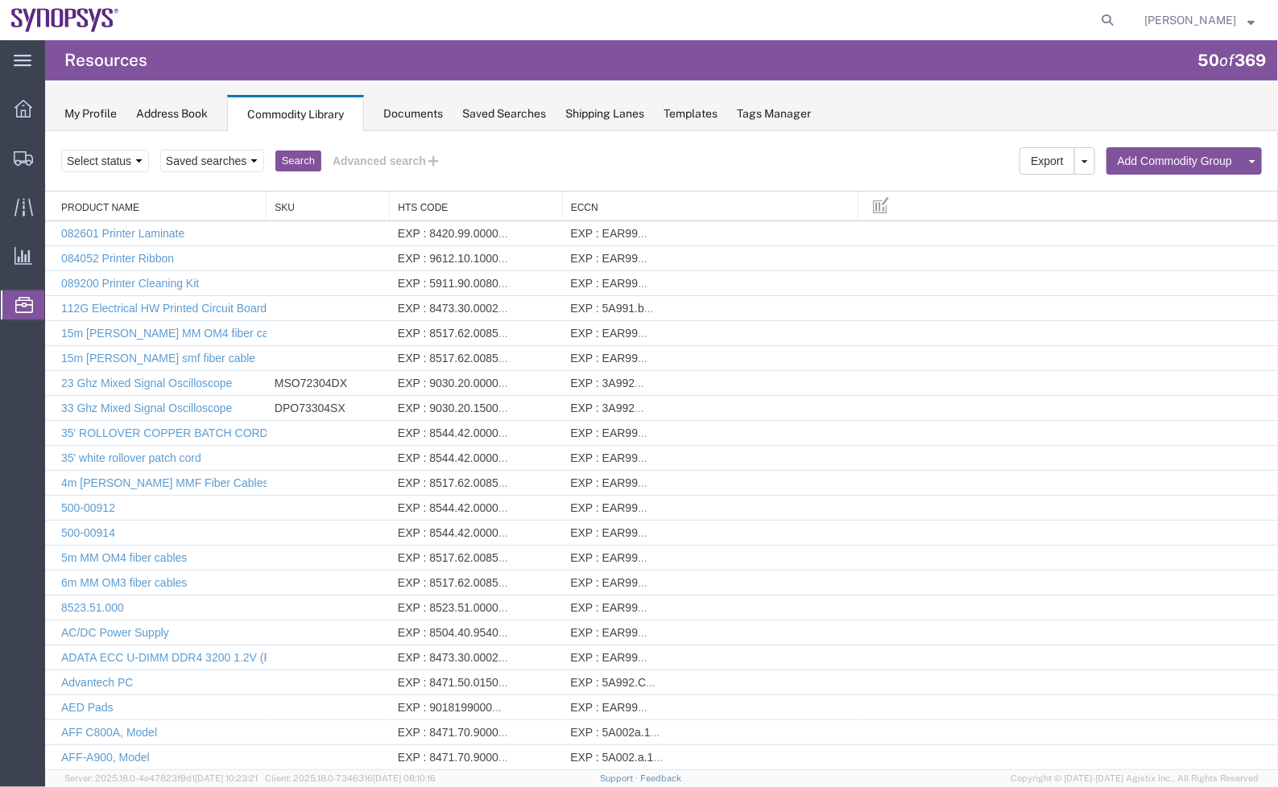
click at [637, 140] on div "Search Export [GEOGRAPHIC_DATA] Add Commodity Group Add Commodity Select status…" at bounding box center [660, 160] width 1232 height 60
click at [1164, 184] on link "Add Commodity" at bounding box center [1190, 187] width 139 height 24
select select
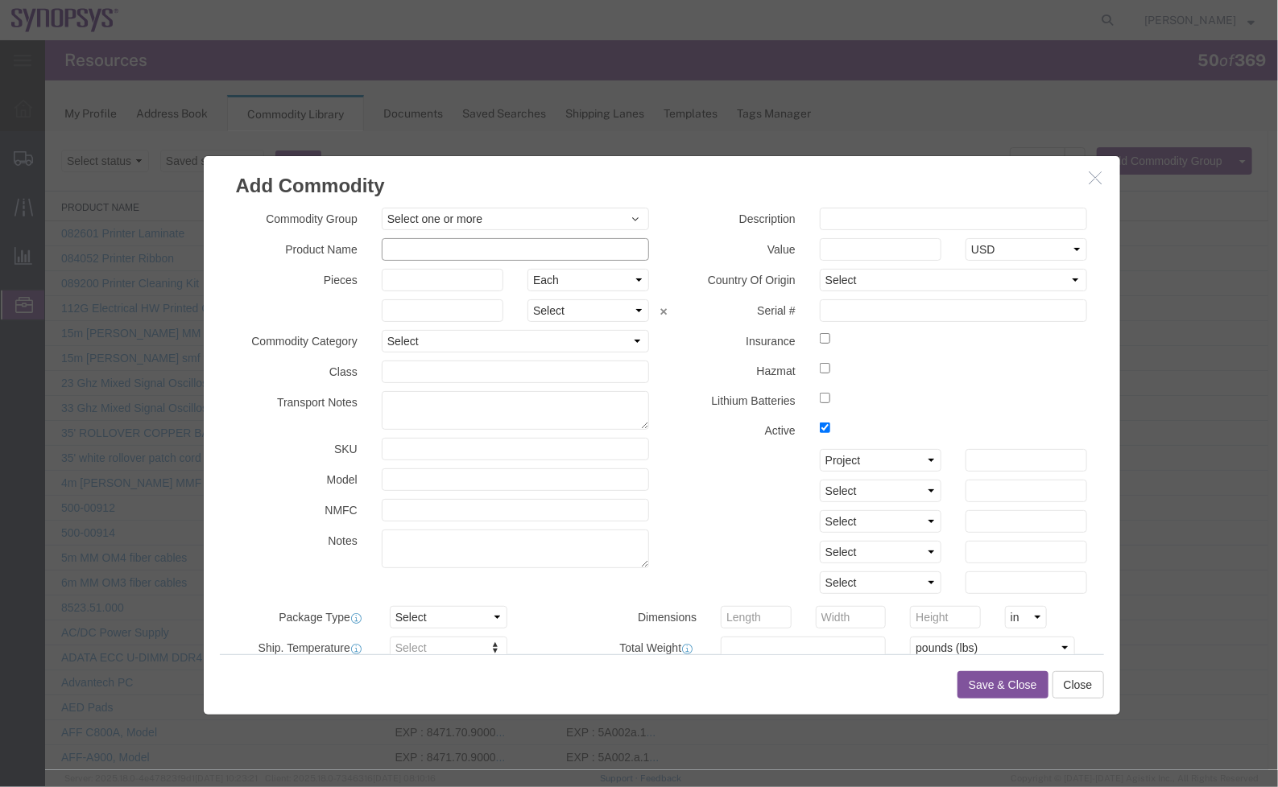
click at [529, 261] on div "Commodity Group Select one or more COMMODITY GROUP COMMODITY GROUP Product Name…" at bounding box center [442, 391] width 438 height 369
paste input "SH100004802"
type input "SH100004802"
click at [848, 217] on input "text" at bounding box center [953, 218] width 268 height 23
paste input "B6 HT3 Interposer PCBA"
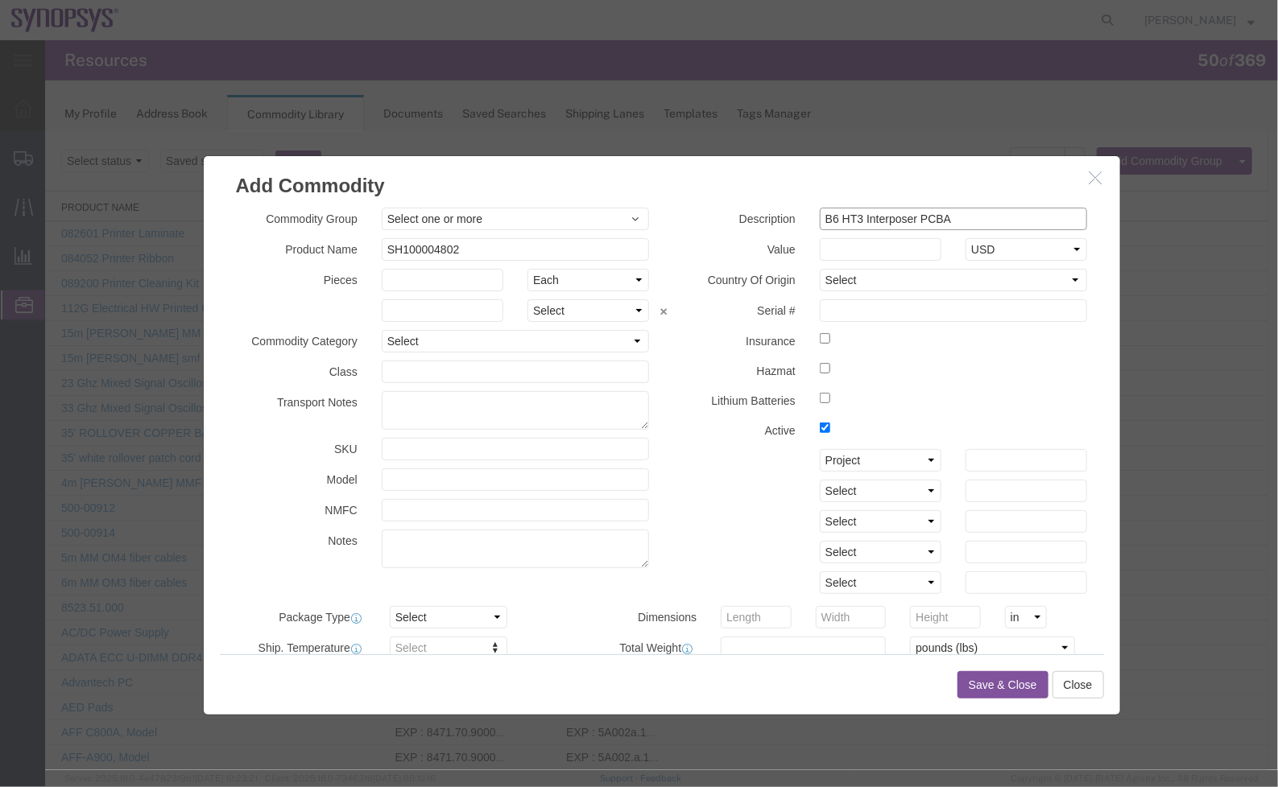
type input "B6 HT3 Interposer PCBA"
click at [706, 473] on div "Select Account Type Activity ID Airline Appointment Number ASN Batch Number Bil…" at bounding box center [880, 520] width 414 height 145
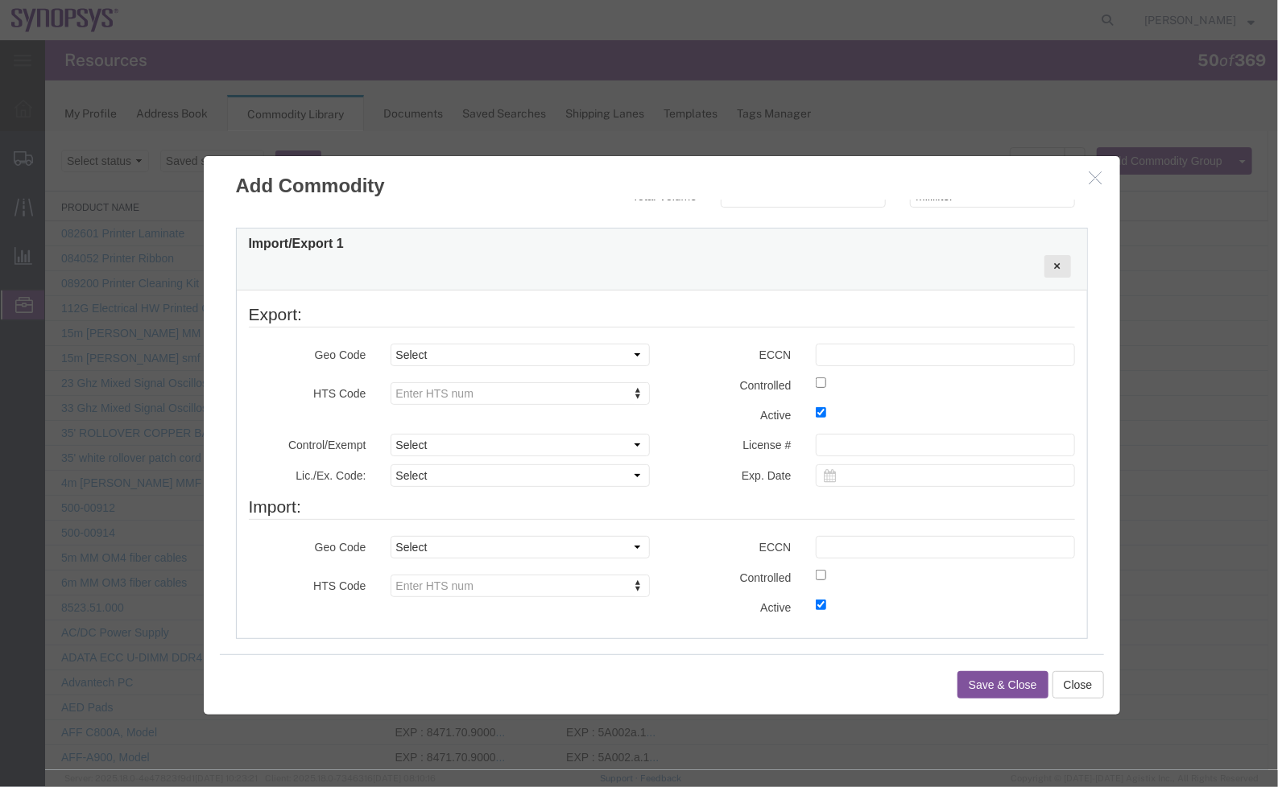
scroll to position [548, 0]
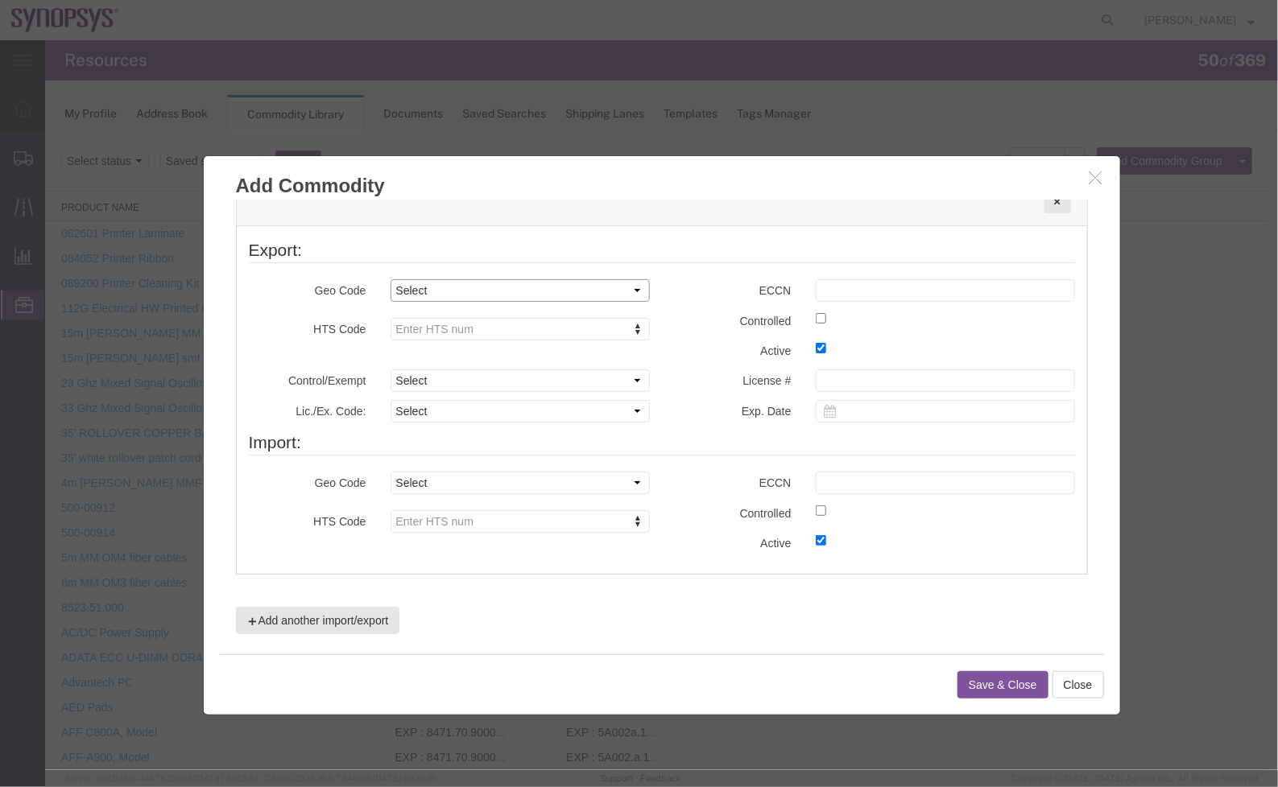
click at [563, 285] on select "Select COUNTRY REGION" at bounding box center [519, 290] width 259 height 23
select select "COUNTRY"
click at [390, 279] on select "Select COUNTRY REGION" at bounding box center [519, 290] width 259 height 23
click at [534, 332] on div "Geo Code Select COUNTRY REGION Country Region Select [GEOGRAPHIC_DATA] [GEOGRAP…" at bounding box center [448, 323] width 425 height 92
click at [559, 321] on select "Select [GEOGRAPHIC_DATA] [GEOGRAPHIC_DATA] [GEOGRAPHIC_DATA] [GEOGRAPHIC_DATA] …" at bounding box center [519, 319] width 259 height 23
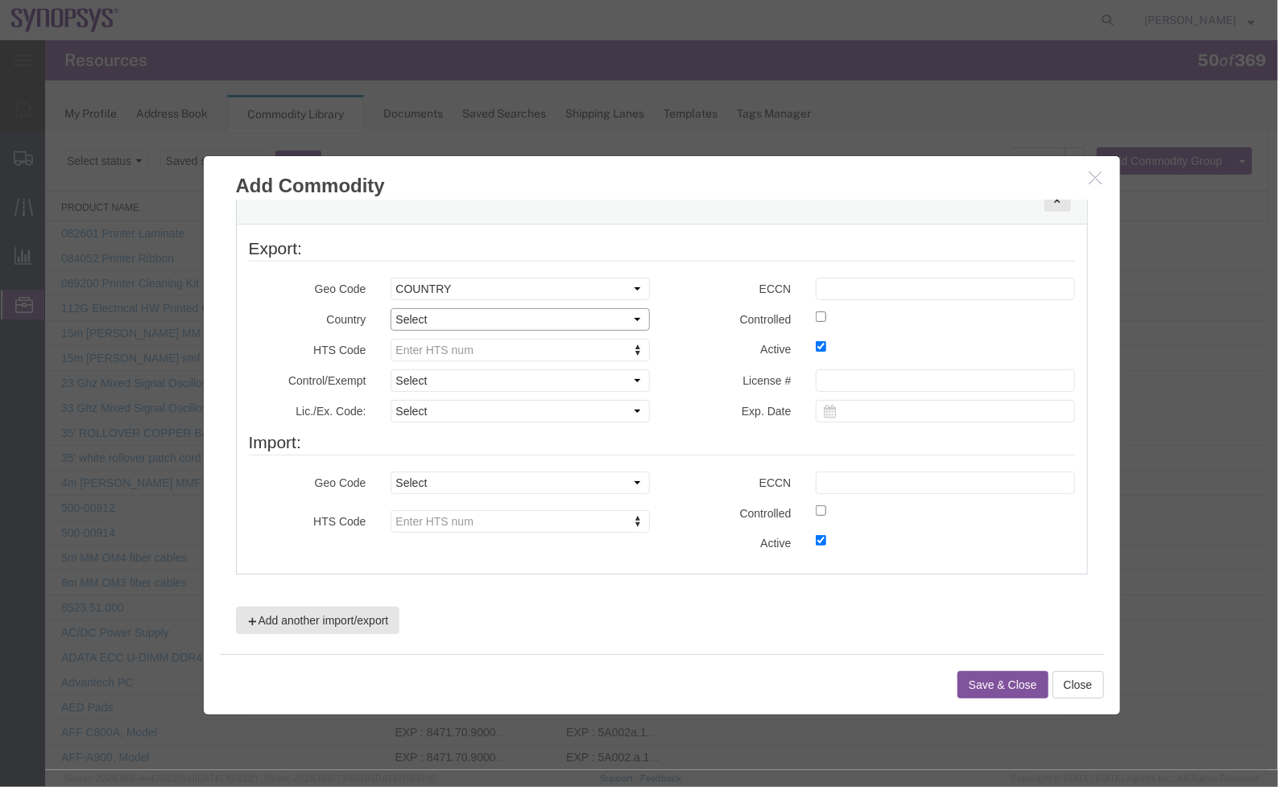
select select "US"
click at [390, 308] on select "Select [GEOGRAPHIC_DATA] [GEOGRAPHIC_DATA] [GEOGRAPHIC_DATA] [GEOGRAPHIC_DATA] …" at bounding box center [519, 319] width 259 height 23
click at [683, 340] on label "Active" at bounding box center [732, 346] width 142 height 19
click at [847, 295] on input "text" at bounding box center [944, 288] width 259 height 23
type input "3"
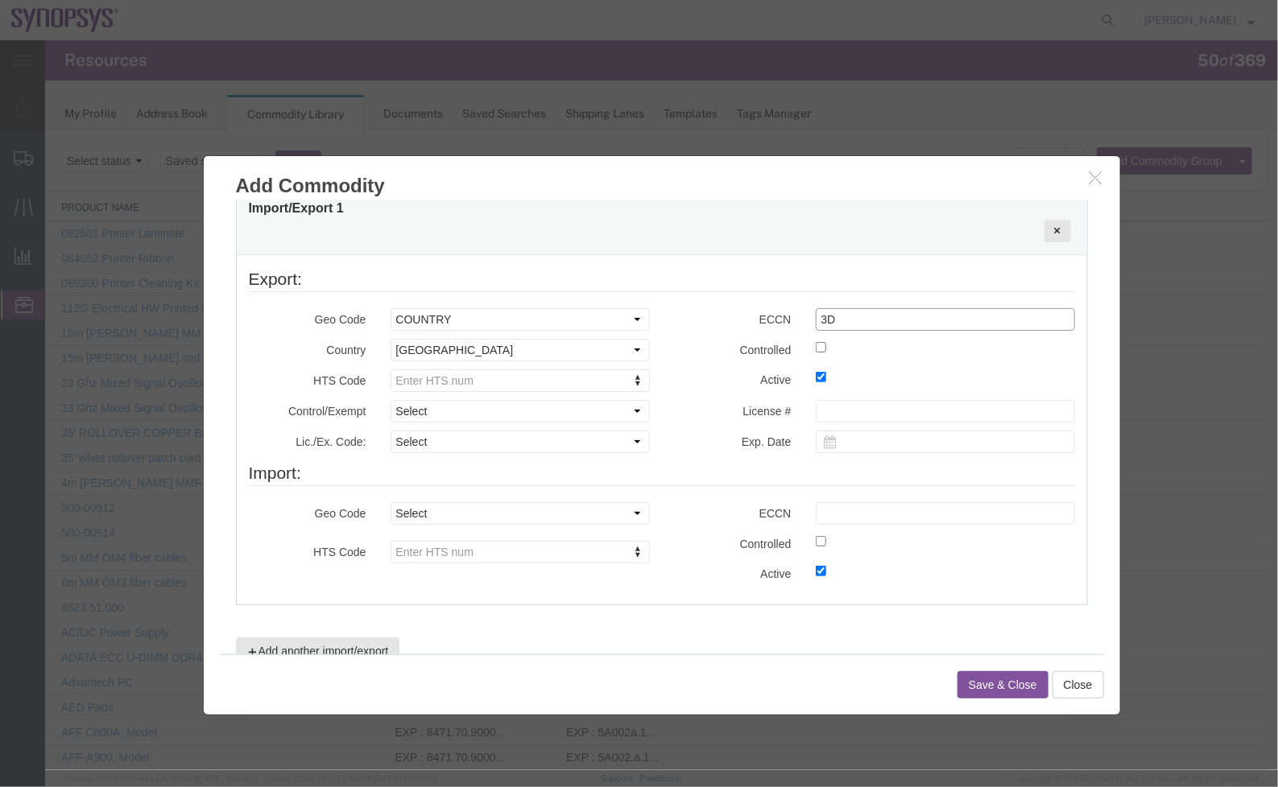
scroll to position [549, 0]
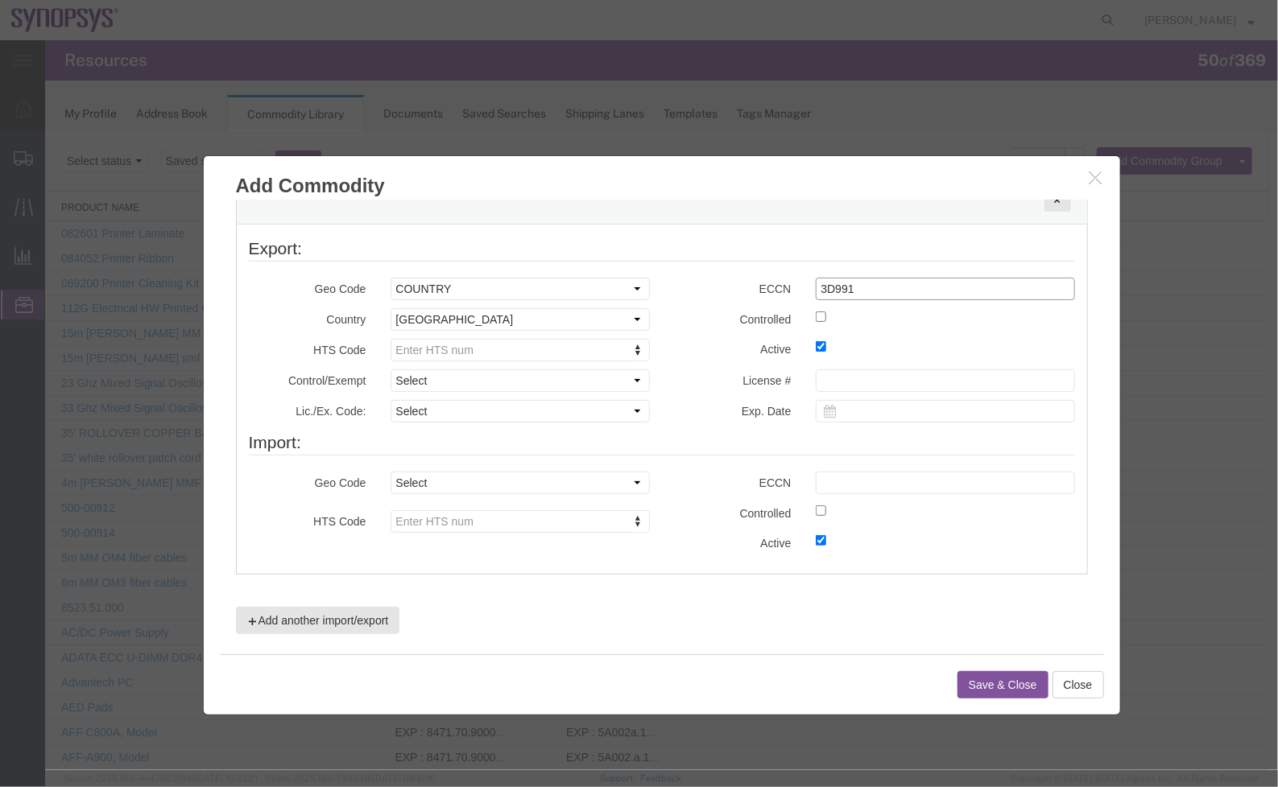
type input "3D991"
click at [489, 384] on select "Select ATF BIS DEA EPA FDA FTR ITAR OFAC Other (OPA)" at bounding box center [519, 380] width 259 height 23
select select "BIS"
click at [390, 369] on select "Select ATF BIS DEA EPA FDA FTR ITAR OFAC Other (OPA)" at bounding box center [519, 380] width 259 height 23
click at [481, 408] on select "Select AGR-Agricultural APP-Computers APR-Additional Permissive Exports AVS-Air…" at bounding box center [519, 410] width 259 height 23
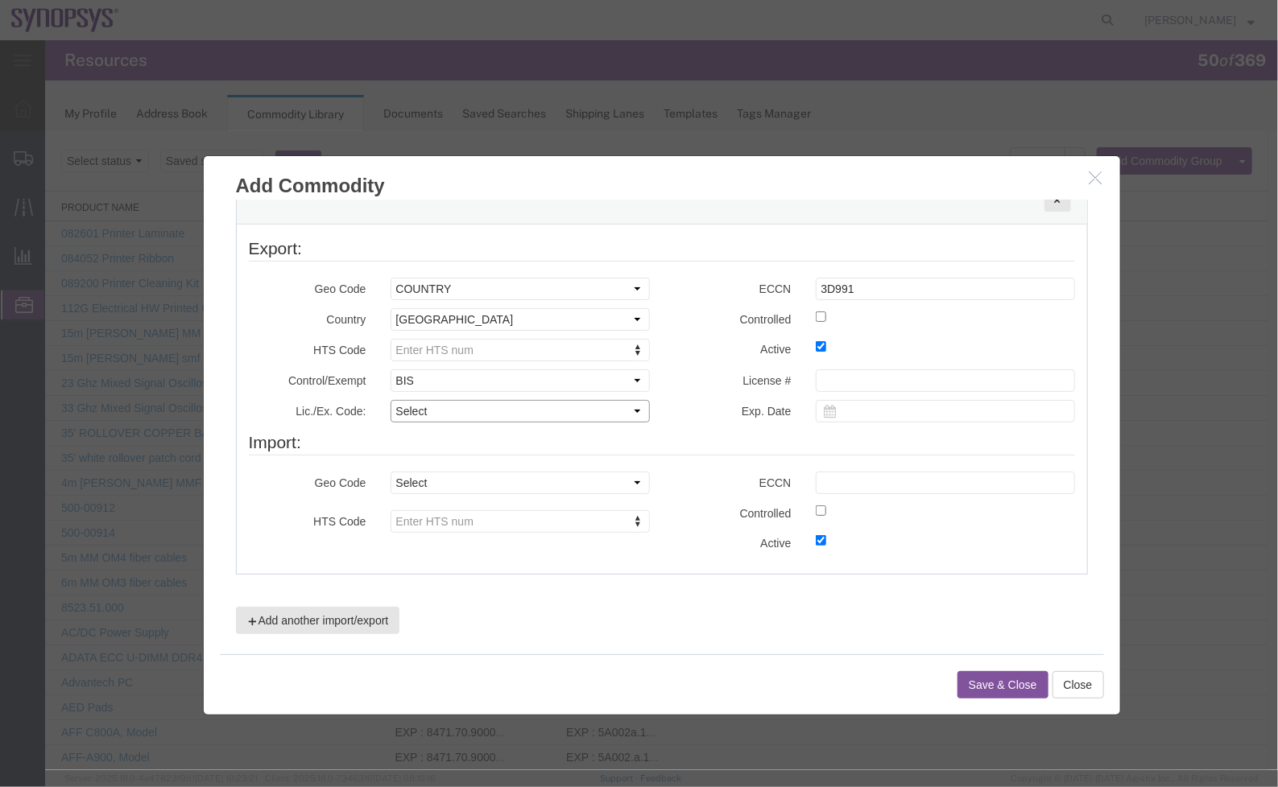
select select "NLR"
click at [390, 399] on select "Select AGR-Agricultural APP-Computers APR-Additional Permissive Exports AVS-Air…" at bounding box center [519, 410] width 259 height 23
click at [766, 388] on div "Control/Exempt Select ATF BIS DEA EPA FDA FTR ITAR OFAC Other (OPA) Select ATF …" at bounding box center [661, 399] width 850 height 61
type input "8473.30.0002"
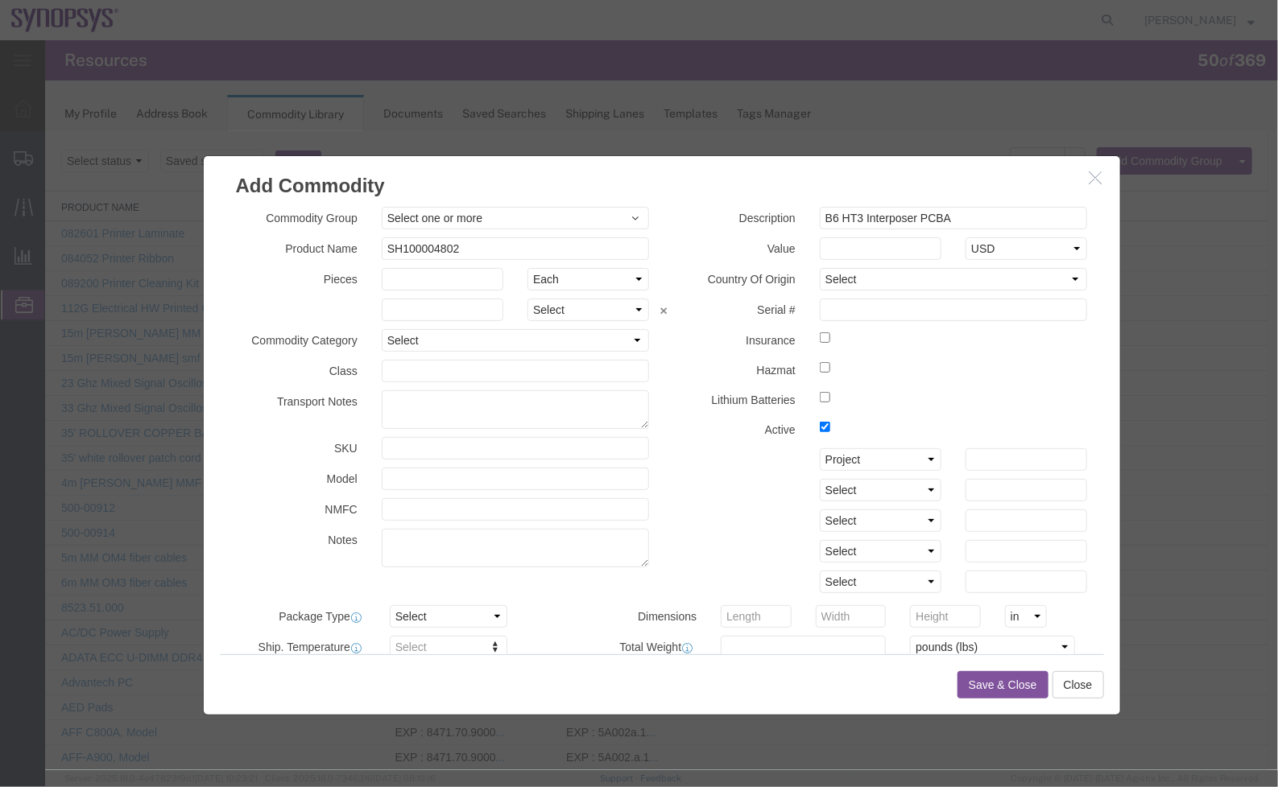
scroll to position [0, 0]
click at [1015, 682] on button "Save & Close" at bounding box center [1001, 684] width 91 height 27
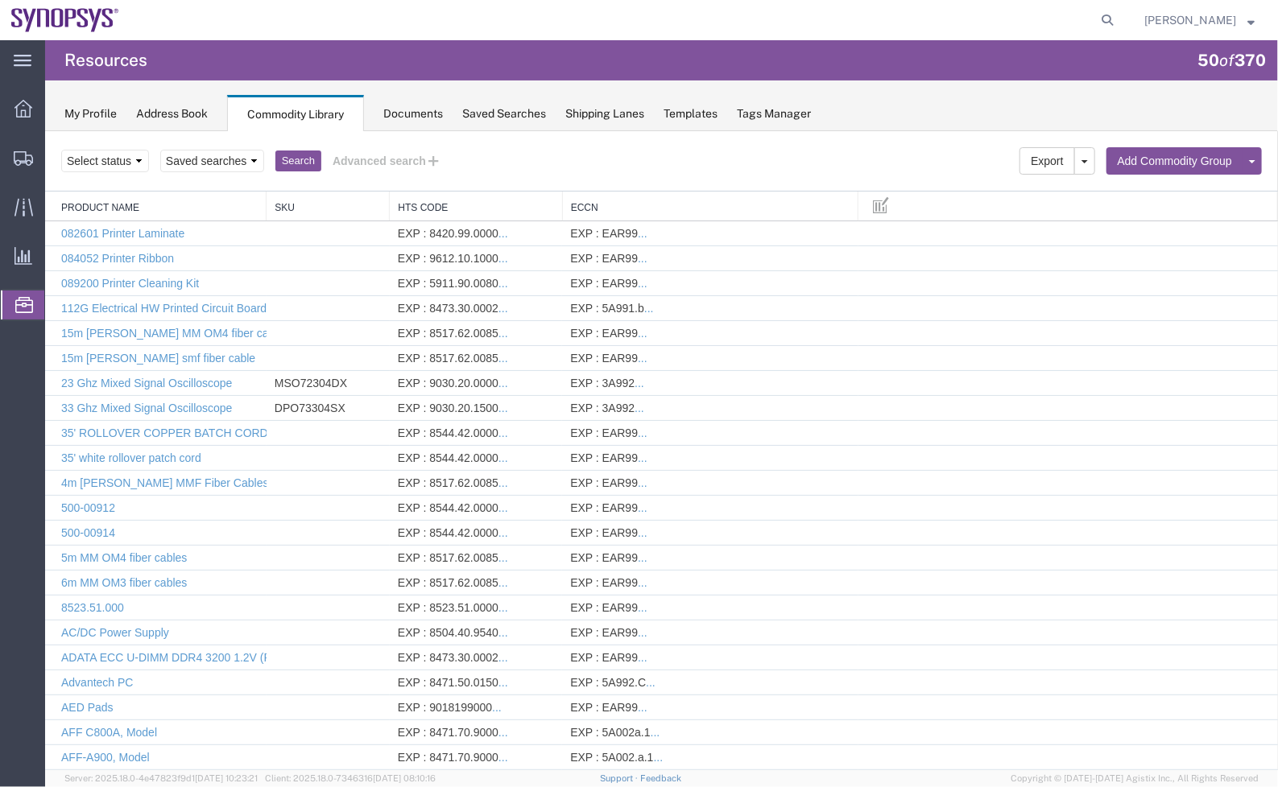
click at [44, 130] on link "Add Commodity" at bounding box center [44, 130] width 0 height 0
select select
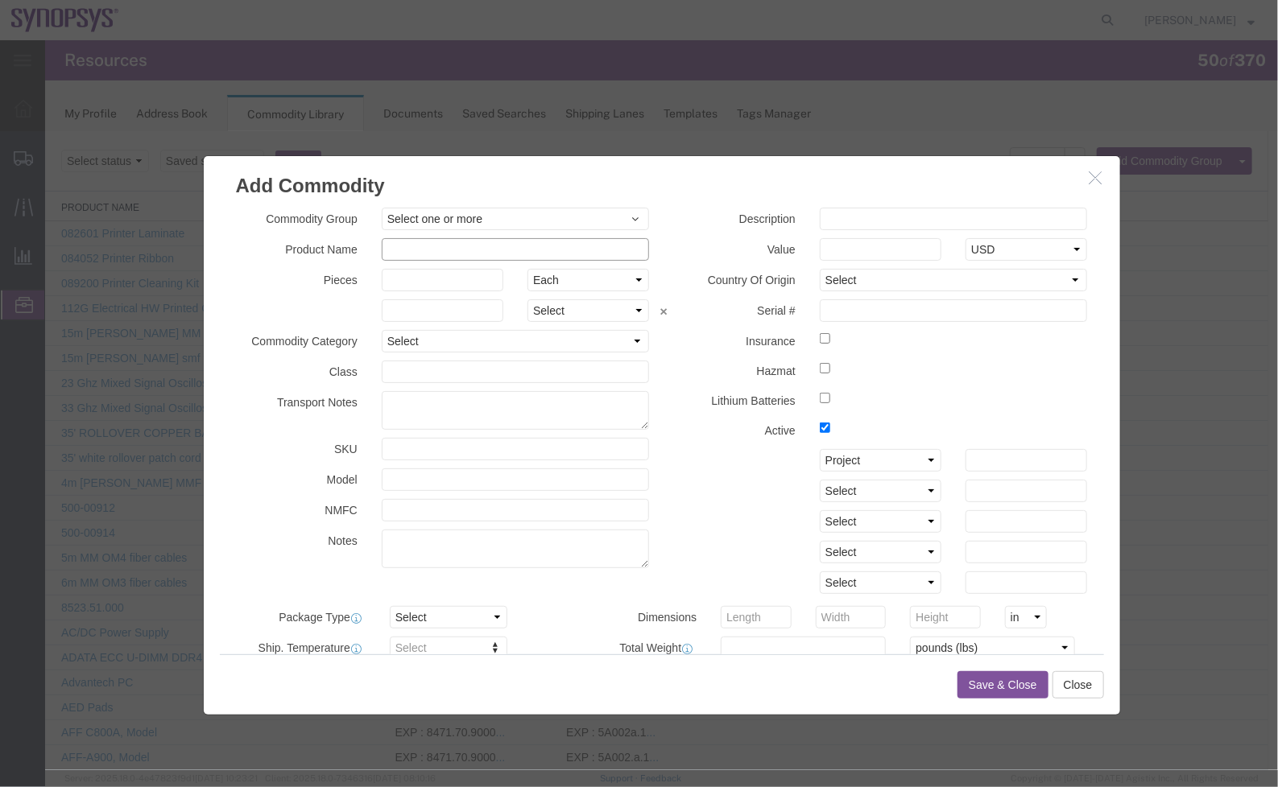
click at [445, 244] on input "text" at bounding box center [515, 248] width 268 height 23
paste input "SH100005410"
type input "SH100005410"
click at [942, 218] on input "text" at bounding box center [953, 218] width 268 height 23
paste input "B6 CO HT3 Interposer PCBA"
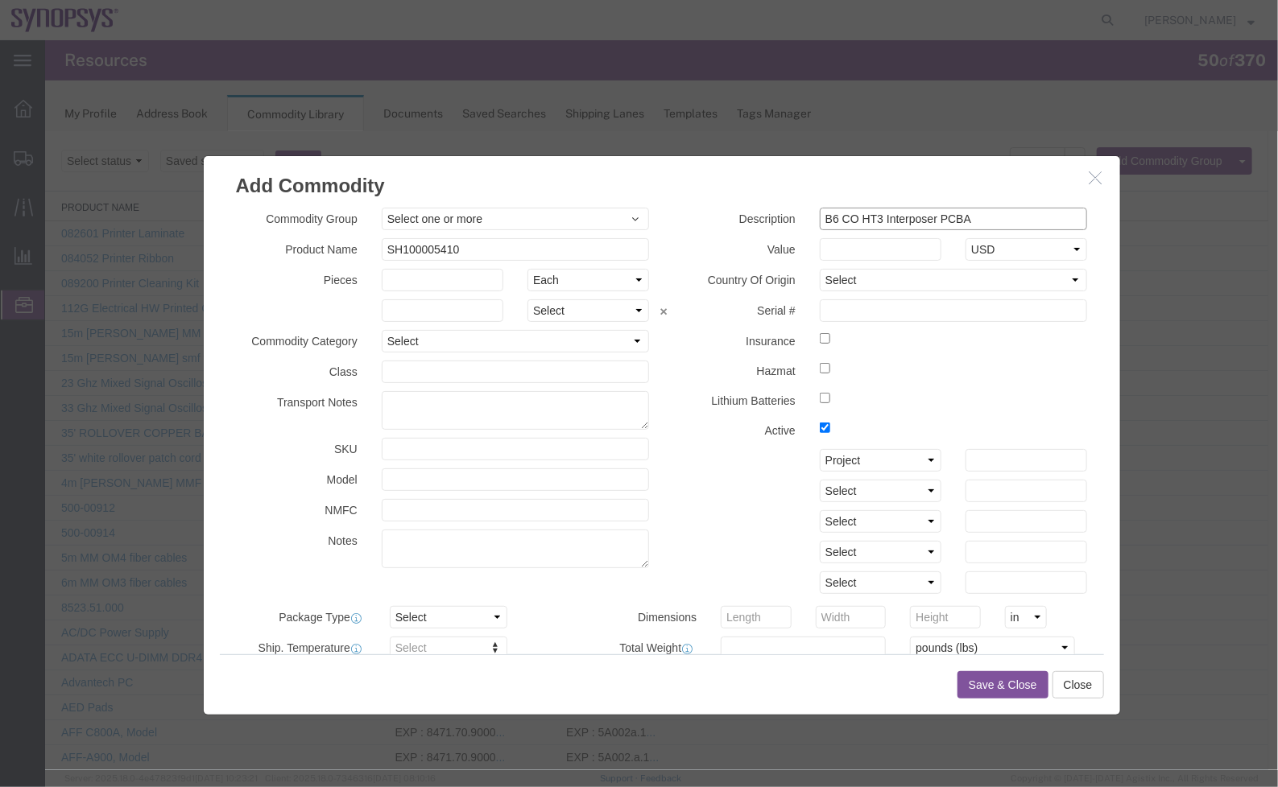
type input "B6 CO HT3 Interposer PCBA"
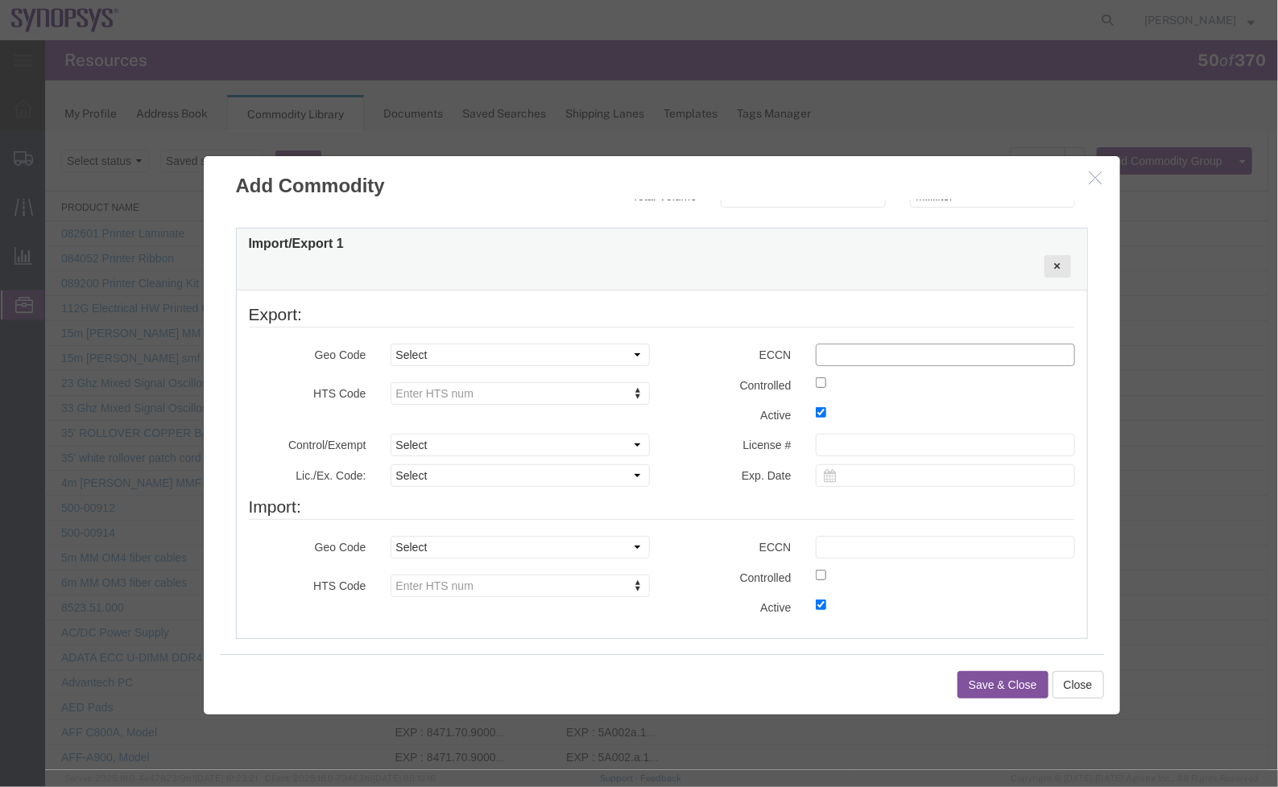
click at [903, 361] on input "text" at bounding box center [944, 354] width 259 height 23
type input "3D991"
click at [468, 348] on select "Select COUNTRY REGION" at bounding box center [519, 354] width 259 height 23
select select "COUNTRY"
click at [390, 343] on select "Select COUNTRY REGION" at bounding box center [519, 354] width 259 height 23
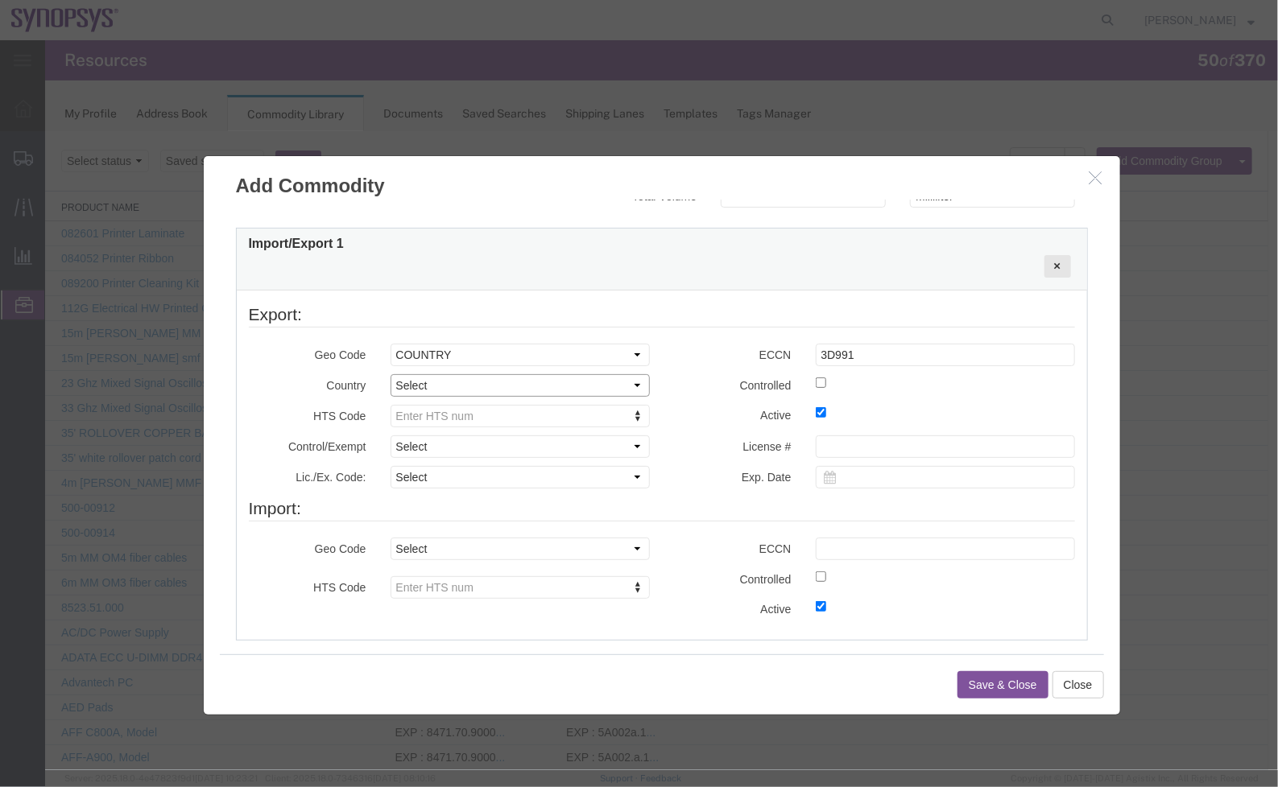
click at [485, 381] on select "Select [GEOGRAPHIC_DATA] [GEOGRAPHIC_DATA] [GEOGRAPHIC_DATA] [GEOGRAPHIC_DATA] …" at bounding box center [519, 385] width 259 height 23
select select "US"
click at [390, 374] on select "Select [GEOGRAPHIC_DATA] [GEOGRAPHIC_DATA] [GEOGRAPHIC_DATA] [GEOGRAPHIC_DATA] …" at bounding box center [519, 385] width 259 height 23
click at [478, 448] on select "Select ATF BIS DEA EPA FDA FTR ITAR OFAC Other (OPA)" at bounding box center [519, 446] width 259 height 23
click at [477, 447] on input "text" at bounding box center [510, 442] width 241 height 23
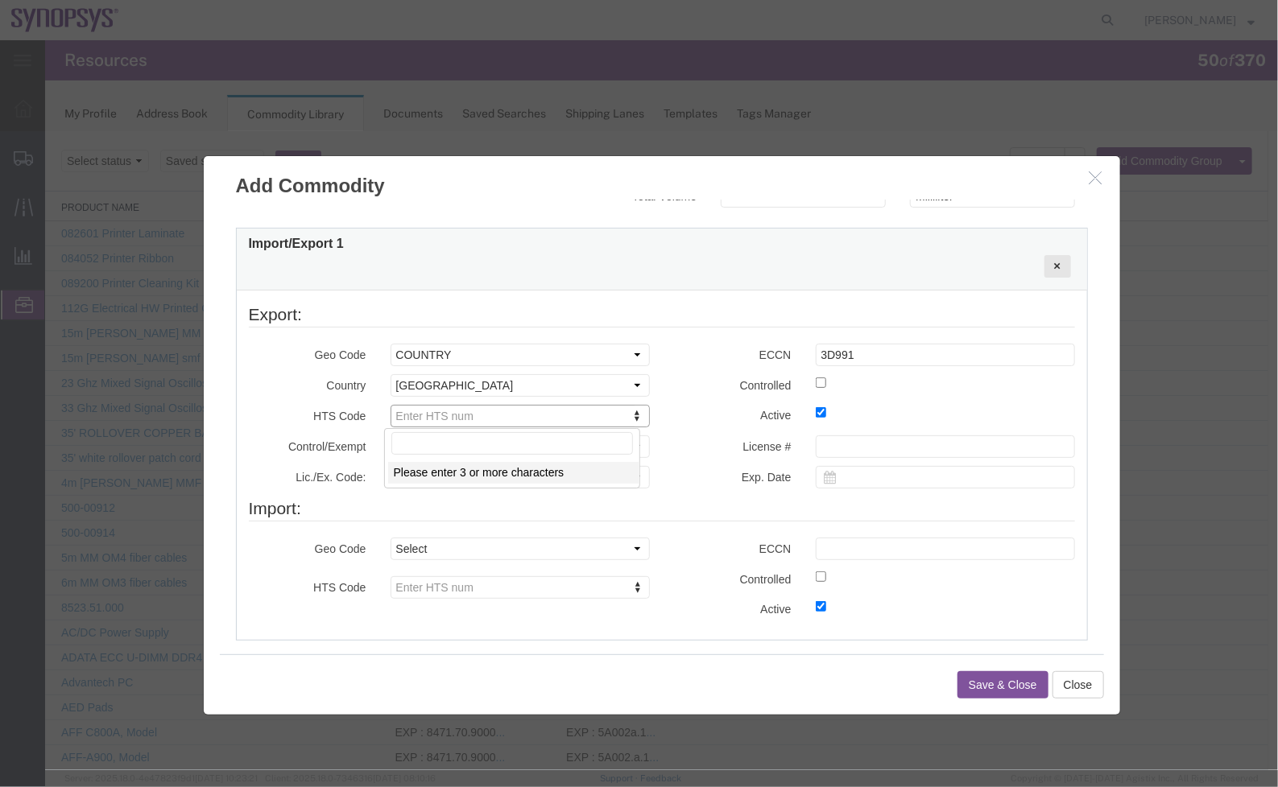
paste input "8473.30.0002"
type input "8473.30.0002"
click at [419, 446] on select "Select ATF BIS DEA EPA FDA FTR ITAR OFAC Other (OPA)" at bounding box center [519, 446] width 259 height 23
select select "BIS"
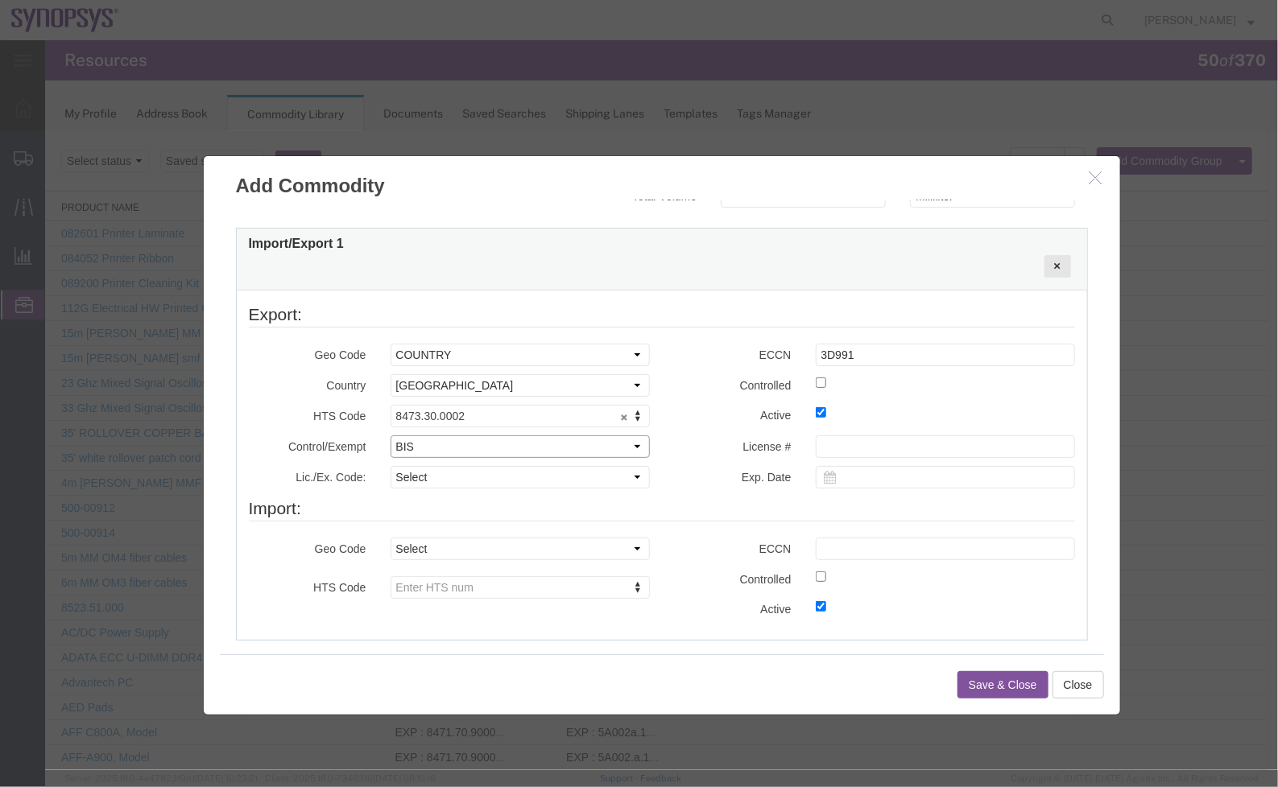
click at [390, 435] on select "Select ATF BIS DEA EPA FDA FTR ITAR OFAC Other (OPA)" at bounding box center [519, 446] width 259 height 23
click at [506, 471] on select "Select AGR-Agricultural APP-Computers APR-Additional Permissive Exports AVS-Air…" at bounding box center [519, 476] width 259 height 23
select select "NLR"
click at [390, 465] on select "Select AGR-Agricultural APP-Computers APR-Additional Permissive Exports AVS-Air…" at bounding box center [519, 476] width 259 height 23
drag, startPoint x: 657, startPoint y: 316, endPoint x: 666, endPoint y: 332, distance: 18.4
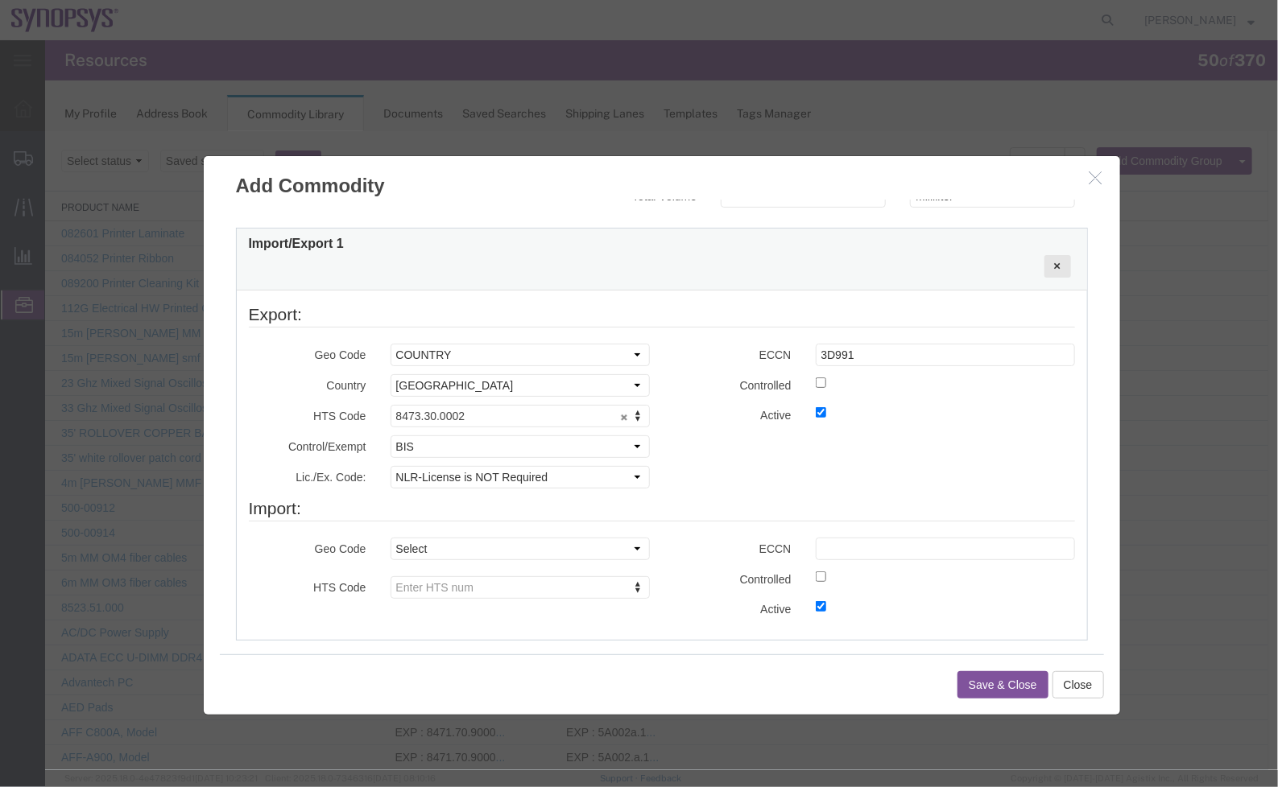
click at [658, 317] on legend "Export:" at bounding box center [661, 314] width 826 height 25
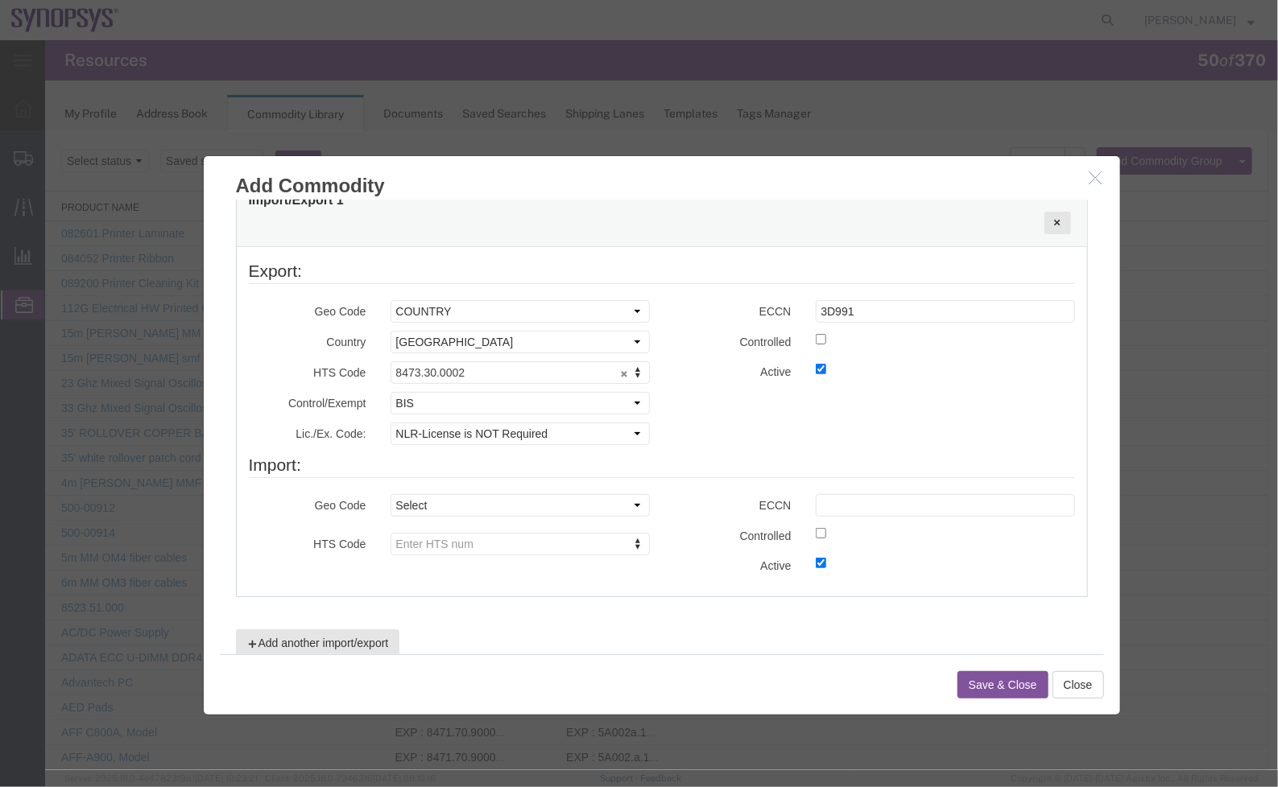
scroll to position [549, 0]
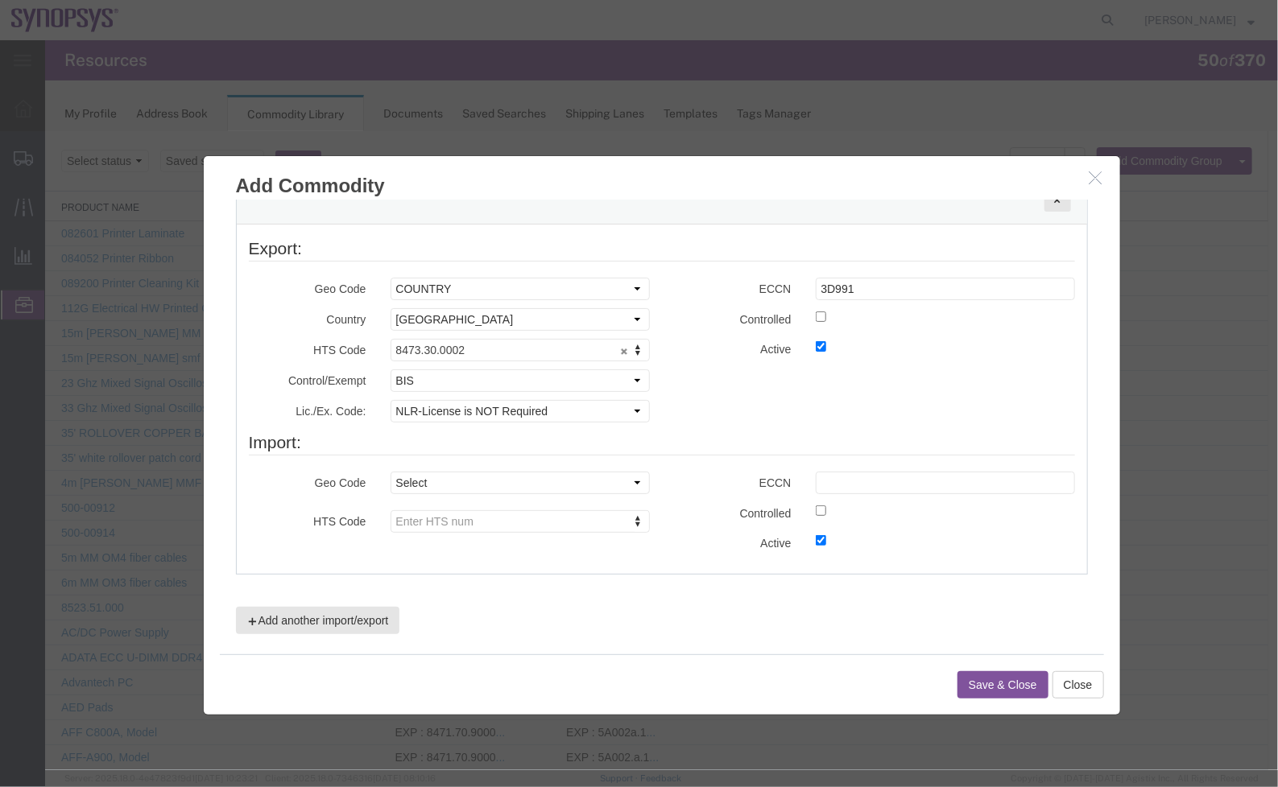
click at [993, 683] on button "Save & Close" at bounding box center [1001, 684] width 91 height 27
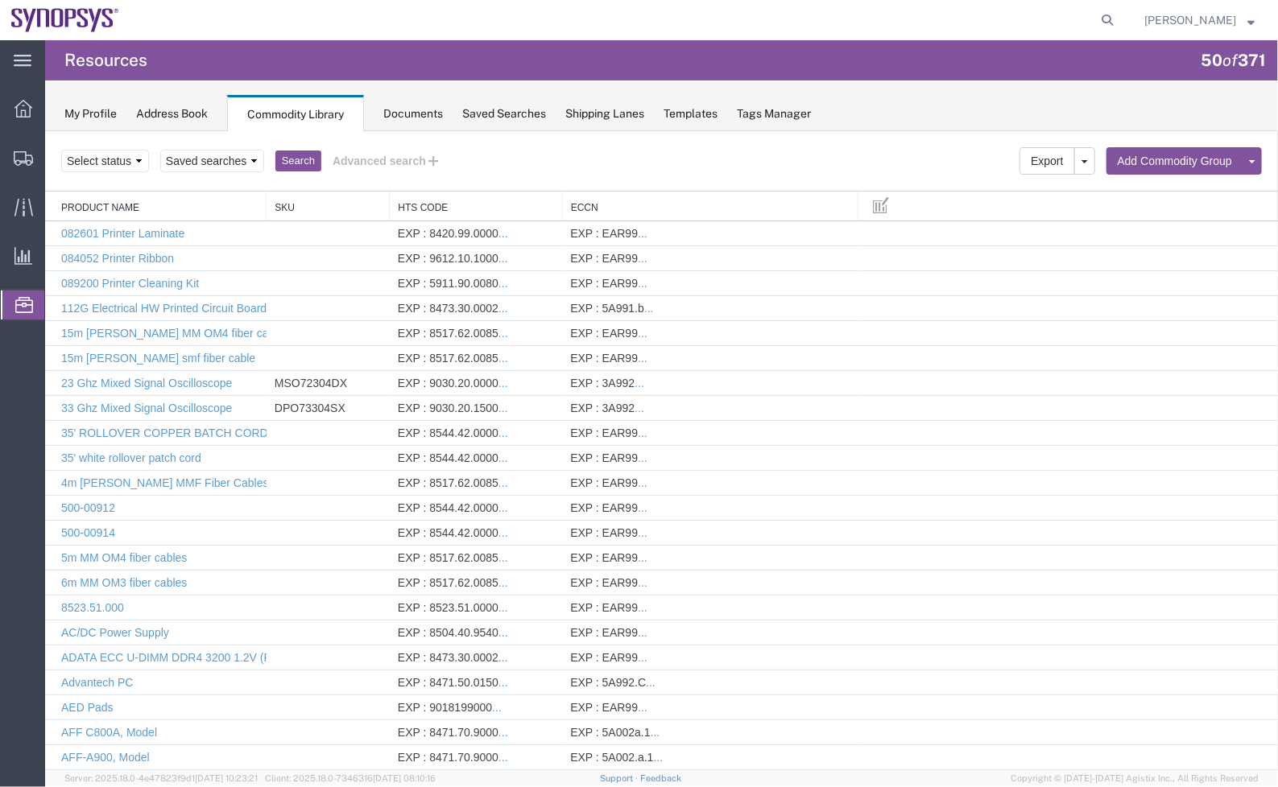
drag, startPoint x: 577, startPoint y: 164, endPoint x: 530, endPoint y: 156, distance: 47.4
click at [572, 162] on div "Select status Active All Inactive Saved searches Name Search Advanced search" at bounding box center [660, 160] width 1200 height 27
click at [501, 162] on div "Select status Active All Inactive Saved searches Name Search Advanced search" at bounding box center [660, 160] width 1200 height 27
click at [407, 164] on button "Advanced search" at bounding box center [385, 160] width 131 height 27
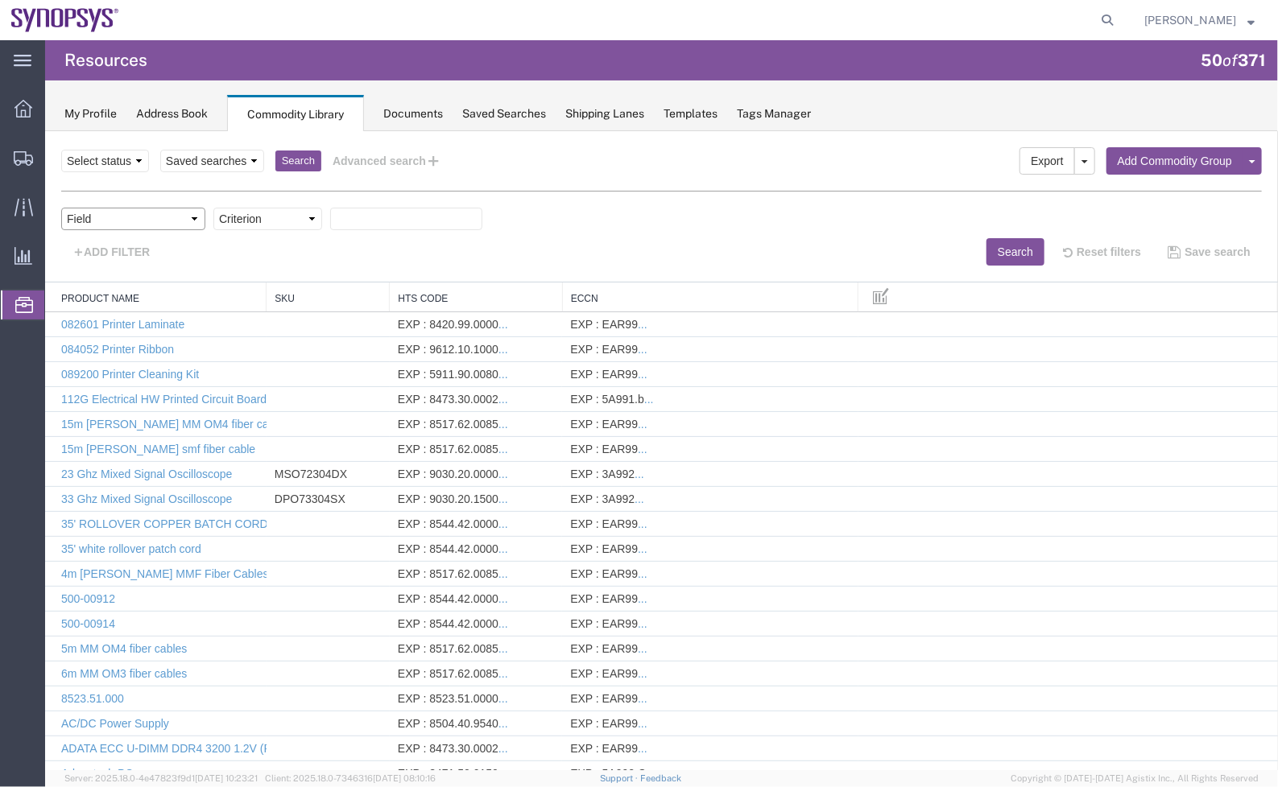
click at [174, 217] on select "Field Class Commodity Category Commodity Group Commodity Quantity Commodity Val…" at bounding box center [132, 218] width 144 height 23
drag, startPoint x: 327, startPoint y: 246, endPoint x: 312, endPoint y: 246, distance: 15.3
click at [327, 246] on div "ADD FILTER" at bounding box center [354, 250] width 613 height 27
click at [158, 216] on select "Field Class Commodity Category Commodity Group Commodity Quantity Commodity Val…" at bounding box center [132, 218] width 144 height 23
click at [361, 250] on div "ADD FILTER" at bounding box center [354, 250] width 613 height 27
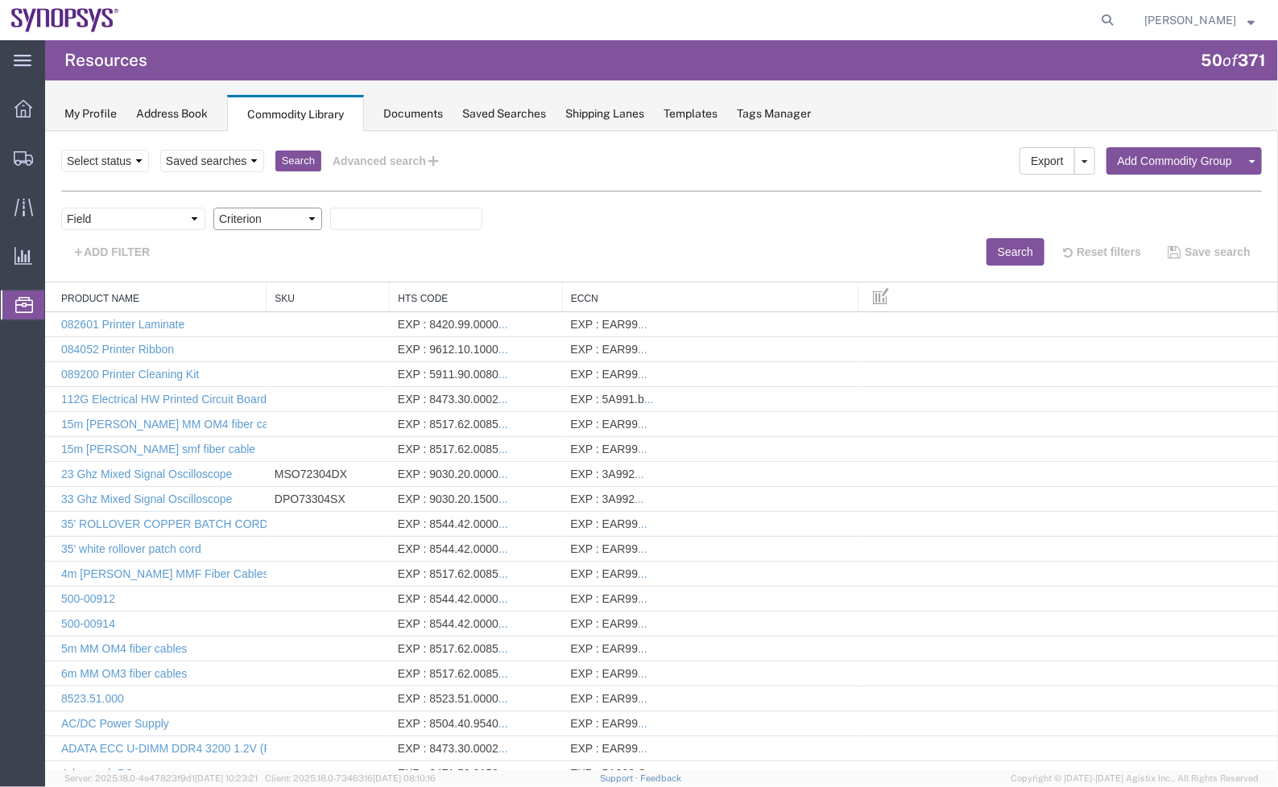
click at [297, 212] on select "Criterion" at bounding box center [267, 218] width 109 height 23
click at [178, 213] on select "Field Class Commodity Category Commodity Group Commodity Quantity Commodity Val…" at bounding box center [132, 218] width 144 height 23
select select "productName"
click at [60, 207] on select "Field Class Commodity Category Commodity Group Commodity Quantity Commodity Val…" at bounding box center [132, 218] width 144 height 23
click at [307, 219] on select "Criterion contains does not contain is is blank is not blank starts with" at bounding box center [267, 218] width 109 height 23
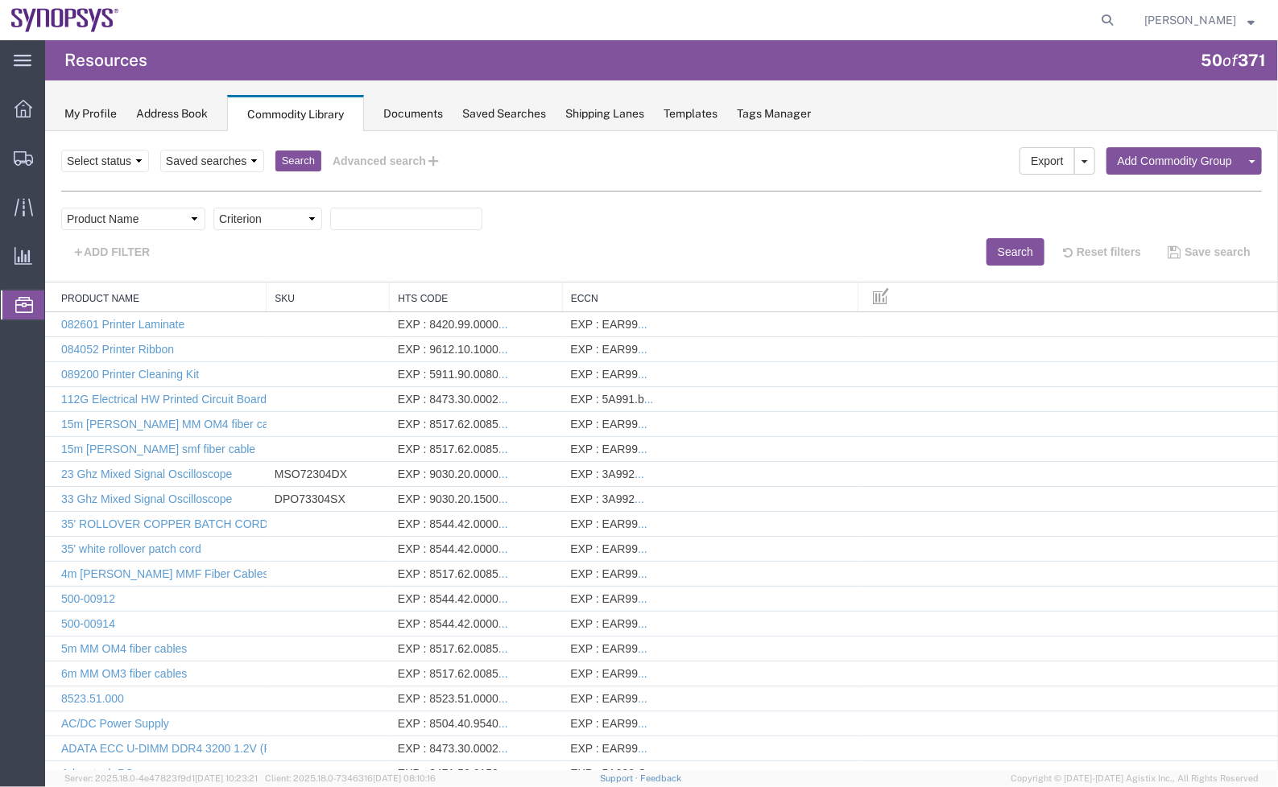
select select "contains"
click at [213, 207] on select "Criterion contains does not contain is is blank is not blank starts with" at bounding box center [267, 218] width 109 height 23
click at [362, 221] on input "text" at bounding box center [405, 218] width 152 height 23
paste input "SH100005410"
type input "SH100005410"
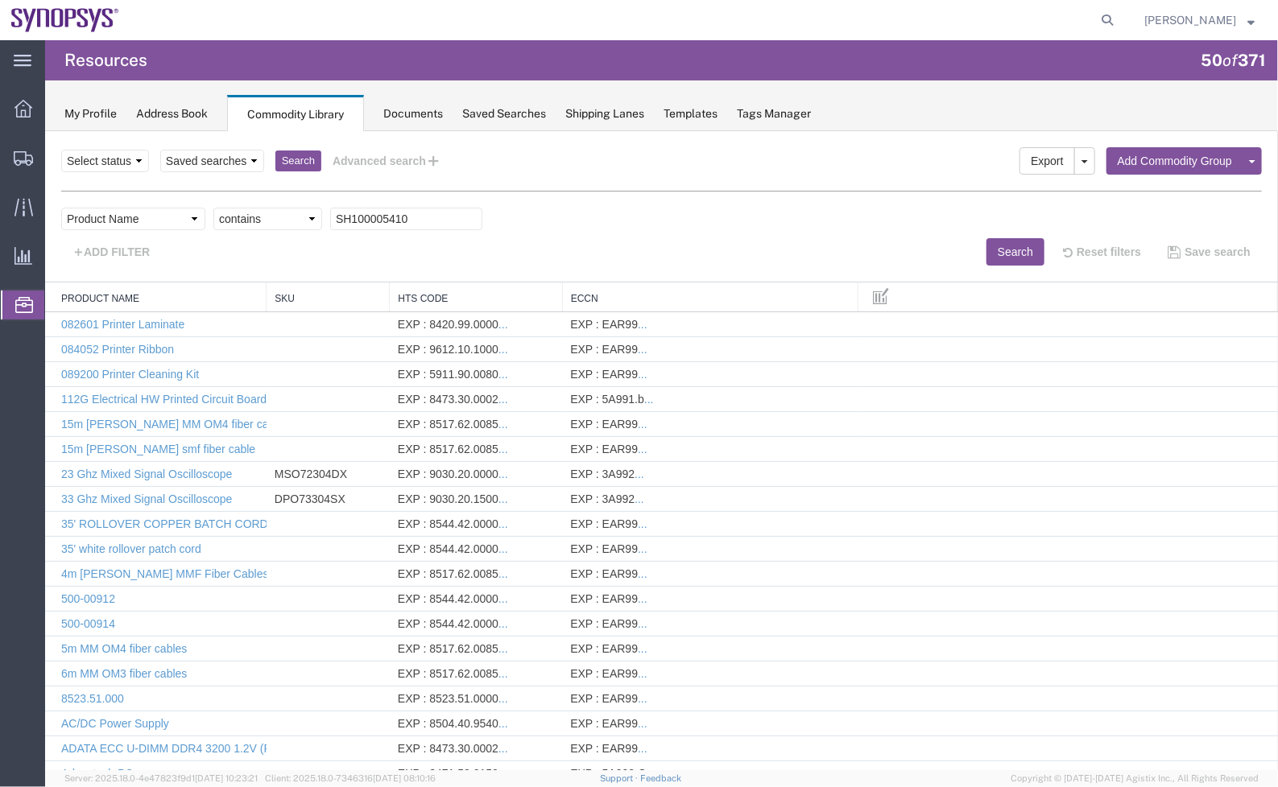
click at [1002, 246] on button "Search" at bounding box center [1014, 250] width 58 height 27
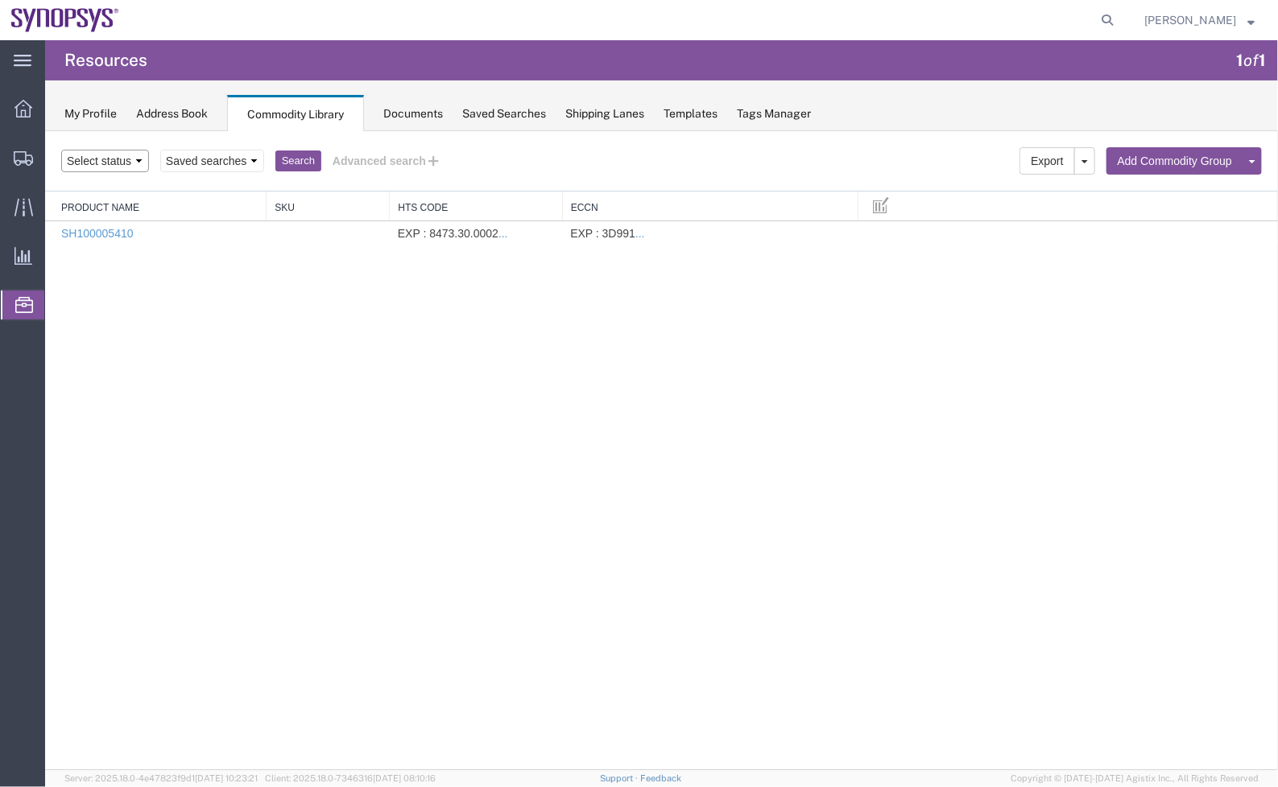
click at [126, 163] on select "Select status Active All Inactive" at bounding box center [104, 160] width 88 height 23
click at [220, 159] on select "Saved searches Name" at bounding box center [211, 160] width 104 height 23
click at [419, 163] on button "Advanced search" at bounding box center [385, 160] width 131 height 27
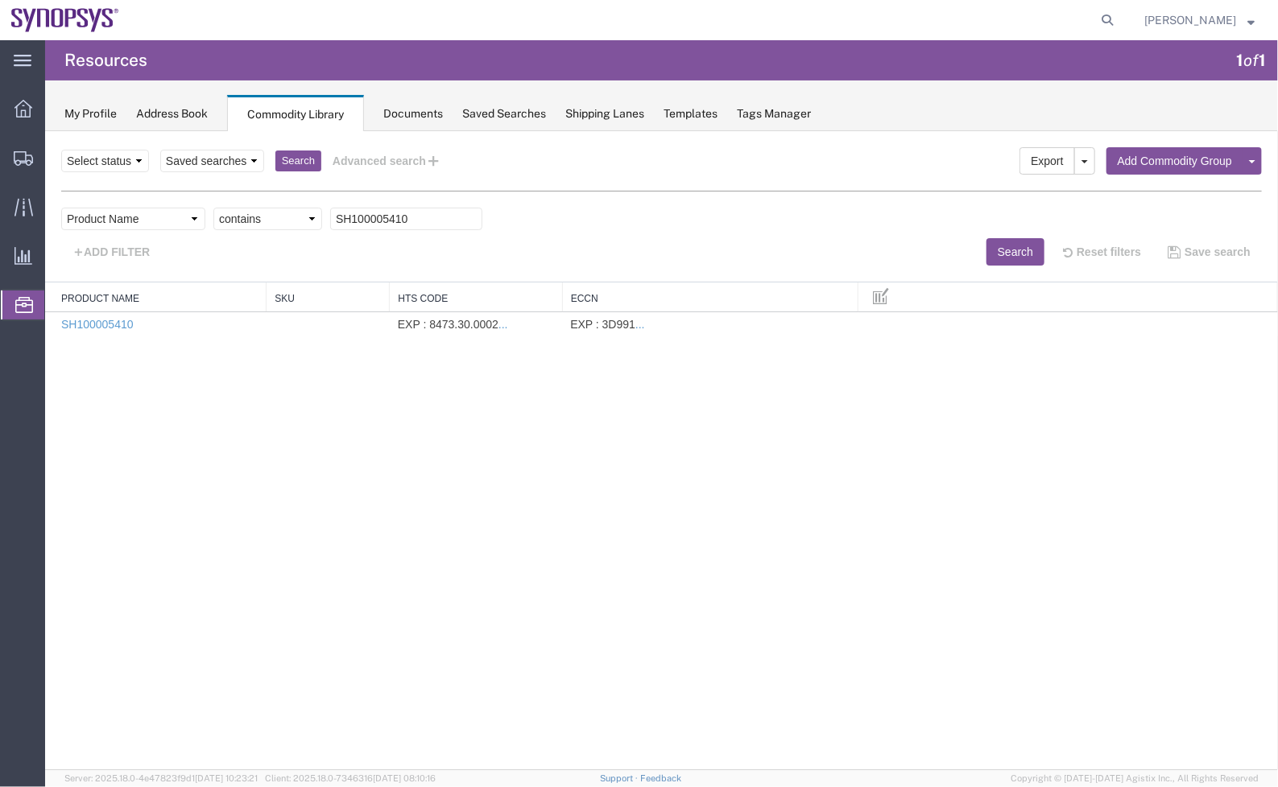
click at [987, 112] on div "My Profile Address Book Commodity Library Documents Saved Searches Shipping Lan…" at bounding box center [661, 105] width 1232 height 51
click at [1183, 183] on link "Add Commodity" at bounding box center [1190, 187] width 139 height 24
select select
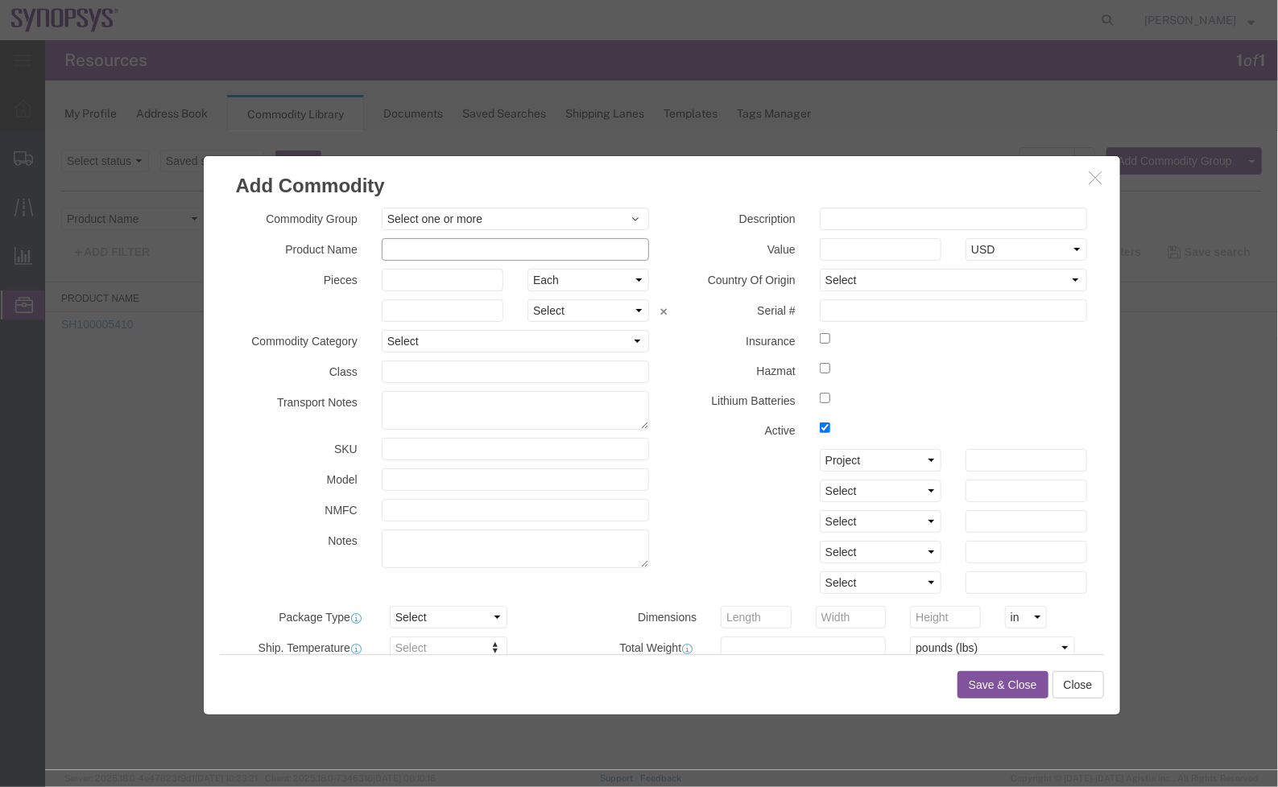
click at [456, 250] on input "text" at bounding box center [515, 248] width 268 height 23
paste input "SH100005191"
type input "SH100005191"
click at [935, 207] on input "text" at bounding box center [953, 218] width 268 height 23
paste input "B6 Front Panel PCBA"
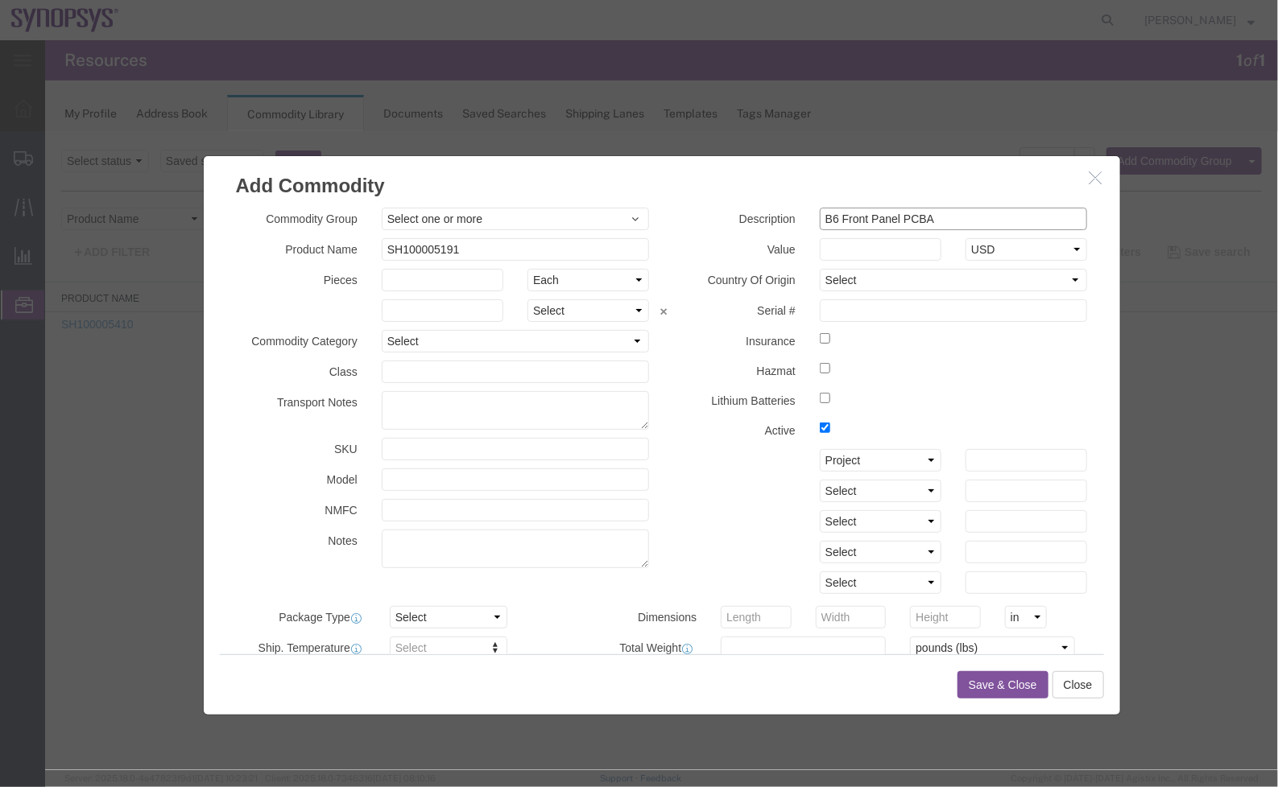
scroll to position [548, 0]
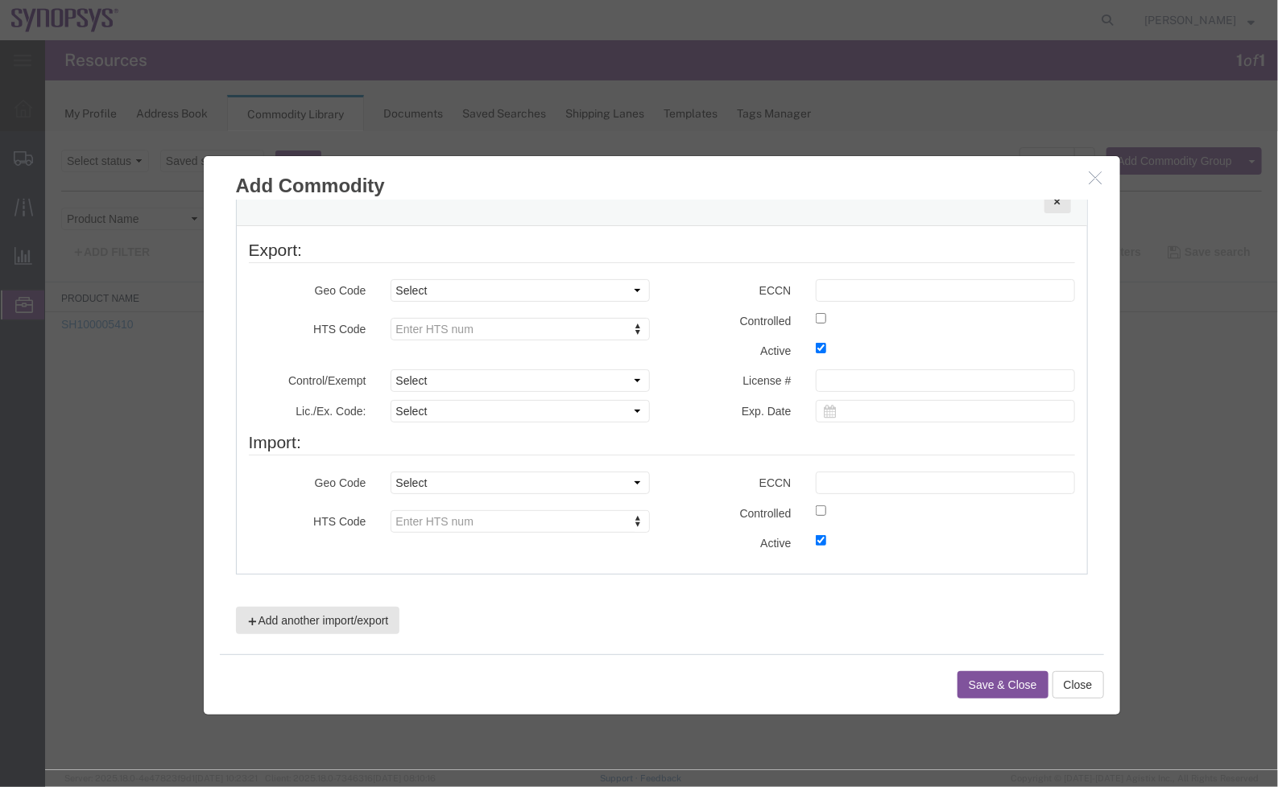
type input "B6 Front Panel PCBA"
click at [539, 289] on select "Select COUNTRY REGION" at bounding box center [519, 290] width 259 height 23
select select "COUNTRY"
click at [390, 279] on select "Select COUNTRY REGION" at bounding box center [519, 290] width 259 height 23
click at [526, 320] on select "Select [GEOGRAPHIC_DATA] [GEOGRAPHIC_DATA] [GEOGRAPHIC_DATA] [GEOGRAPHIC_DATA] …" at bounding box center [519, 319] width 259 height 23
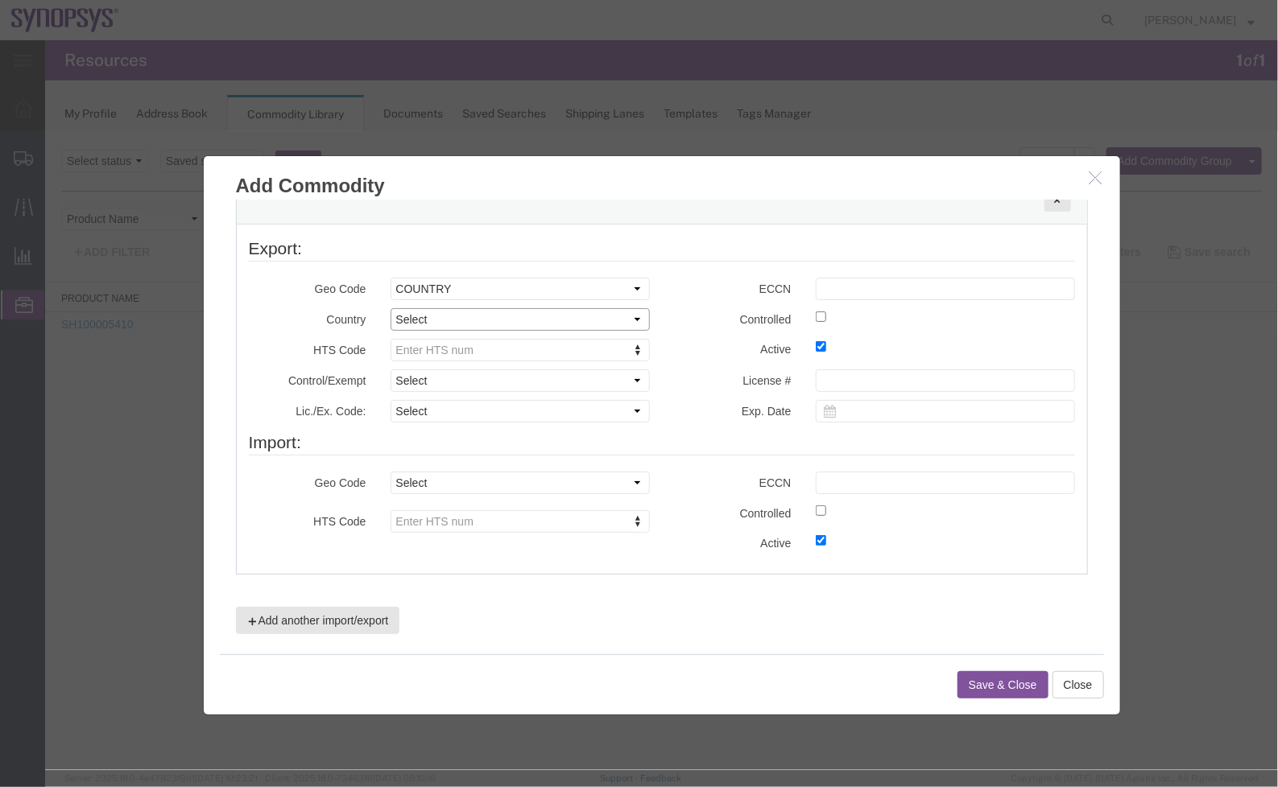
select select "US"
click at [390, 308] on select "Select [GEOGRAPHIC_DATA] [GEOGRAPHIC_DATA] [GEOGRAPHIC_DATA] [GEOGRAPHIC_DATA] …" at bounding box center [519, 319] width 259 height 23
click at [846, 266] on fieldset "Export: Geo Code Select COUNTRY REGION Country Region Select [GEOGRAPHIC_DATA] …" at bounding box center [661, 333] width 826 height 194
click at [871, 283] on input "text" at bounding box center [944, 288] width 259 height 23
paste input "3D991"
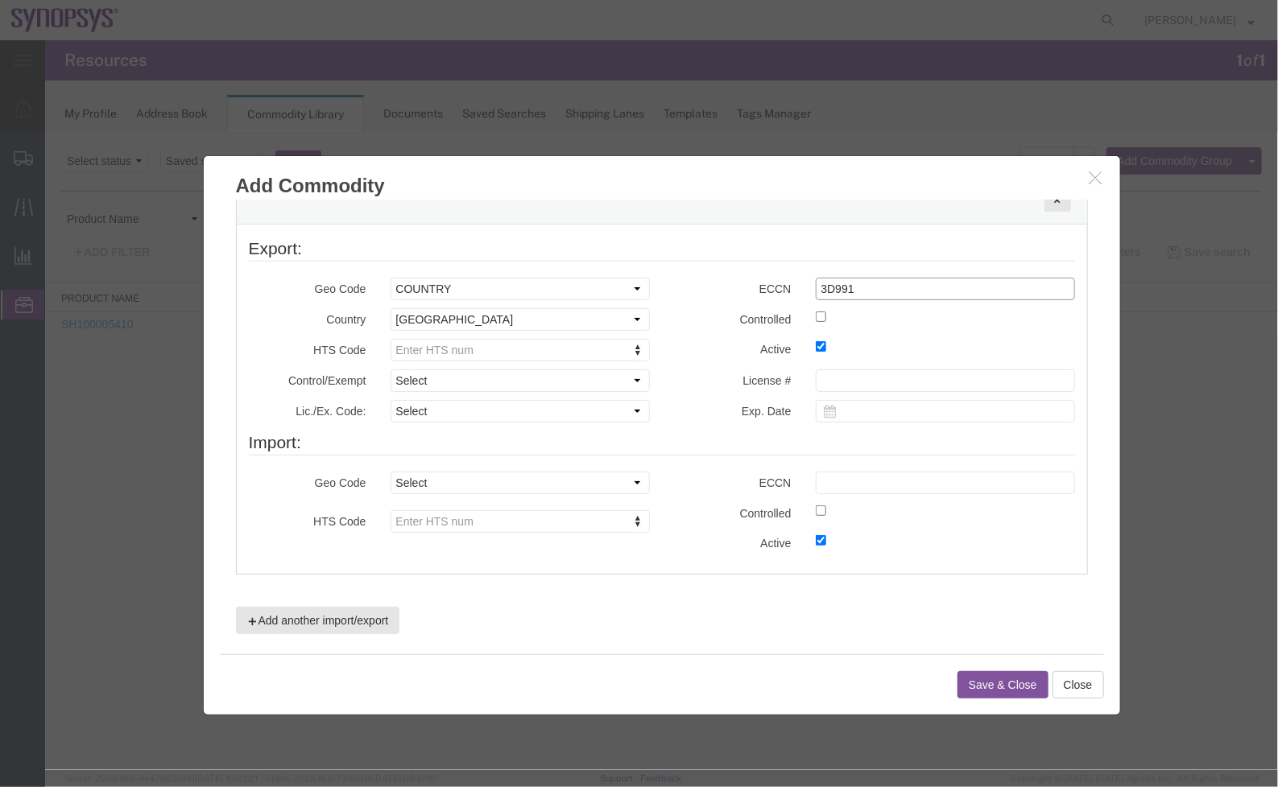
type input "3D991"
click at [708, 343] on label "Active" at bounding box center [732, 346] width 142 height 19
click at [487, 377] on input "text" at bounding box center [515, 377] width 241 height 23
paste input "8473.30.0002"
type input "8473.30.0002"
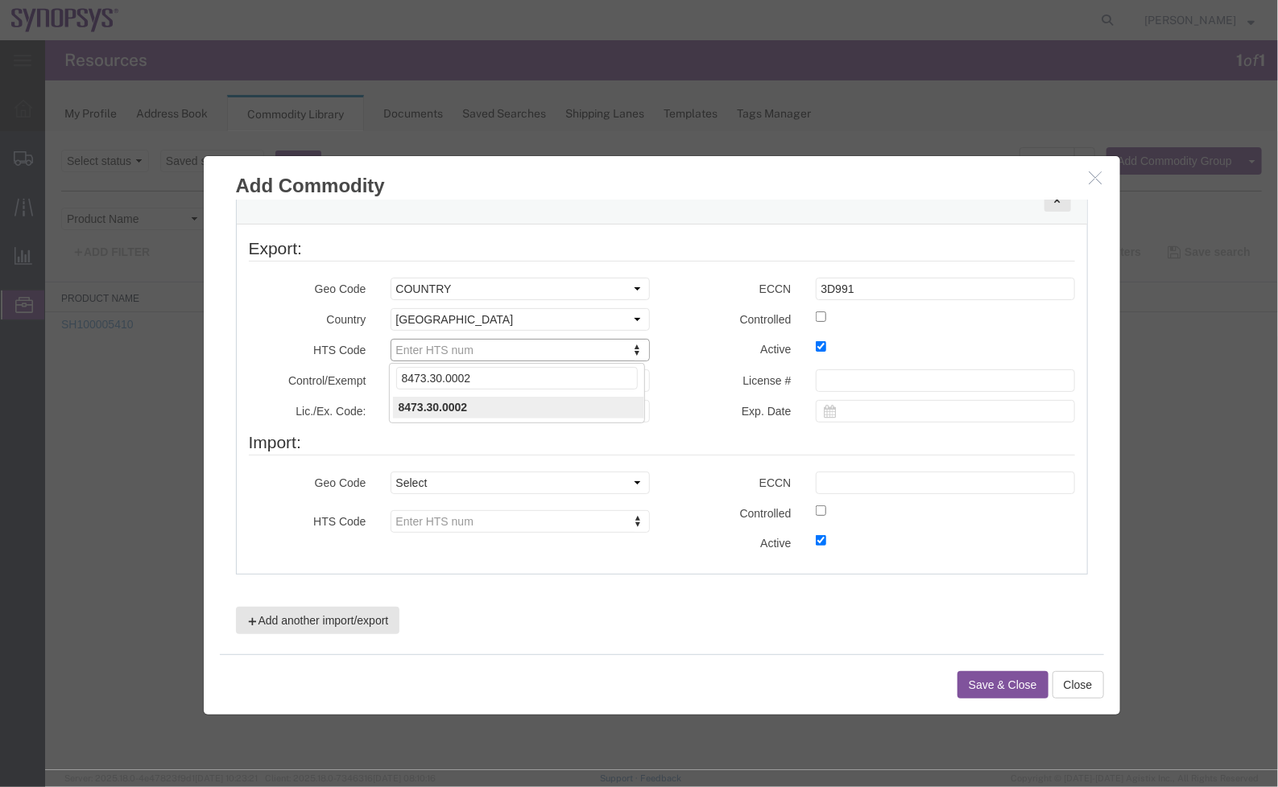
type input "8473.30.0002"
click at [534, 384] on select "Select ATF BIS DEA EPA FDA FTR ITAR OFAC Other (OPA)" at bounding box center [519, 380] width 259 height 23
select select "BIS"
click at [390, 369] on select "Select ATF BIS DEA EPA FDA FTR ITAR OFAC Other (OPA)" at bounding box center [519, 380] width 259 height 23
click at [540, 405] on select "Select AGR-Agricultural APP-Computers APR-Additional Permissive Exports AVS-Air…" at bounding box center [519, 410] width 259 height 23
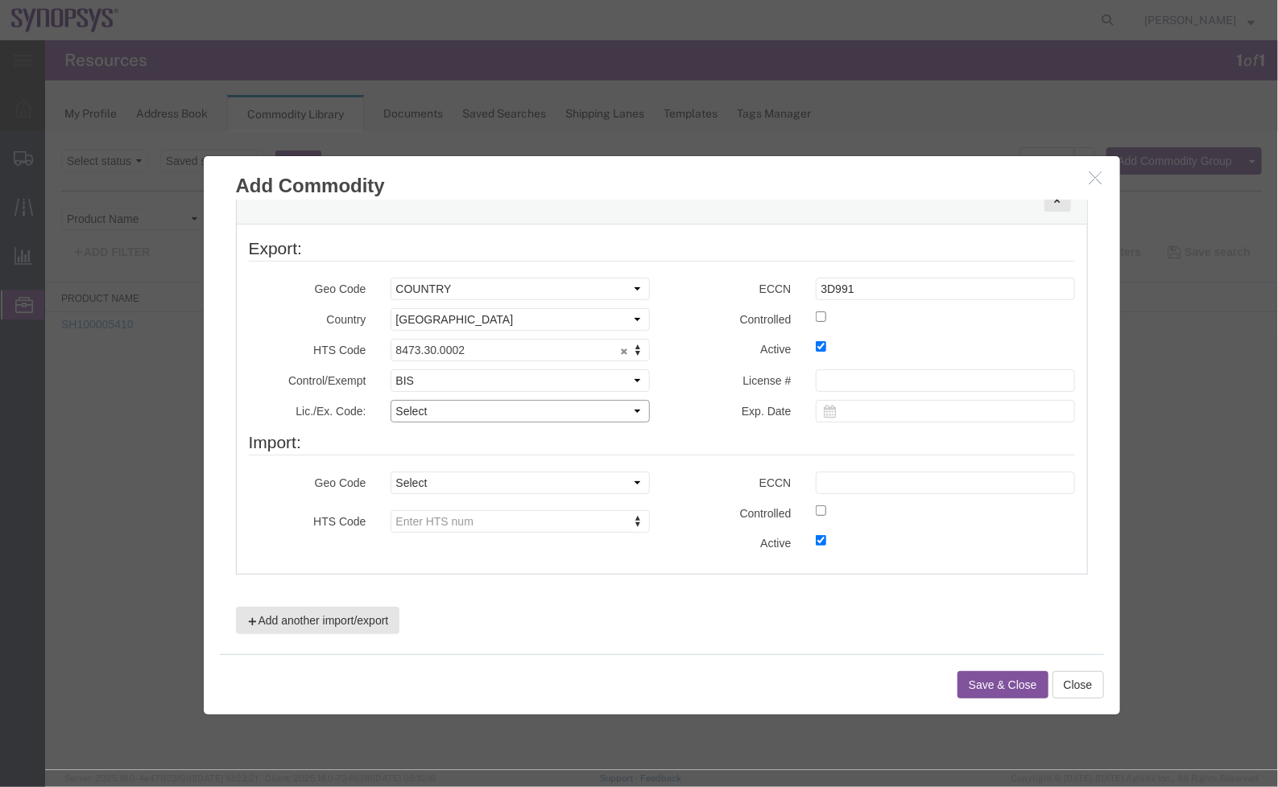
select select "NLR"
click at [390, 399] on select "Select AGR-Agricultural APP-Computers APR-Additional Permissive Exports AVS-Air…" at bounding box center [519, 410] width 259 height 23
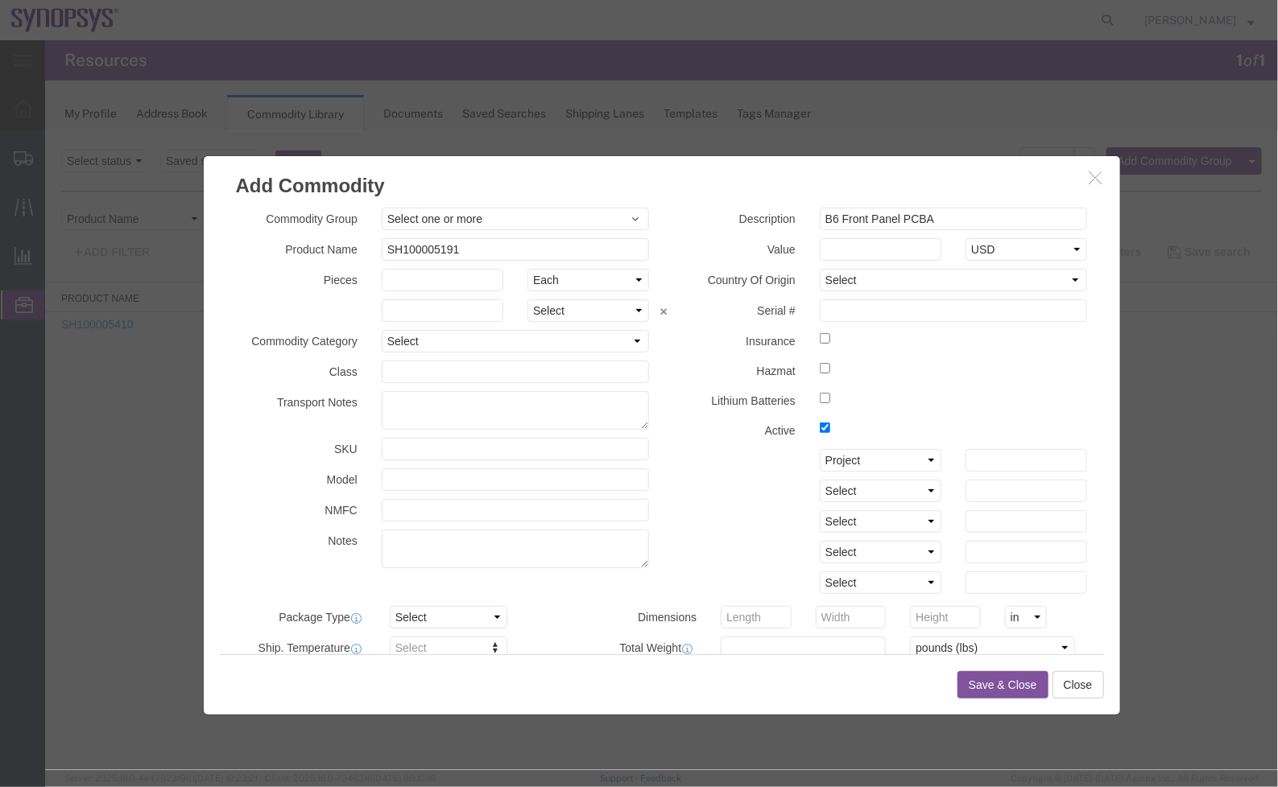
scroll to position [549, 0]
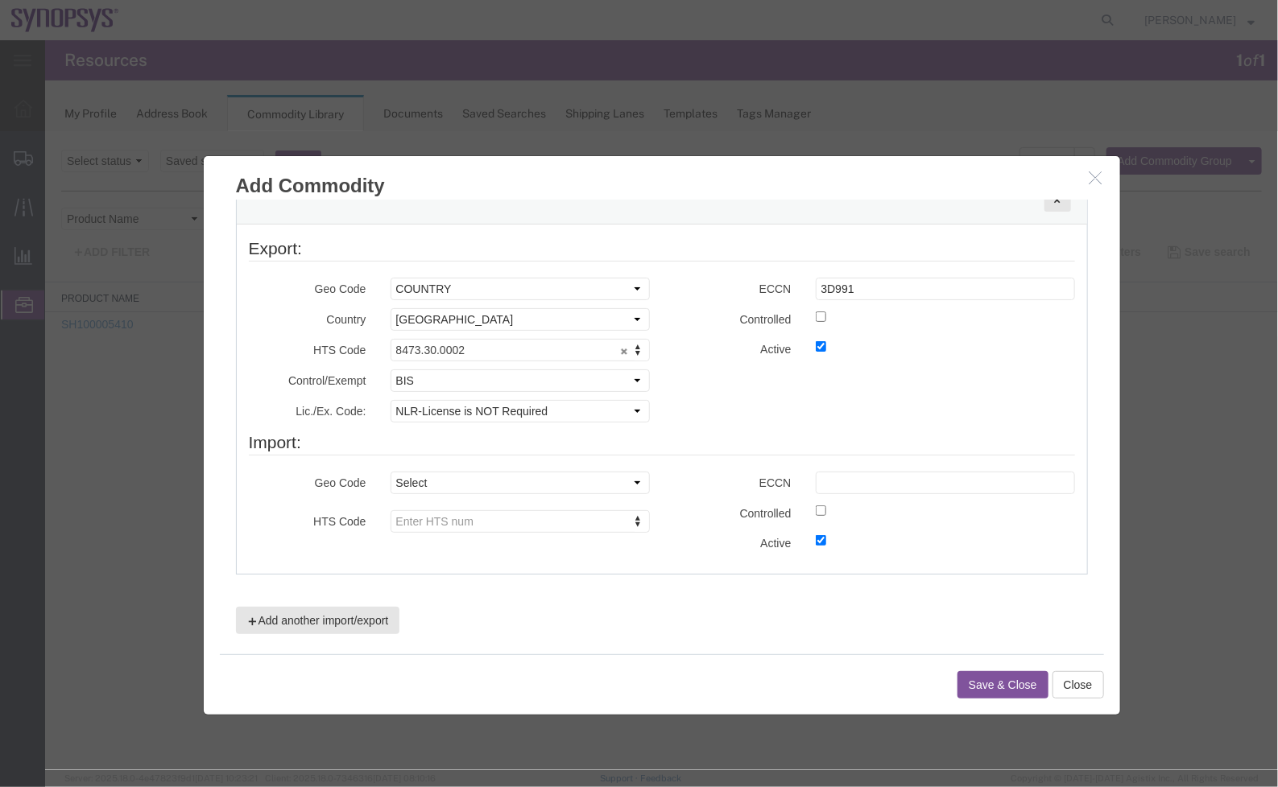
click at [1028, 682] on button "Save & Close" at bounding box center [1001, 684] width 91 height 27
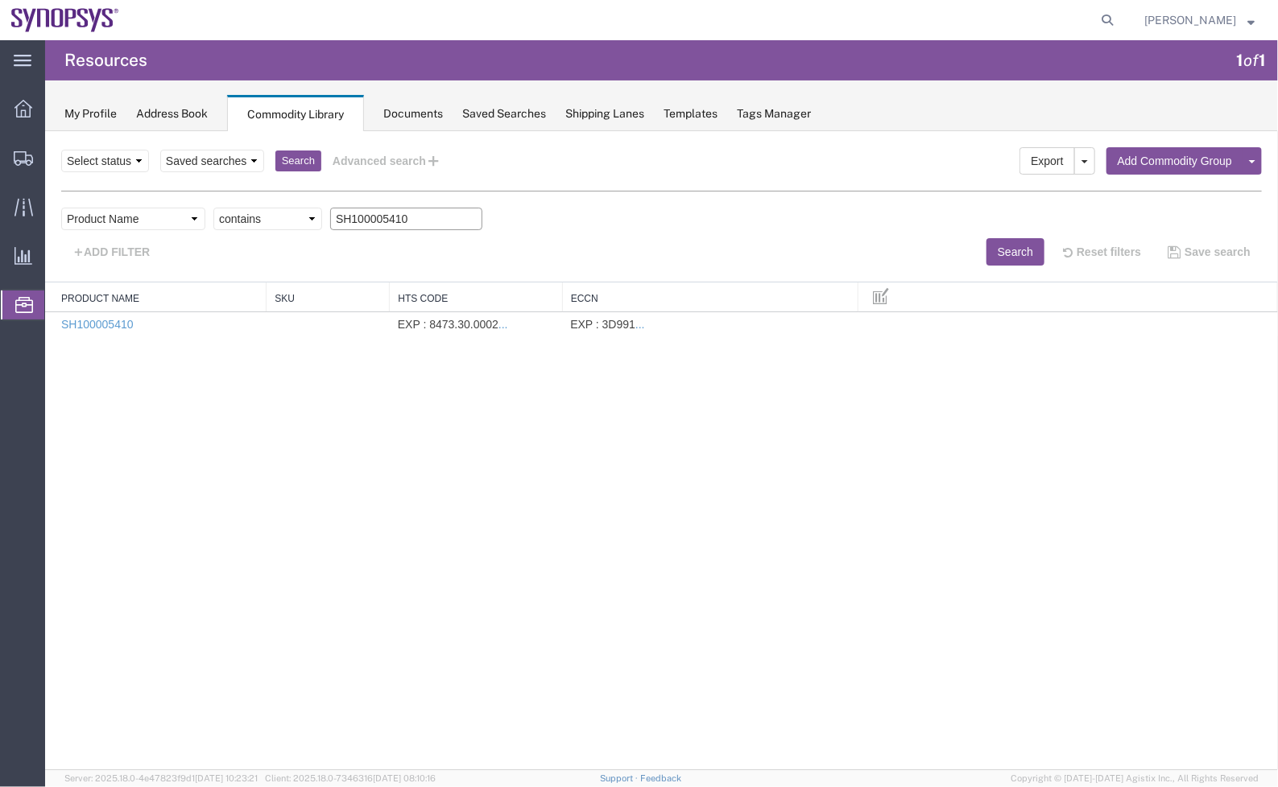
drag, startPoint x: 420, startPoint y: 221, endPoint x: 13, endPoint y: 195, distance: 408.1
click at [44, 195] on html "Search Export [GEOGRAPHIC_DATA] Add Commodity Group Add Commodity Select status…" at bounding box center [660, 449] width 1232 height 639
paste input "191"
type input "SH100005191"
click at [1005, 246] on button "Search" at bounding box center [1014, 250] width 58 height 27
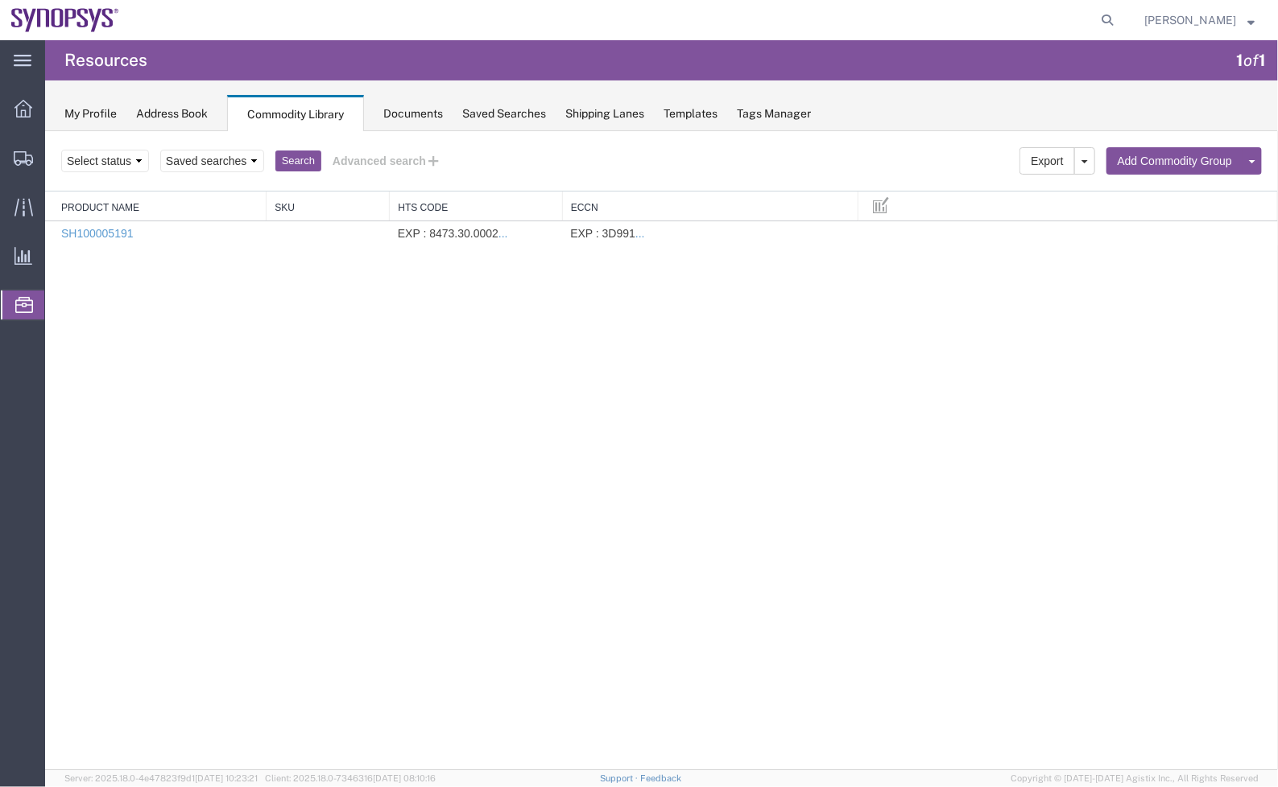
click at [650, 518] on div "Search Export [GEOGRAPHIC_DATA] Add Commodity Group Add Commodity Select status…" at bounding box center [660, 449] width 1232 height 639
click at [477, 381] on div "Search Export [GEOGRAPHIC_DATA] Add Commodity Group Add Commodity Select status…" at bounding box center [660, 449] width 1232 height 639
click at [334, 516] on div "Search Export [GEOGRAPHIC_DATA] Add Commodity Group Add Commodity Select status…" at bounding box center [660, 449] width 1232 height 639
click at [722, 541] on div "Search Export [GEOGRAPHIC_DATA] Add Commodity Group Add Commodity Select status…" at bounding box center [660, 449] width 1232 height 639
click at [407, 163] on button "Advanced search" at bounding box center [385, 160] width 131 height 27
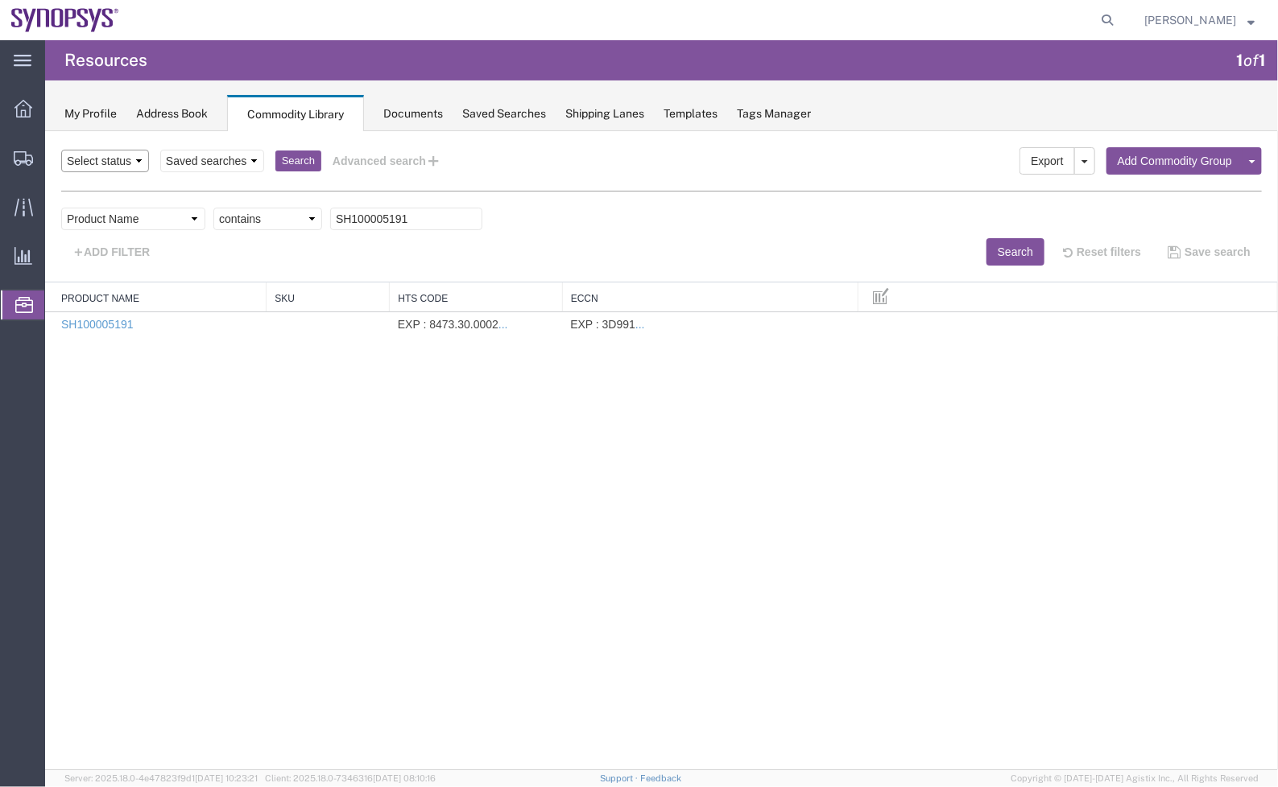
click at [104, 160] on select "Select status Active All Inactive" at bounding box center [104, 160] width 88 height 23
click at [219, 155] on select "Saved searches Name" at bounding box center [211, 160] width 104 height 23
click at [330, 162] on button "Advanced search" at bounding box center [385, 160] width 131 height 27
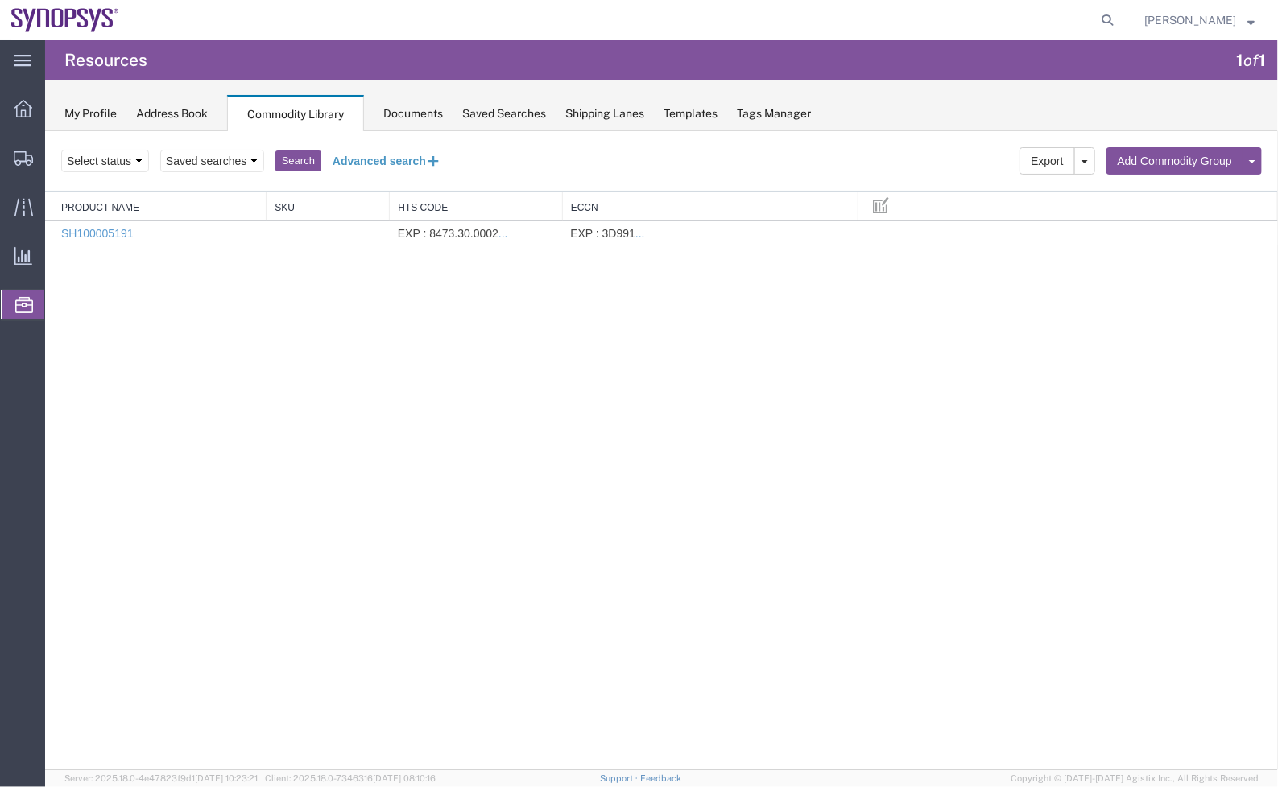
click at [390, 163] on button "Advanced search" at bounding box center [385, 160] width 131 height 27
